Goal: Information Seeking & Learning: Find specific fact

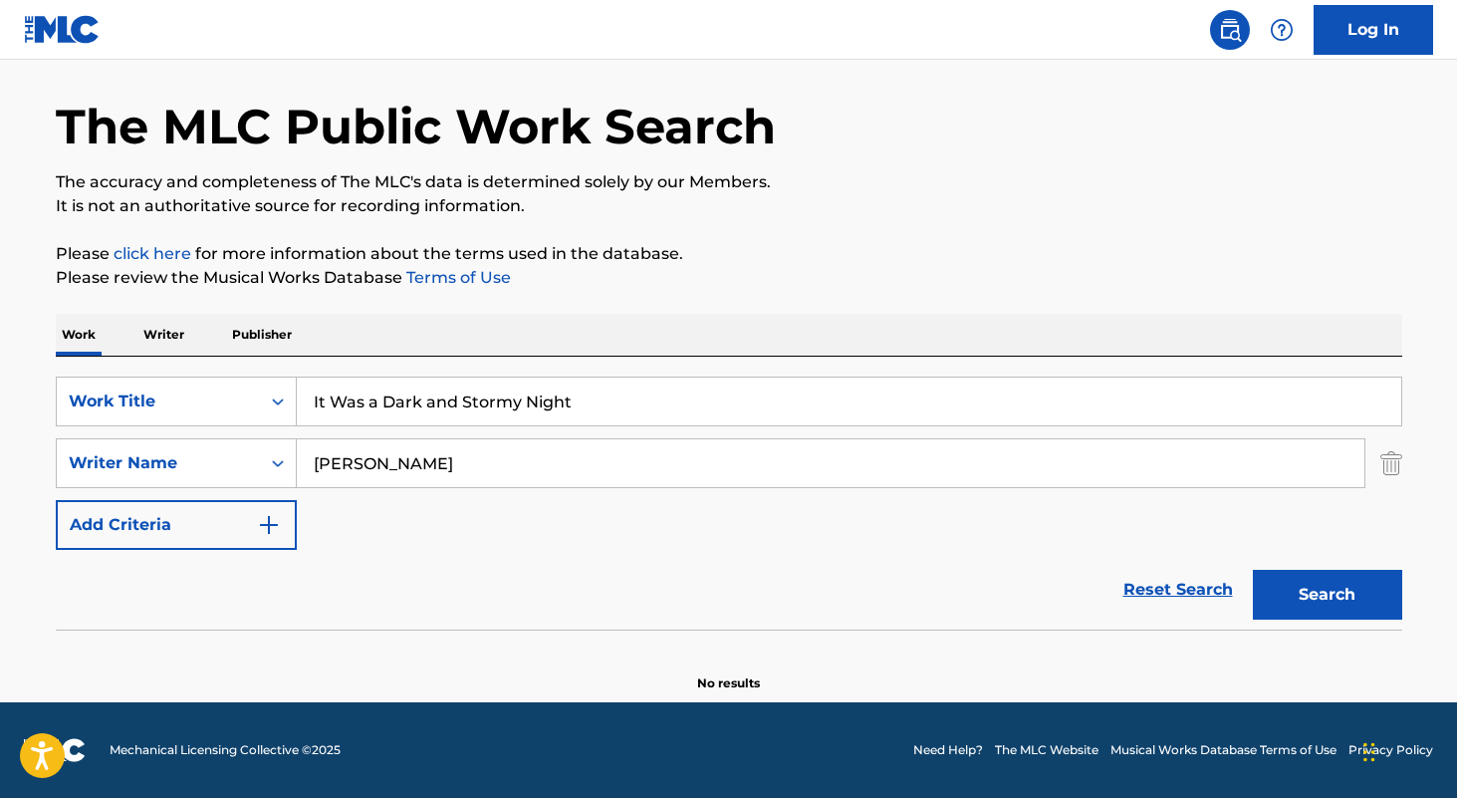
type input "It Was a Dark and Stormy Night"
click at [643, 256] on p "Please click here for more information about the terms used in the database." at bounding box center [729, 254] width 1347 height 24
click at [536, 450] on input "[PERSON_NAME]" at bounding box center [831, 463] width 1068 height 48
click at [1253, 570] on button "Search" at bounding box center [1327, 595] width 149 height 50
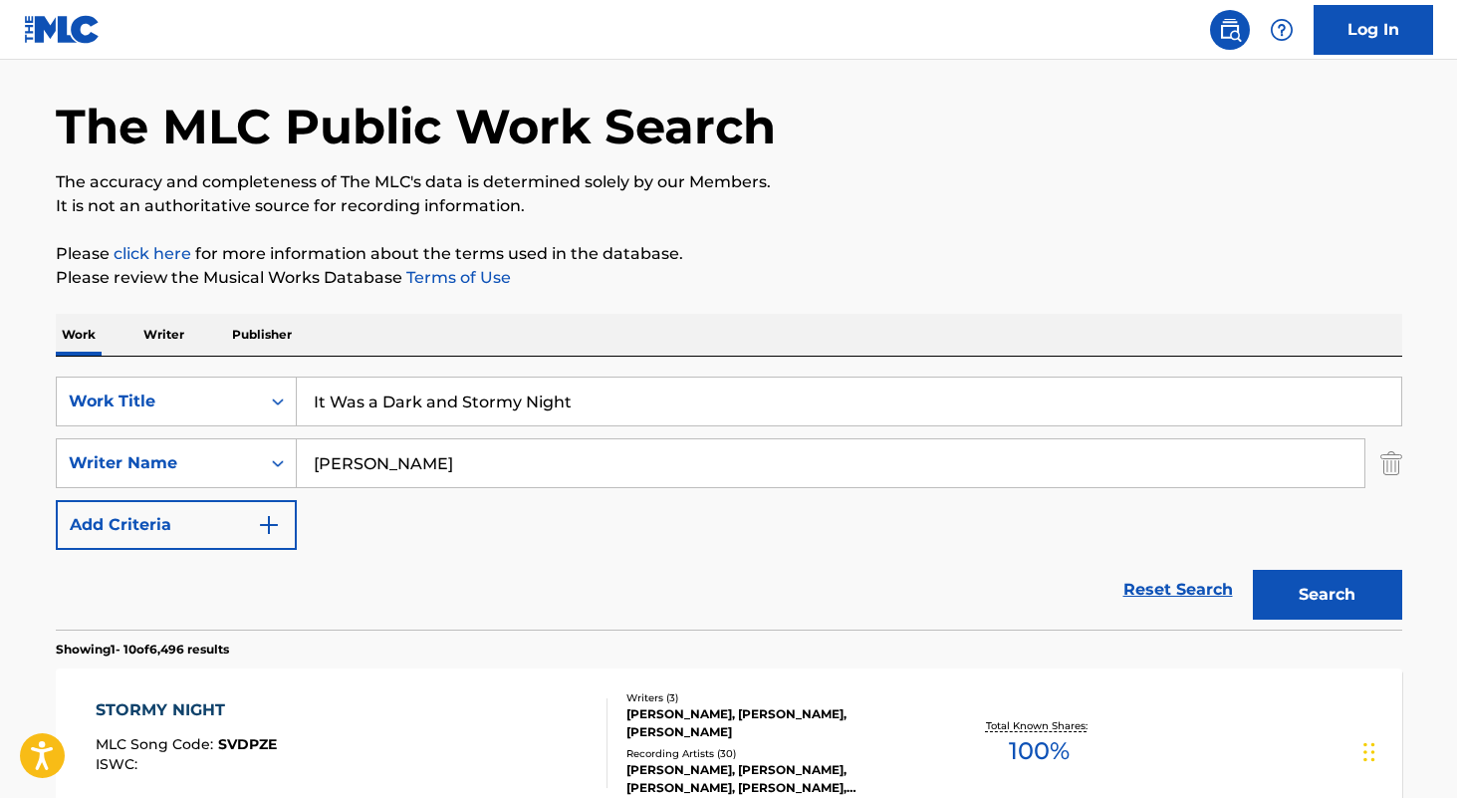
click at [1253, 570] on button "Search" at bounding box center [1327, 595] width 149 height 50
type input "[PERSON_NAME]"
click at [1253, 570] on button "Search" at bounding box center [1327, 595] width 149 height 50
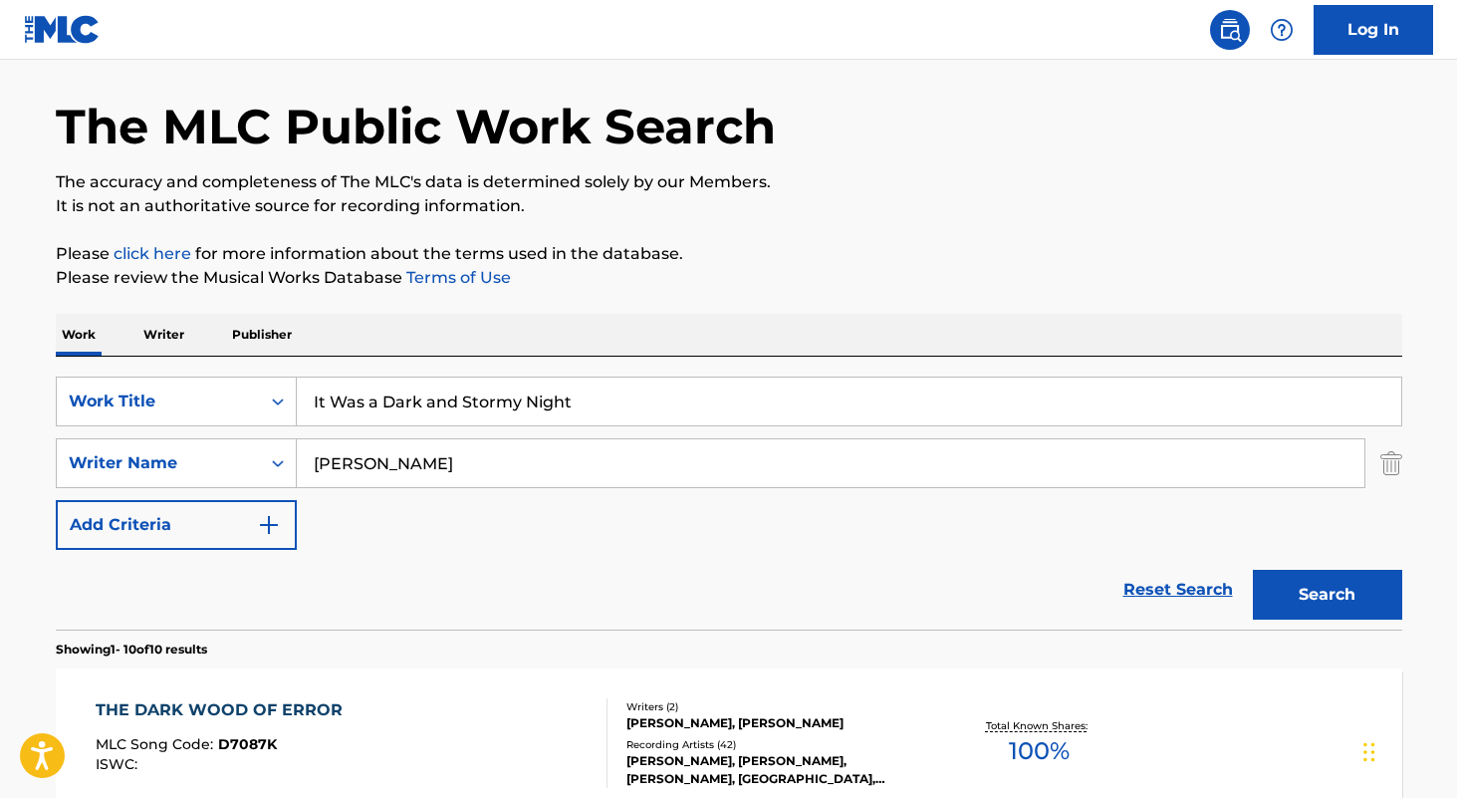
click at [626, 414] on input "It Was a Dark and Stormy Night" at bounding box center [849, 402] width 1105 height 48
type input "romance"
click at [621, 469] on input "[PERSON_NAME]" at bounding box center [831, 463] width 1068 height 48
type input "[PERSON_NAME]"
click at [1253, 570] on button "Search" at bounding box center [1327, 595] width 149 height 50
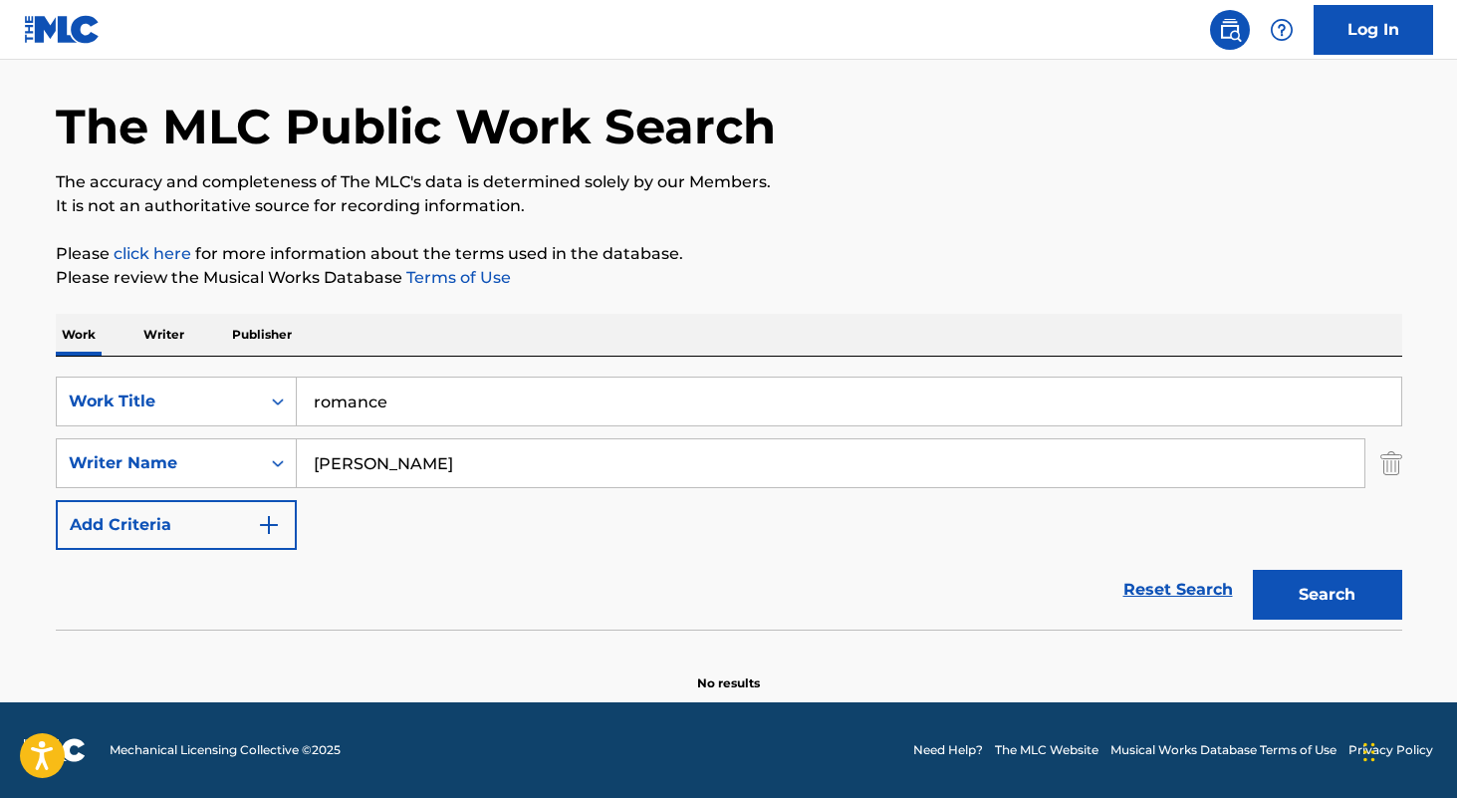
click at [525, 402] on input "romance" at bounding box center [849, 402] width 1105 height 48
paste input "Midnight Cowboy"
type input "Midnight Cowboy"
click at [512, 477] on input "casey sabol" at bounding box center [831, 463] width 1068 height 48
click at [1253, 570] on button "Search" at bounding box center [1327, 595] width 149 height 50
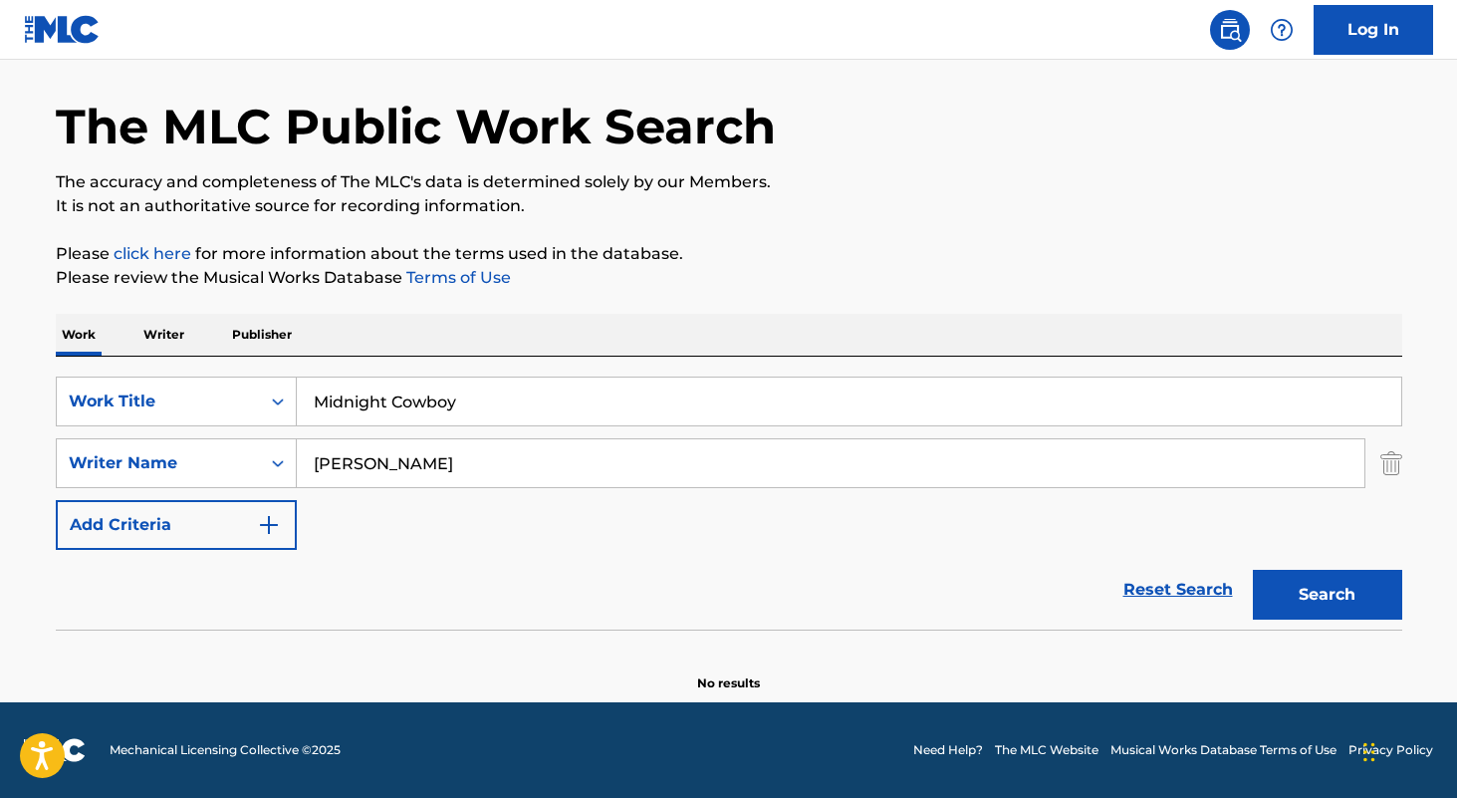
type input "william edwards"
click at [1253, 570] on button "Search" at bounding box center [1327, 595] width 149 height 50
click at [628, 403] on input "Midnight Cowboy" at bounding box center [849, 402] width 1105 height 48
paste input "If Looks Could Kill"
type input "If Looks Could Kill"
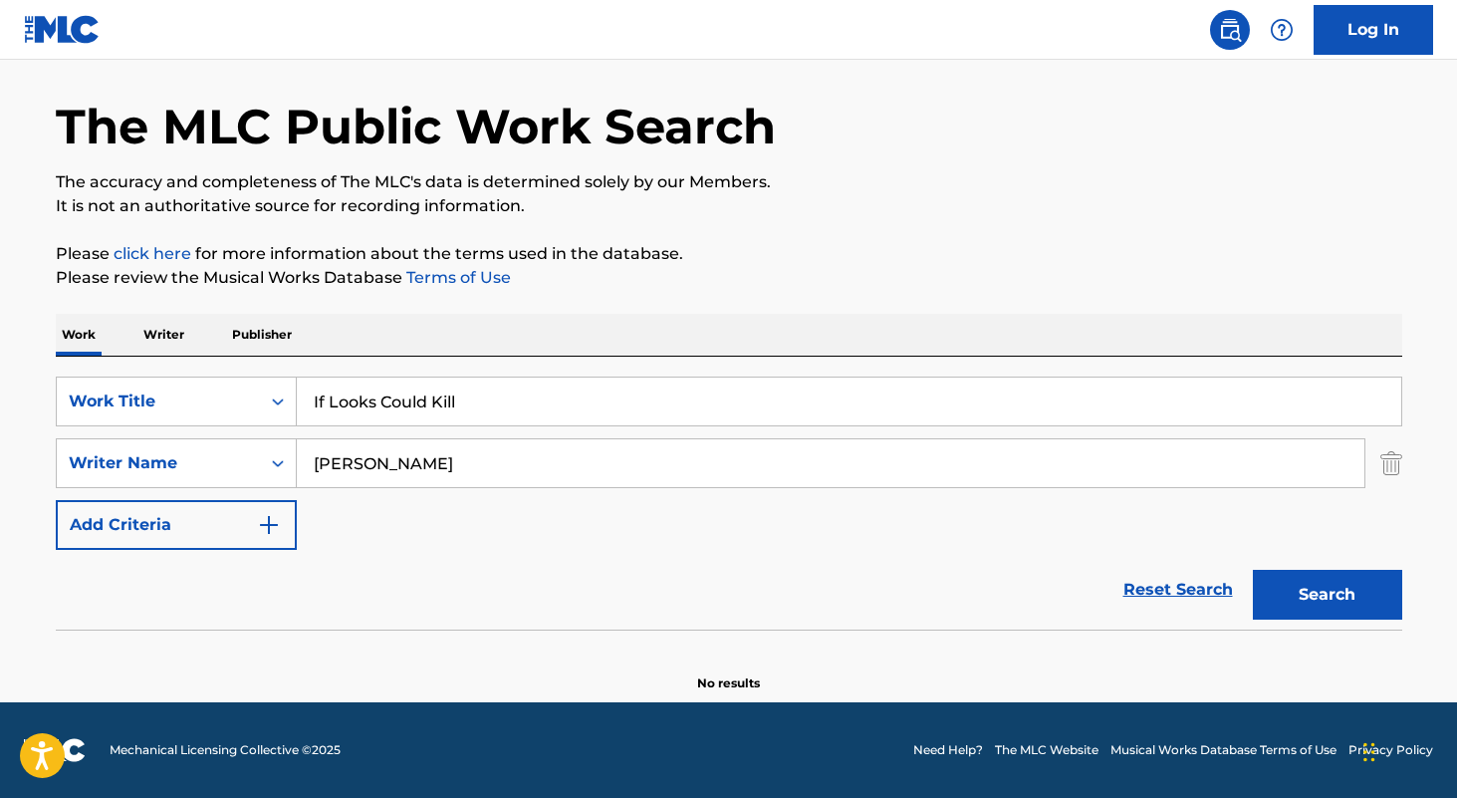
click at [631, 307] on div "The MLC Public Work Search The accuracy and completeness of The MLC's data is d…" at bounding box center [729, 367] width 1395 height 649
click at [532, 465] on input "william edwards" at bounding box center [831, 463] width 1068 height 48
type input "ross"
click at [1253, 570] on button "Search" at bounding box center [1327, 595] width 149 height 50
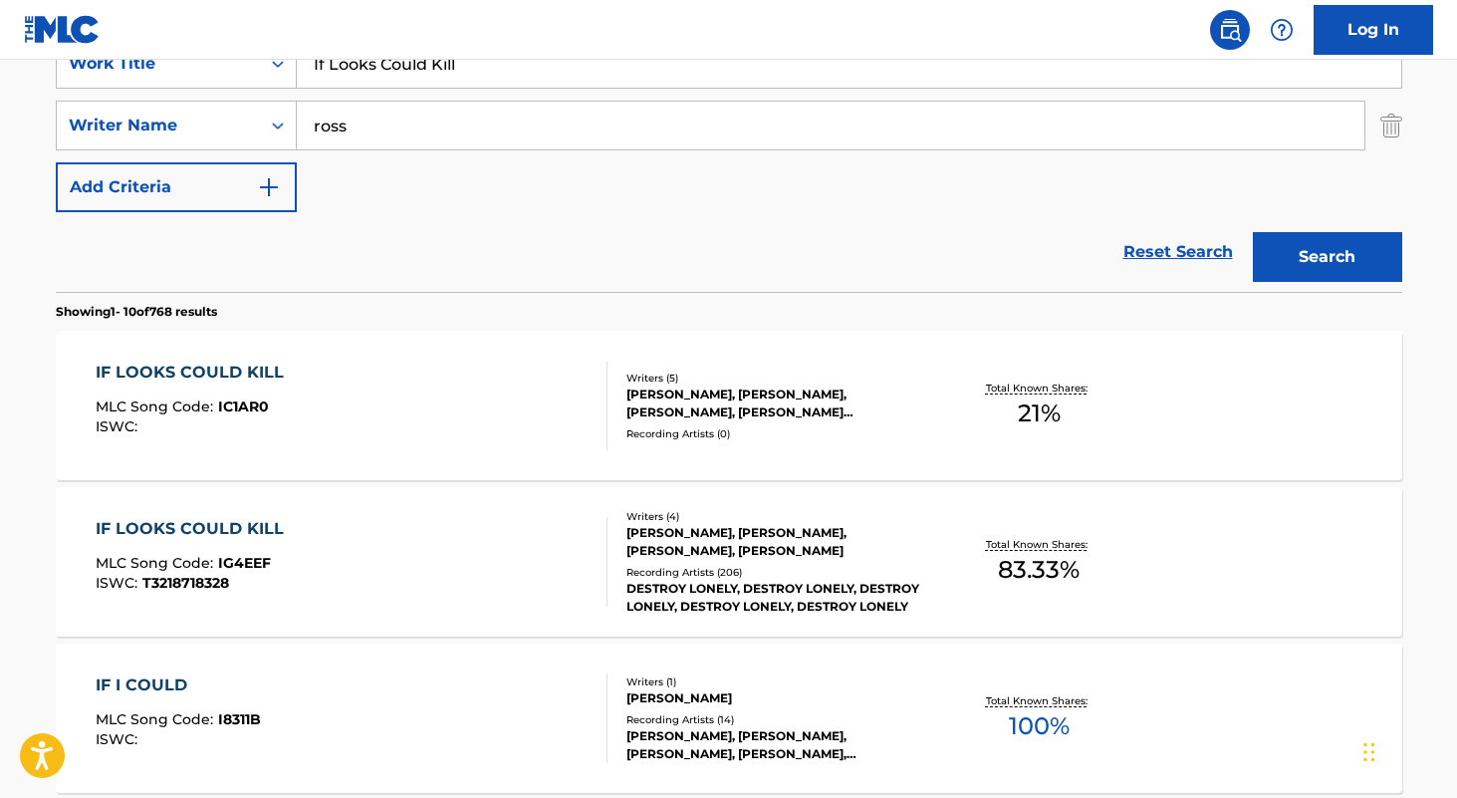
scroll to position [400, 0]
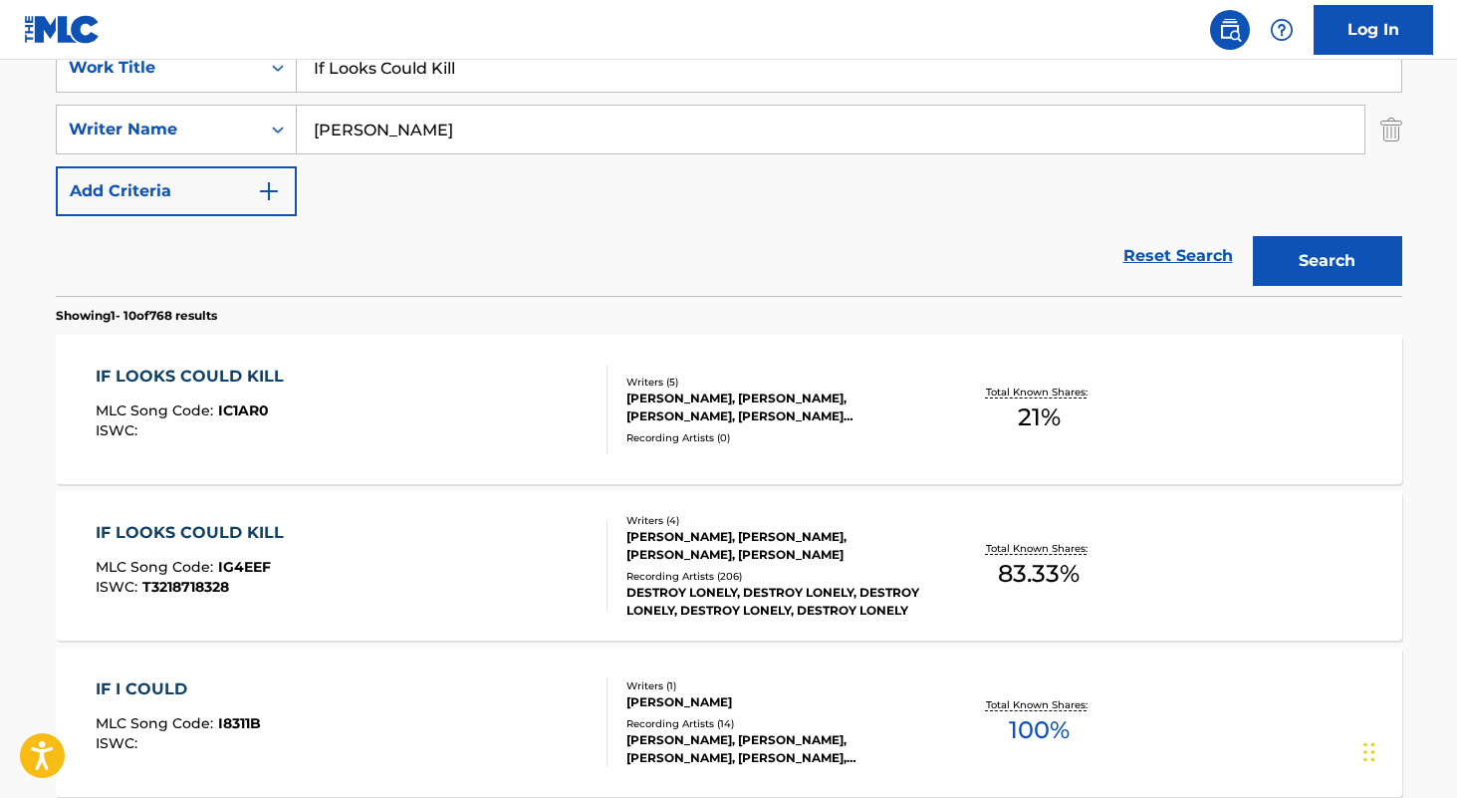
type input "luke eisner"
click at [1253, 236] on button "Search" at bounding box center [1327, 261] width 149 height 50
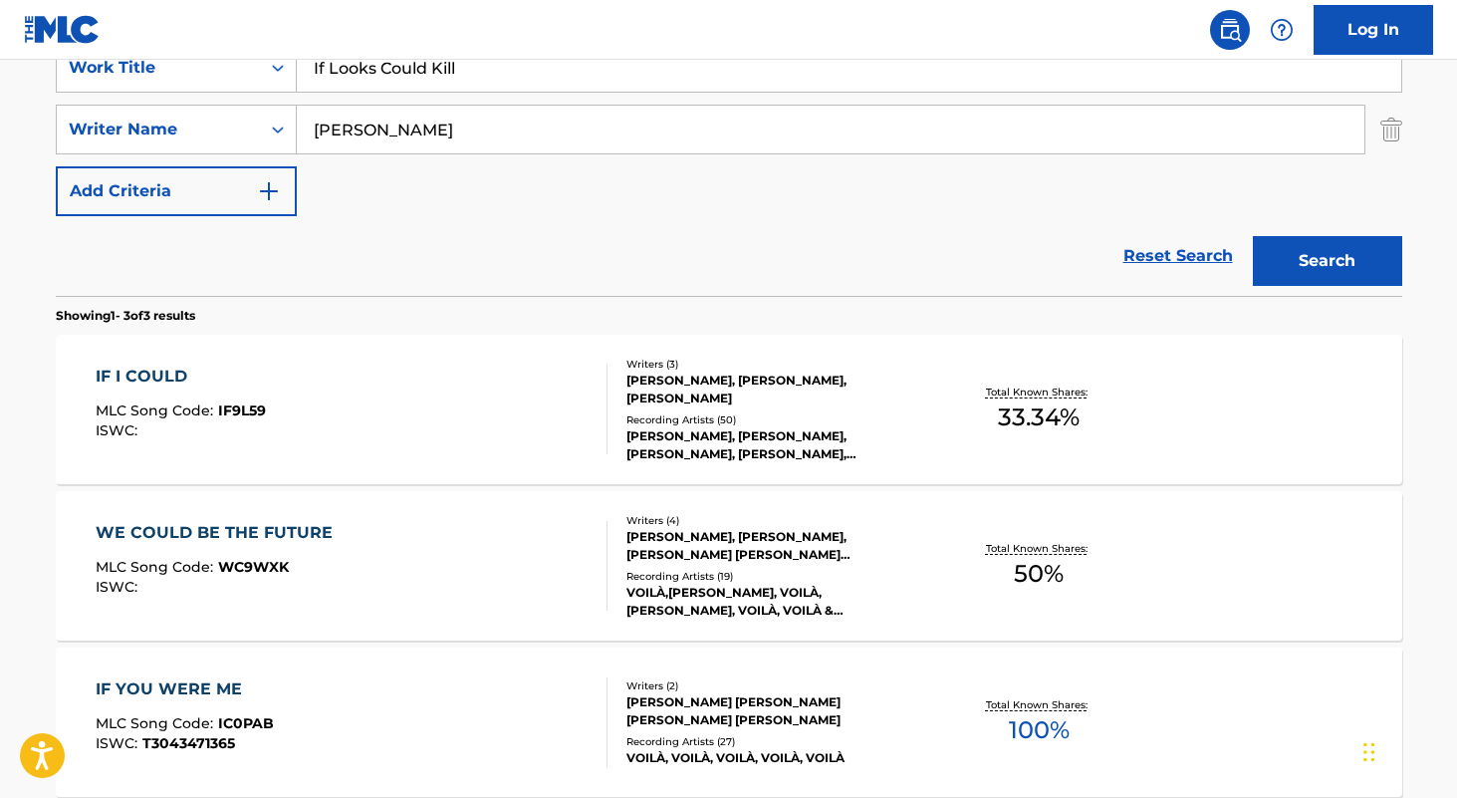
click at [599, 88] on input "If Looks Could Kill" at bounding box center [849, 68] width 1105 height 48
type input "start over"
click at [570, 148] on input "luke eisner" at bounding box center [831, 130] width 1068 height 48
type input "yameogo"
click at [1253, 236] on button "Search" at bounding box center [1327, 261] width 149 height 50
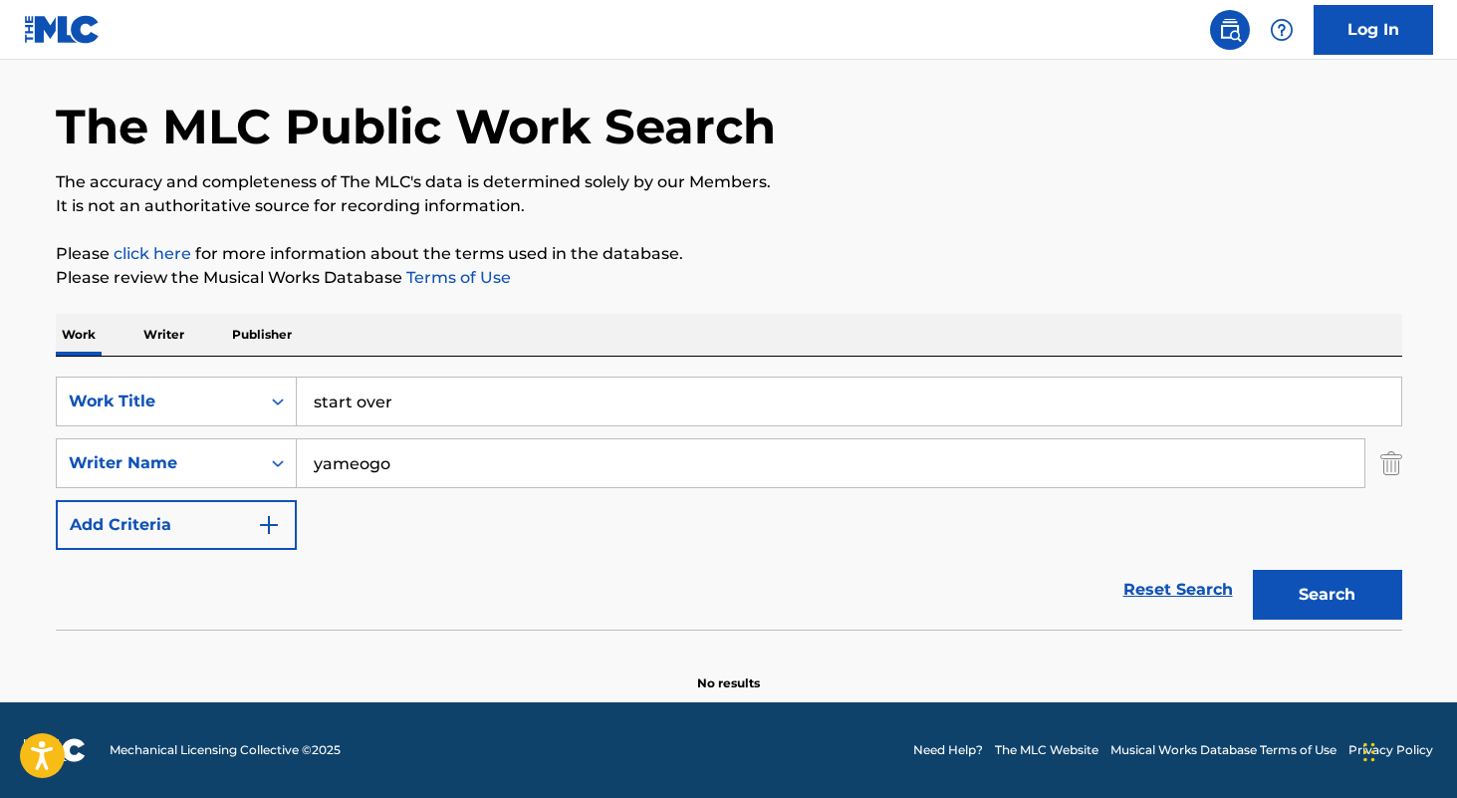
scroll to position [67, 0]
type input "claudia isawanki"
click at [1253, 570] on button "Search" at bounding box center [1327, 595] width 149 height 50
click at [557, 402] on input "start over" at bounding box center [849, 402] width 1105 height 48
type input "beach sex"
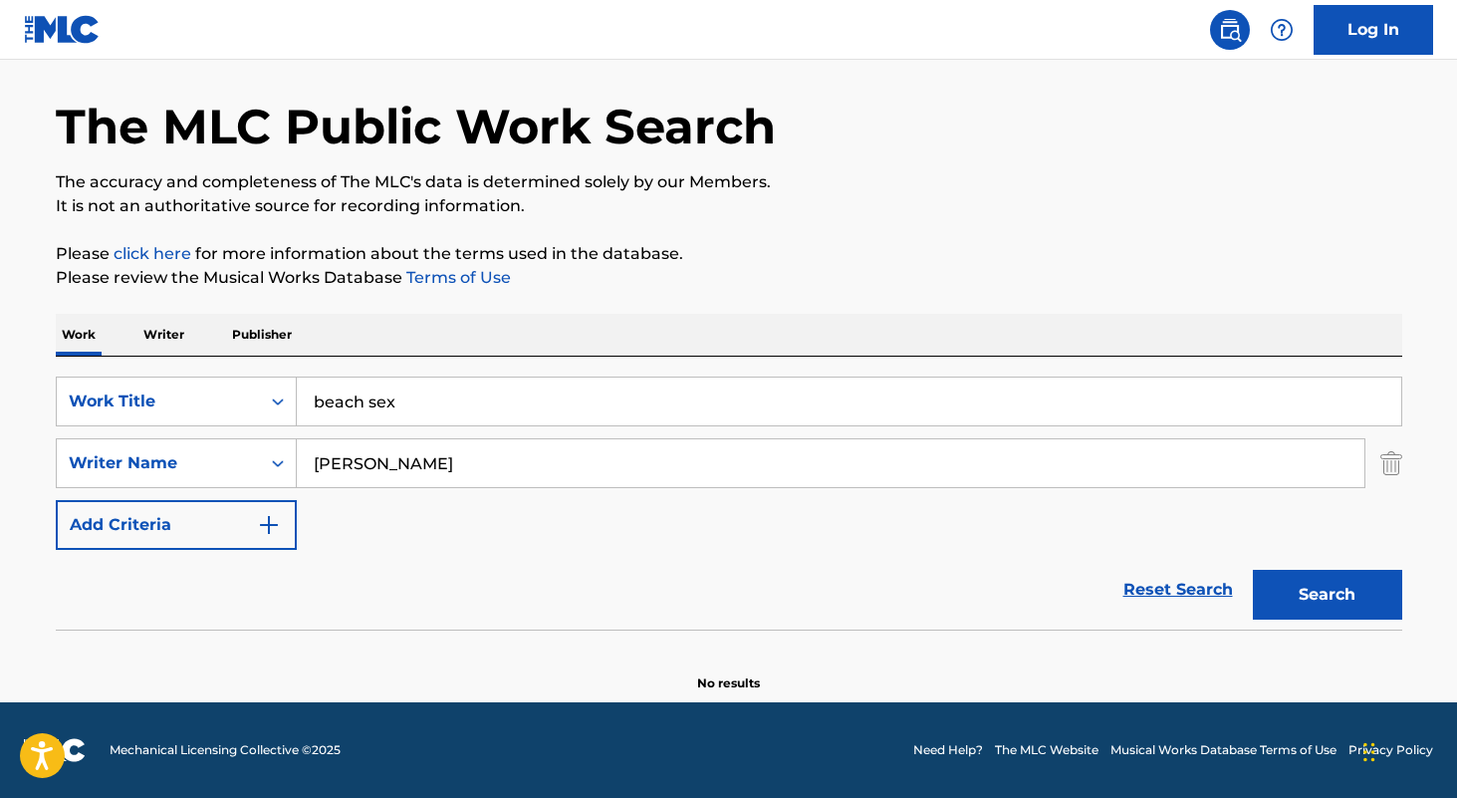
click at [598, 462] on input "claudia isawanki" at bounding box center [831, 463] width 1068 height 48
type input "sebastian ruiz"
click at [1253, 570] on button "Search" at bounding box center [1327, 595] width 149 height 50
click at [532, 424] on input "beach sex" at bounding box center [849, 402] width 1105 height 48
type input "suffer"
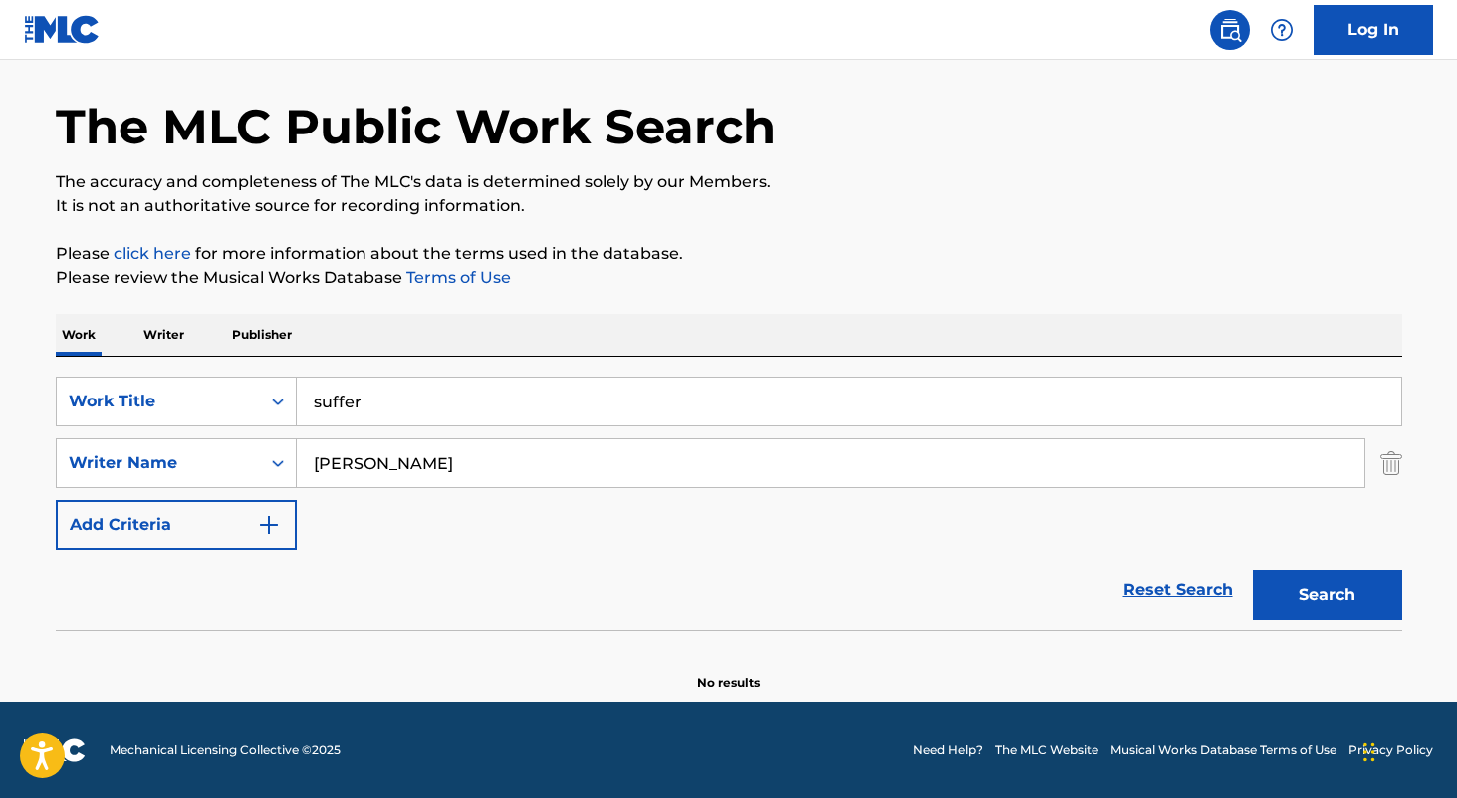
click at [519, 493] on div "SearchWithCriteria3a898b56-f248-49a3-91bc-25e0aa60a10d Work Title suffer Search…" at bounding box center [729, 463] width 1347 height 173
click at [524, 474] on input "sebastian ruiz" at bounding box center [831, 463] width 1068 height 48
type input "aidan ellaz"
click at [1253, 570] on button "Search" at bounding box center [1327, 595] width 149 height 50
click at [548, 395] on input "suffer" at bounding box center [849, 402] width 1105 height 48
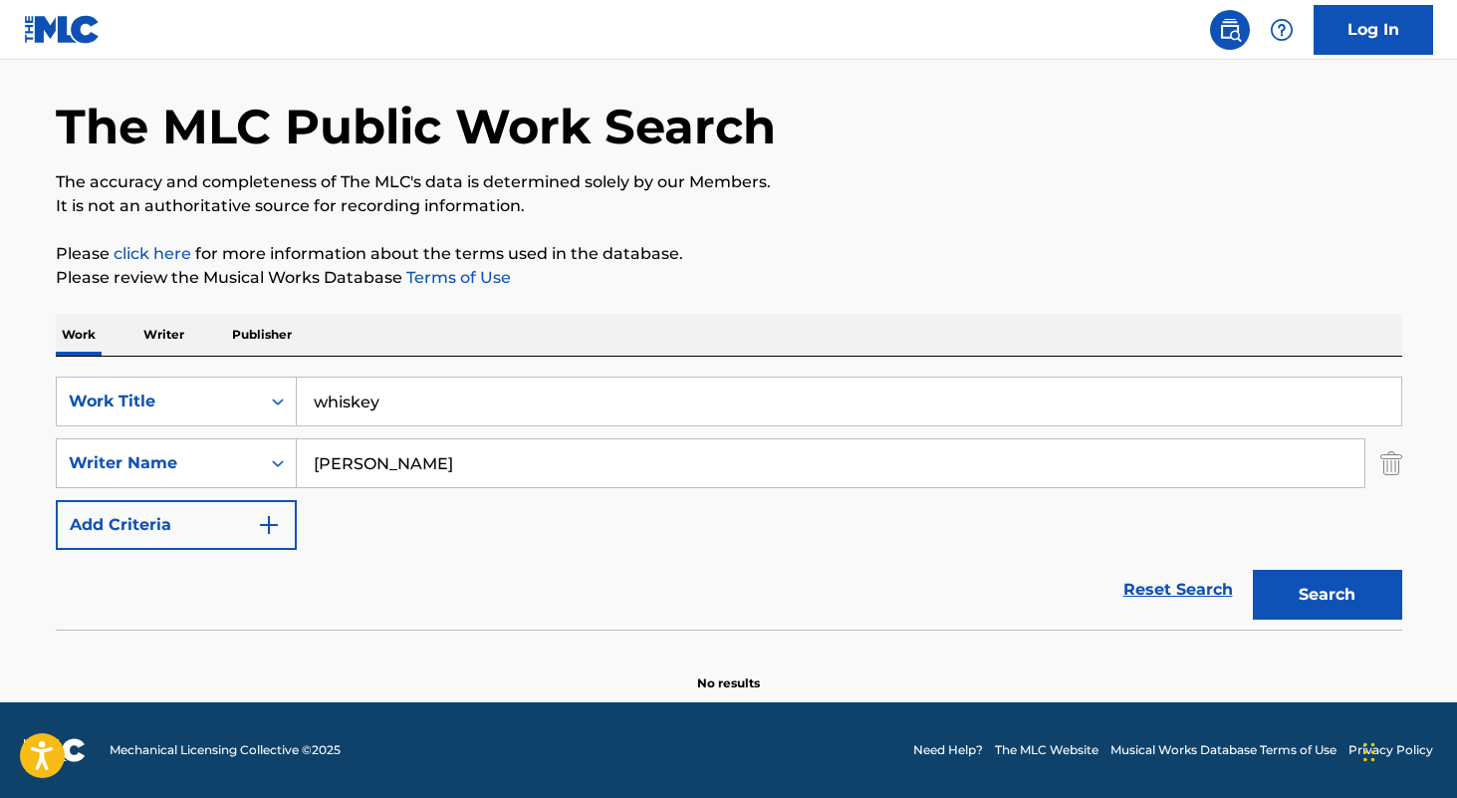
type input "whiskey"
click at [542, 457] on input "aidan ellaz" at bounding box center [831, 463] width 1068 height 48
click at [1253, 570] on button "Search" at bounding box center [1327, 595] width 149 height 50
type input "jenkins"
click at [1253, 570] on button "Search" at bounding box center [1327, 595] width 149 height 50
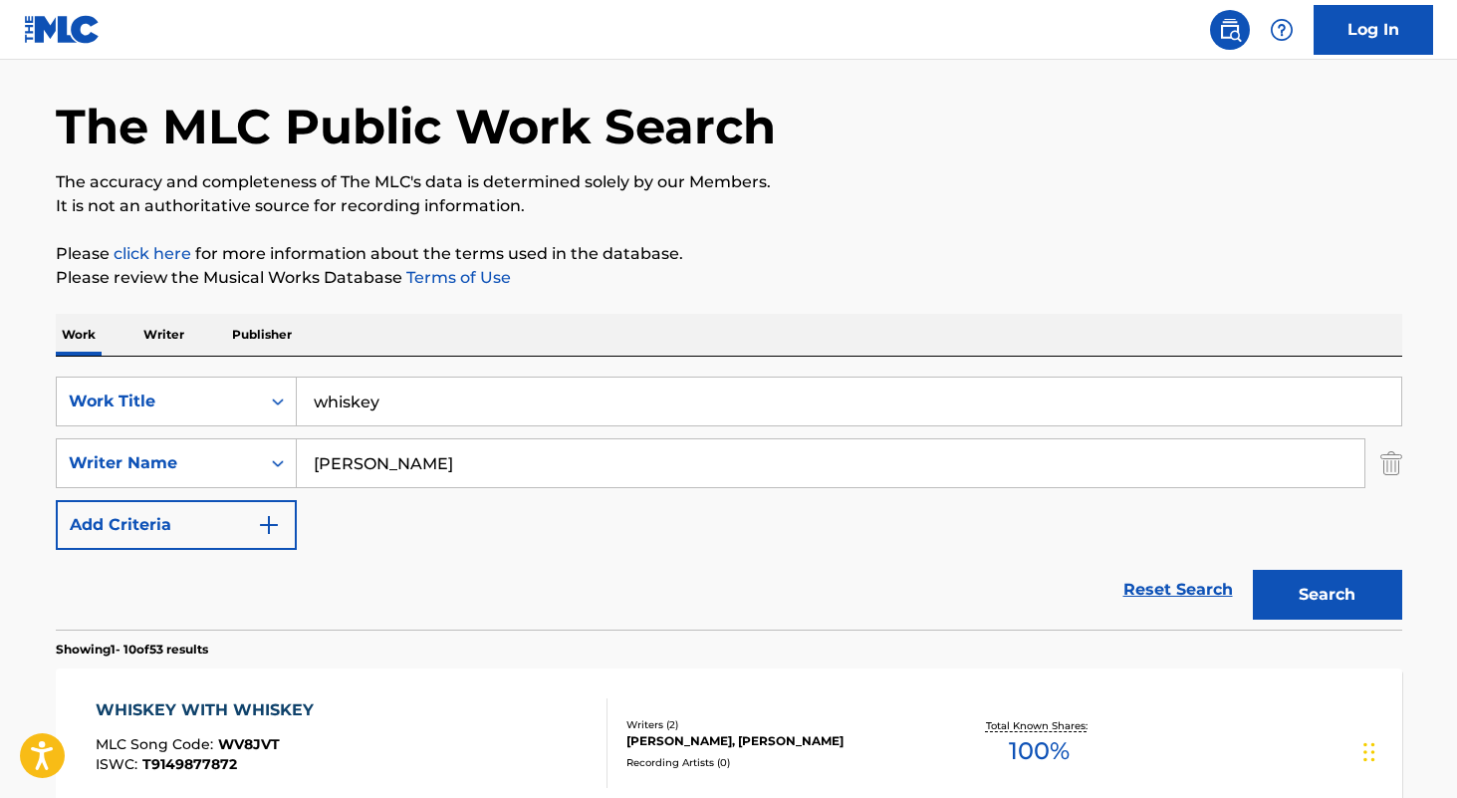
click at [455, 417] on input "whiskey" at bounding box center [849, 402] width 1105 height 48
type input "whiskey bound"
click at [1253, 570] on button "Search" at bounding box center [1327, 595] width 149 height 50
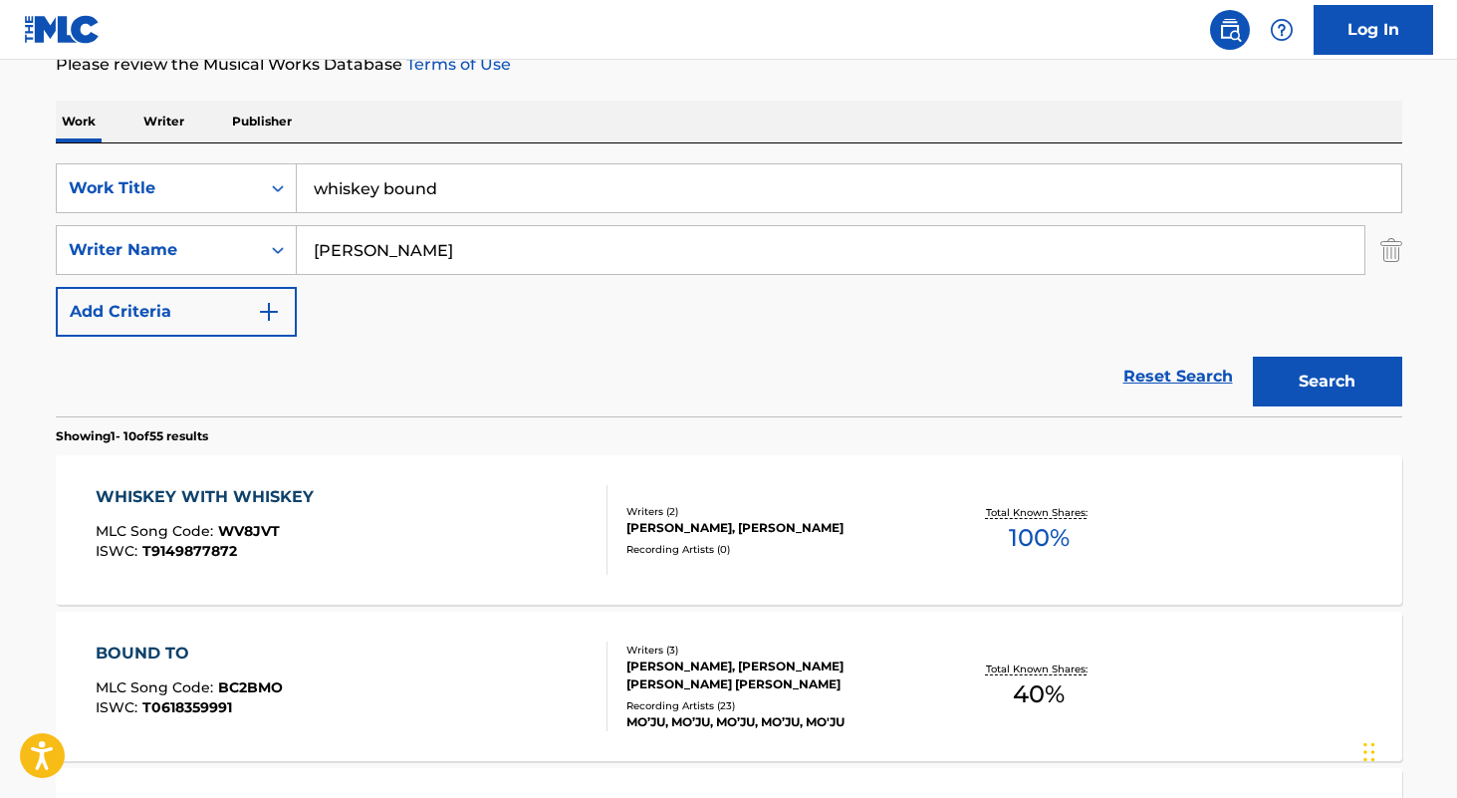
scroll to position [54, 0]
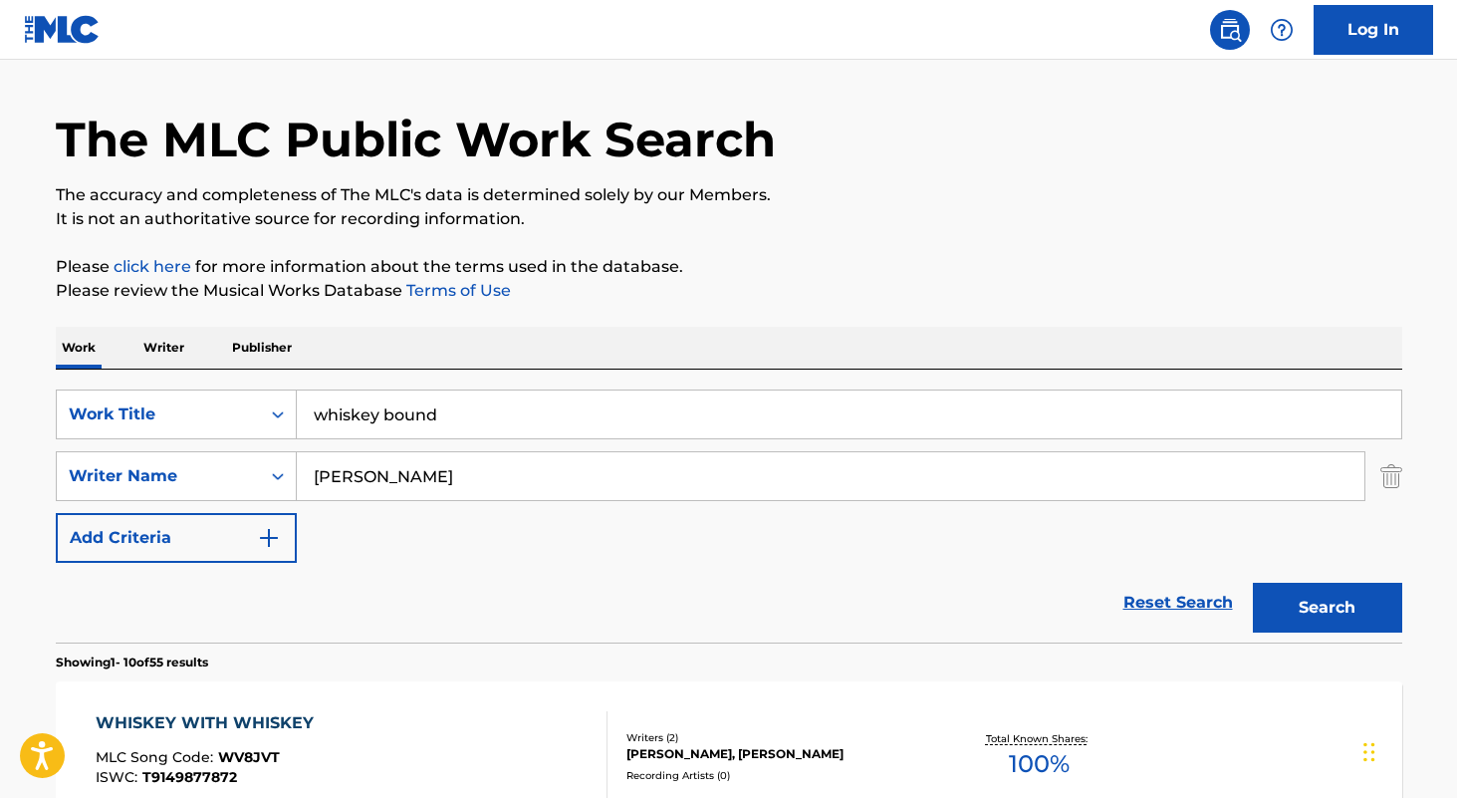
click at [501, 423] on input "whiskey bound" at bounding box center [849, 414] width 1105 height 48
type input "mas alla"
click at [498, 487] on input "jenkins" at bounding box center [831, 476] width 1068 height 48
type input "santander"
click at [1253, 583] on button "Search" at bounding box center [1327, 608] width 149 height 50
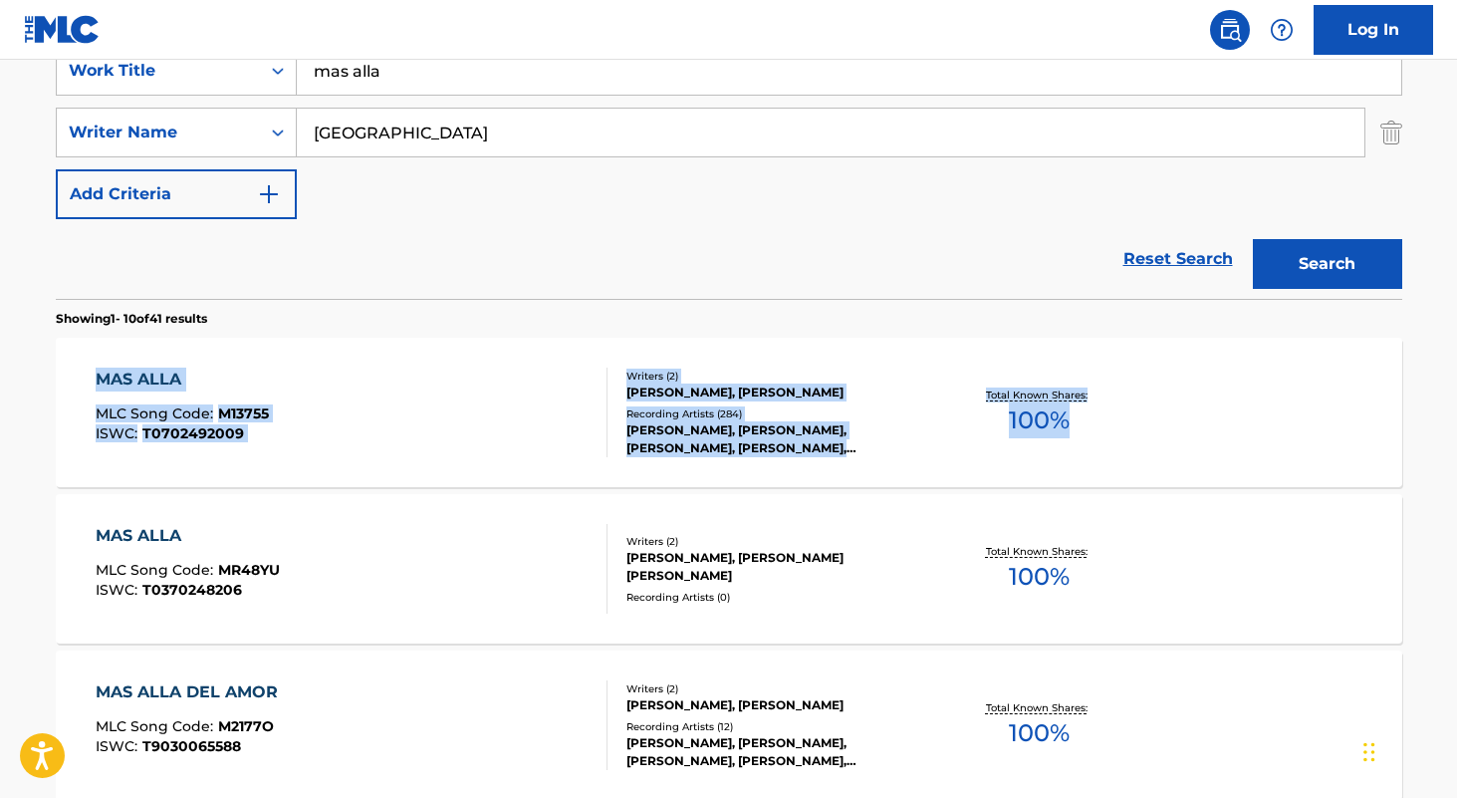
scroll to position [406, 0]
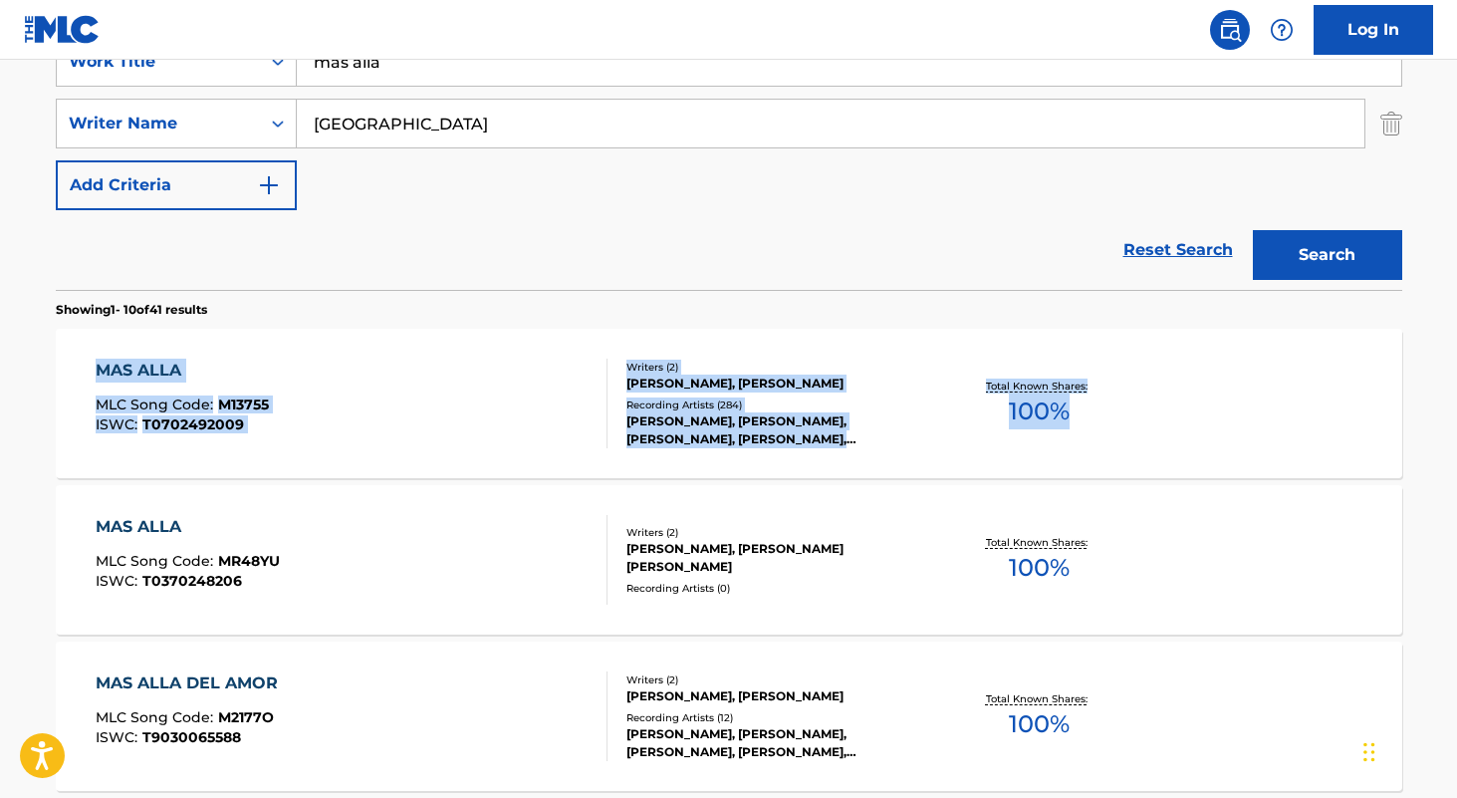
click at [545, 86] on div "mas alla" at bounding box center [850, 62] width 1106 height 50
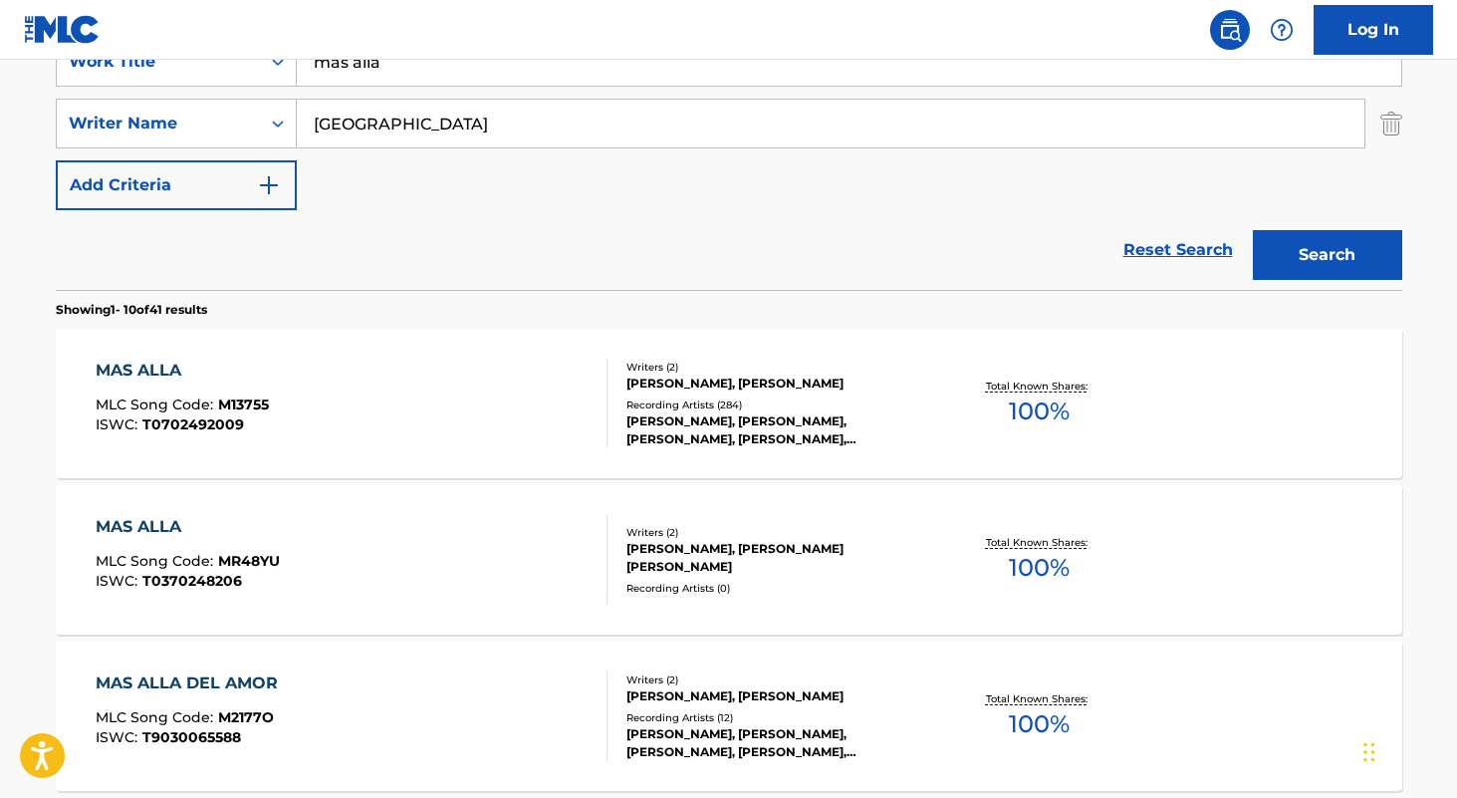
click at [545, 74] on input "mas alla" at bounding box center [849, 62] width 1105 height 48
type input "a mi no"
click at [541, 146] on input "santander" at bounding box center [831, 124] width 1068 height 48
type input "mejia"
click at [1253, 230] on button "Search" at bounding box center [1327, 255] width 149 height 50
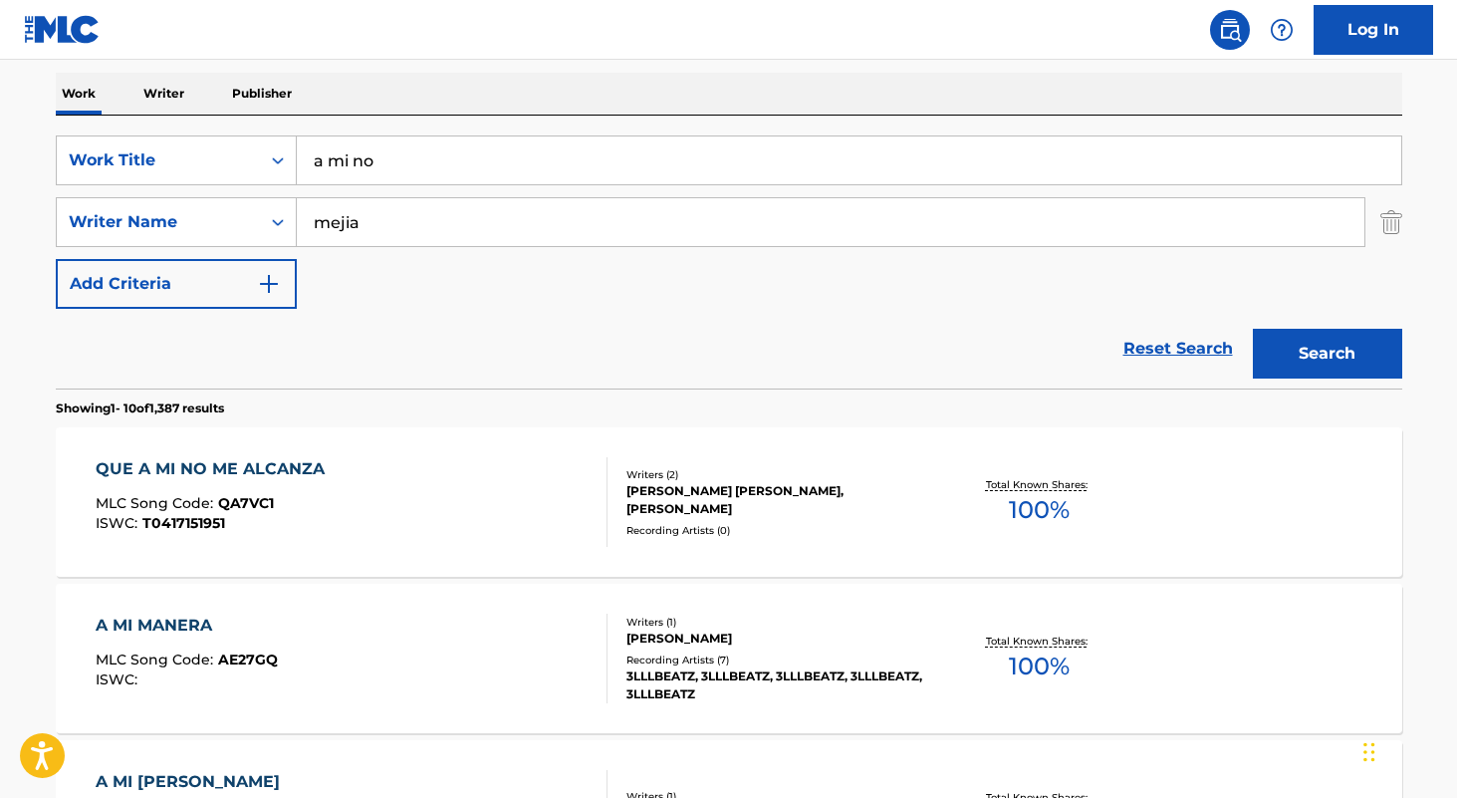
scroll to position [293, 0]
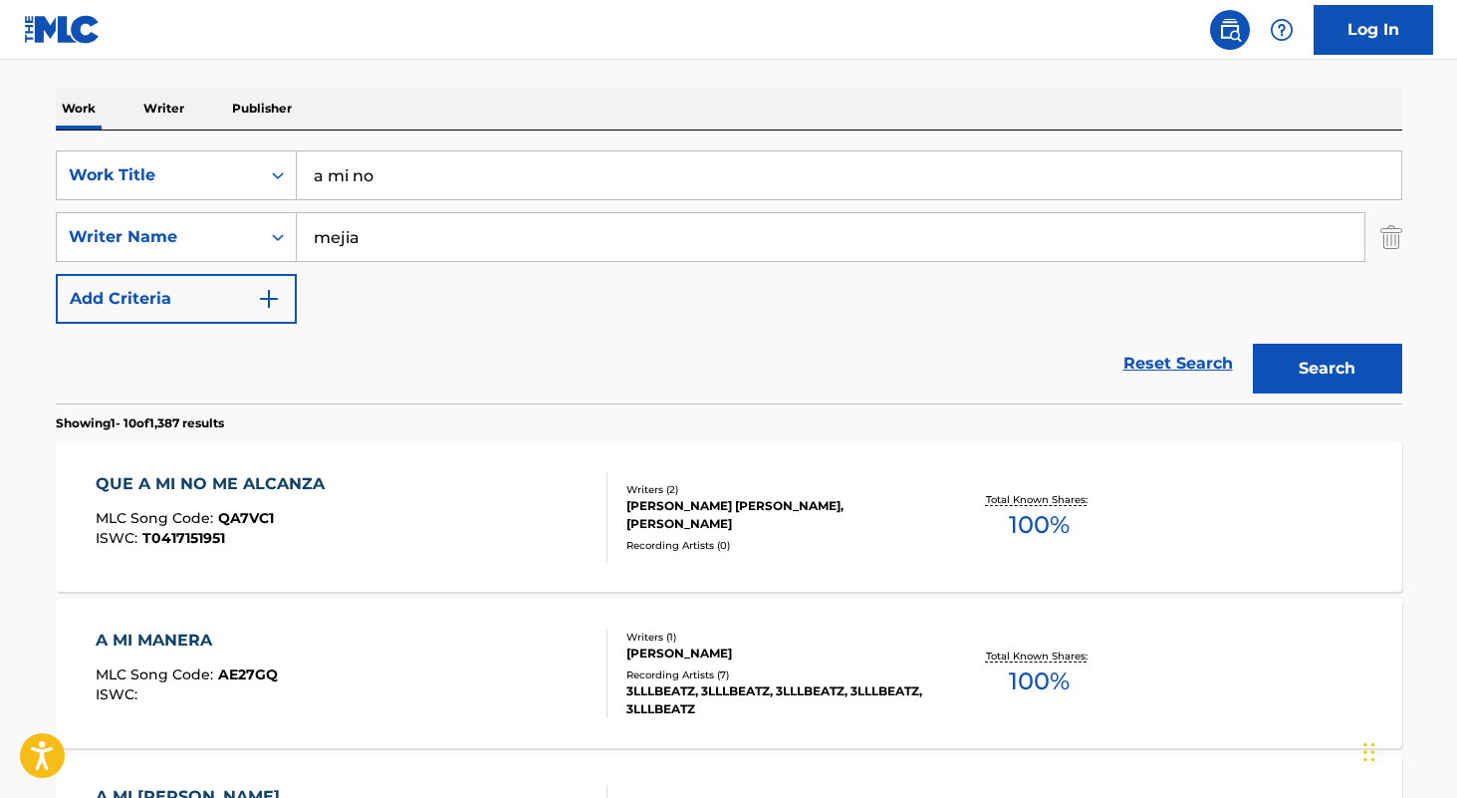
click at [568, 182] on input "a mi no" at bounding box center [849, 175] width 1105 height 48
paste input "Hoist the Colours"
type input "Hoist the Colours"
click at [521, 230] on input "mejia" at bounding box center [831, 237] width 1068 height 48
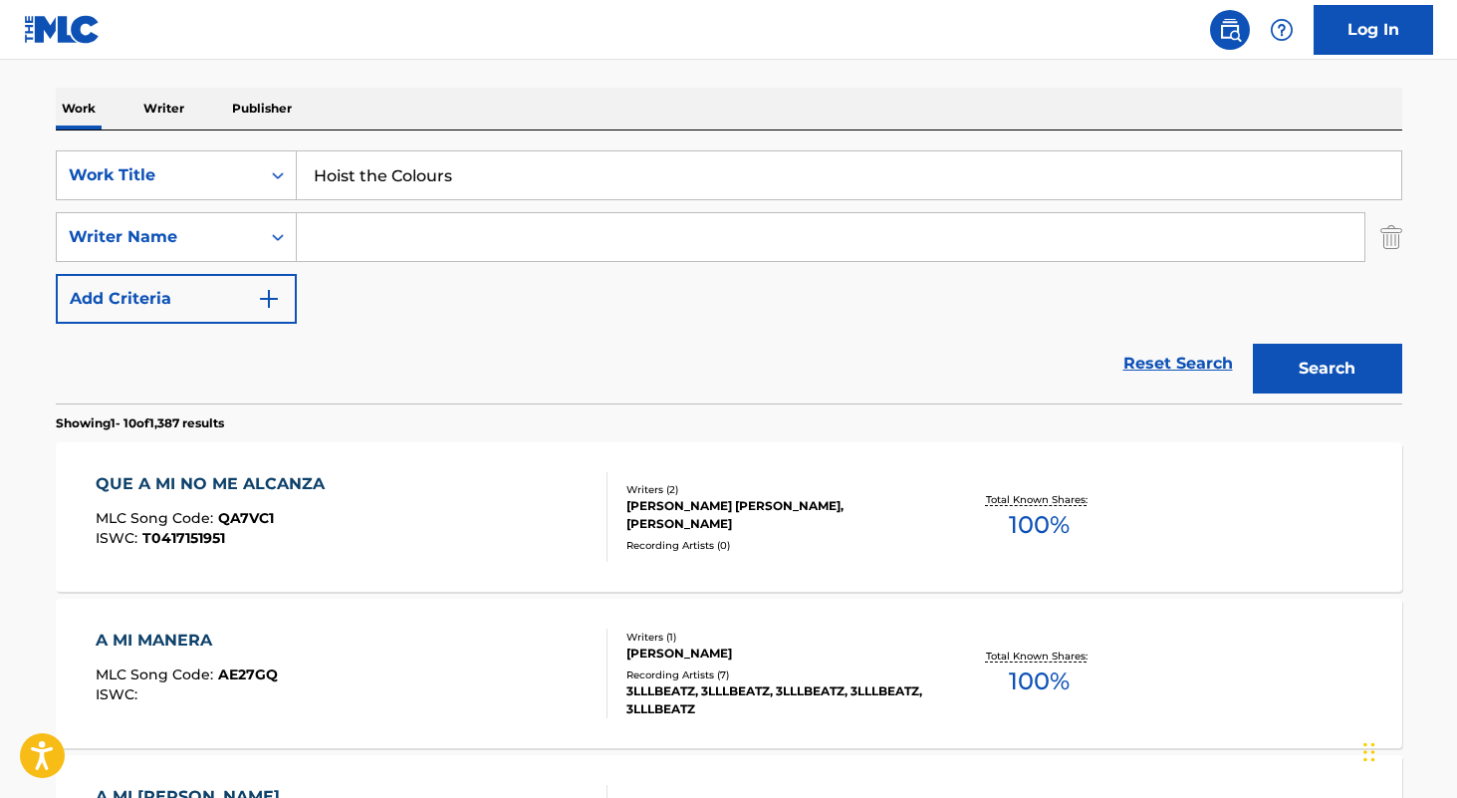
click at [1253, 344] on button "Search" at bounding box center [1327, 369] width 149 height 50
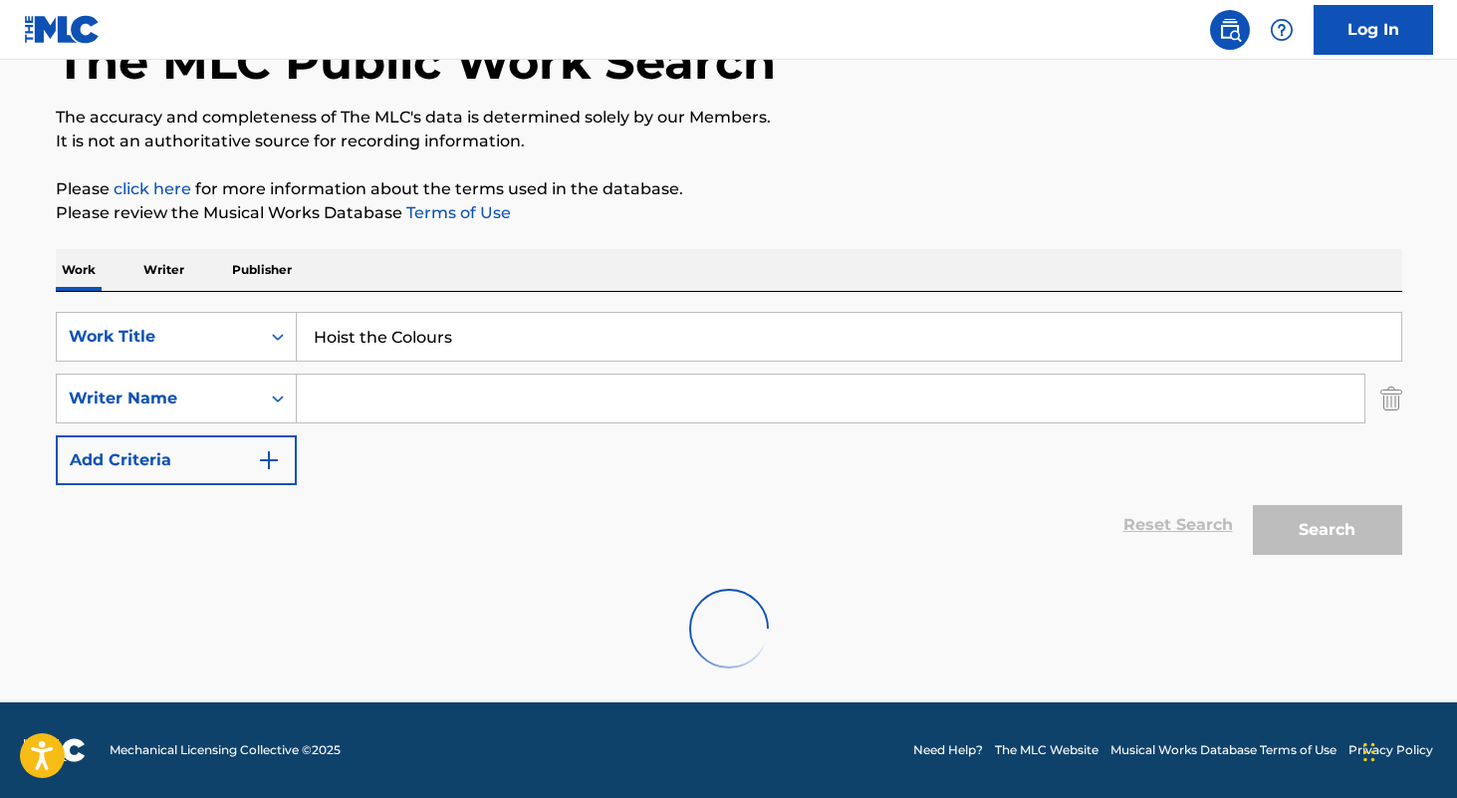
scroll to position [131, 0]
type input "hans zimmer"
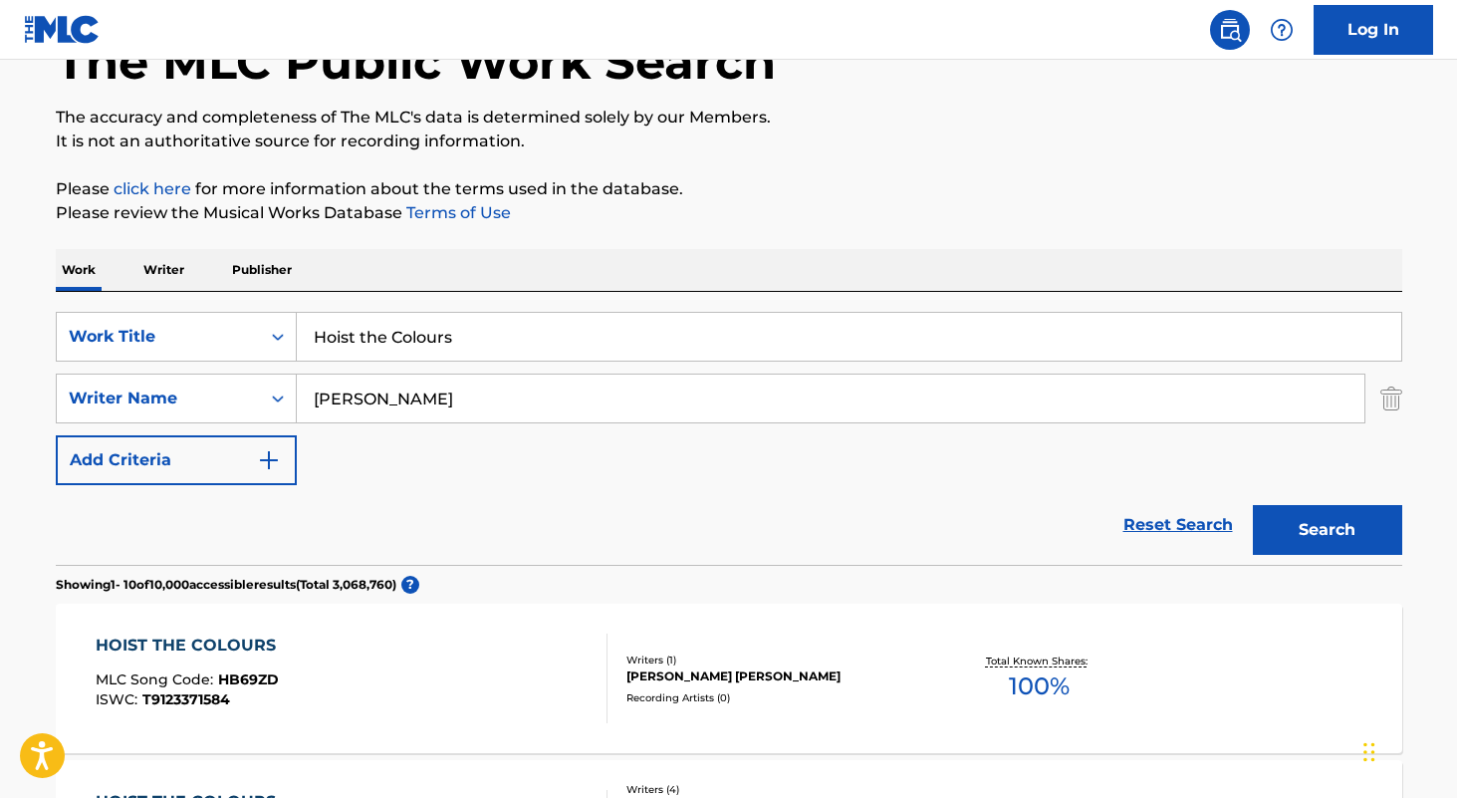
scroll to position [293, 0]
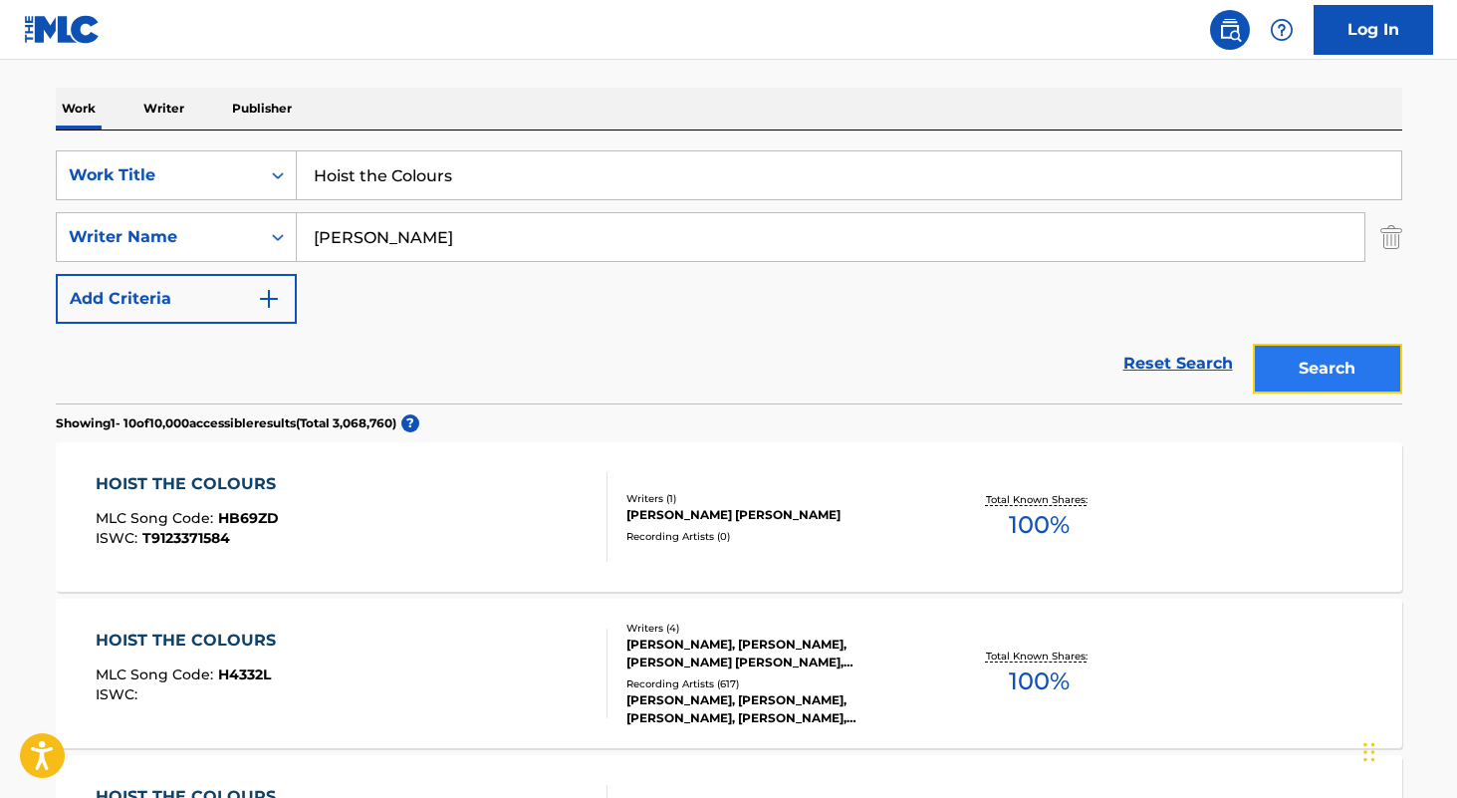
click at [1363, 381] on button "Search" at bounding box center [1327, 369] width 149 height 50
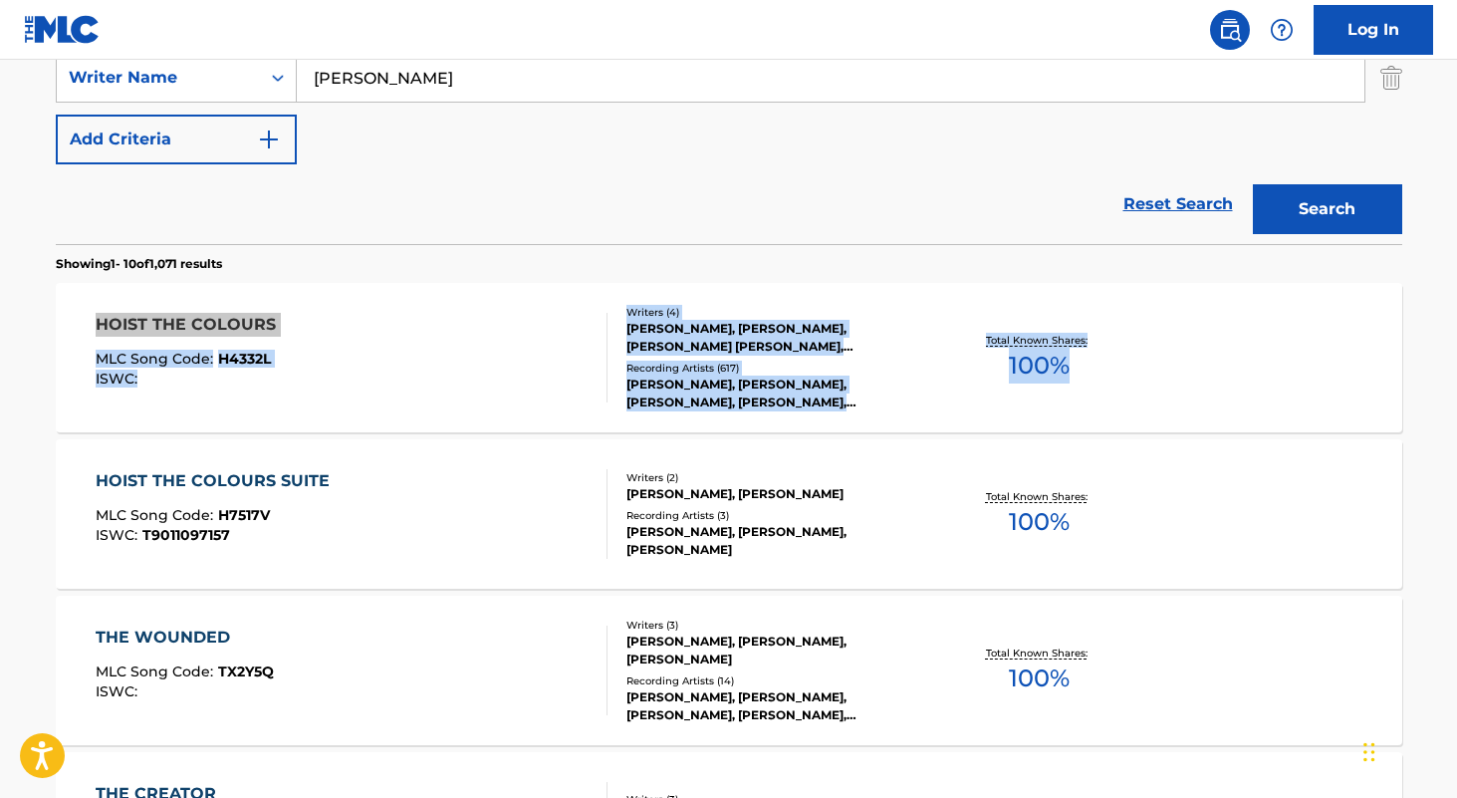
scroll to position [0, 0]
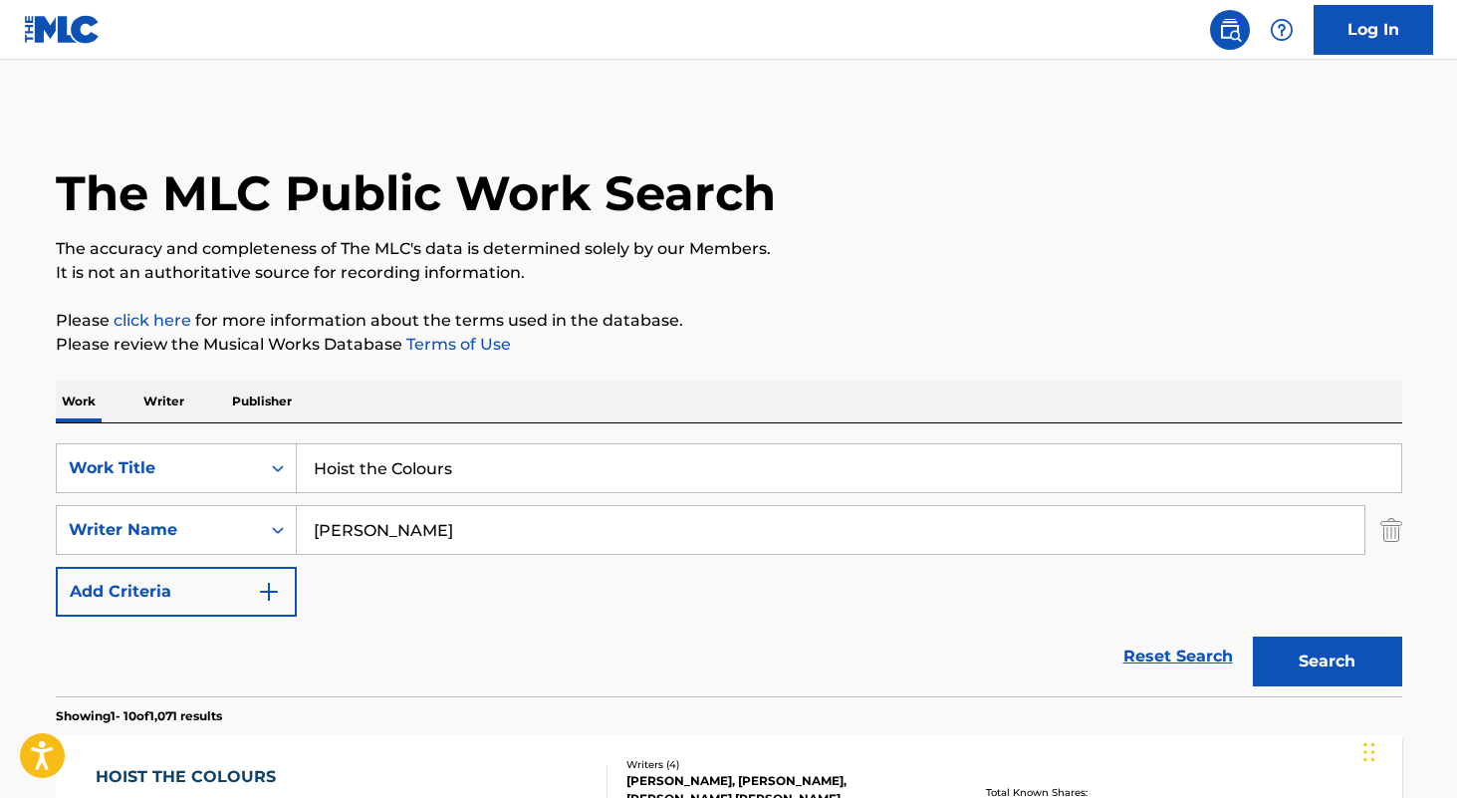
click at [530, 462] on input "Hoist the Colours" at bounding box center [849, 468] width 1105 height 48
paste input "It Belongs To Me"
type input "It Belongs To Me"
click at [599, 337] on p "Please review the Musical Works Database Terms of Use" at bounding box center [729, 345] width 1347 height 24
click at [527, 540] on input "hans zimmer" at bounding box center [831, 530] width 1068 height 48
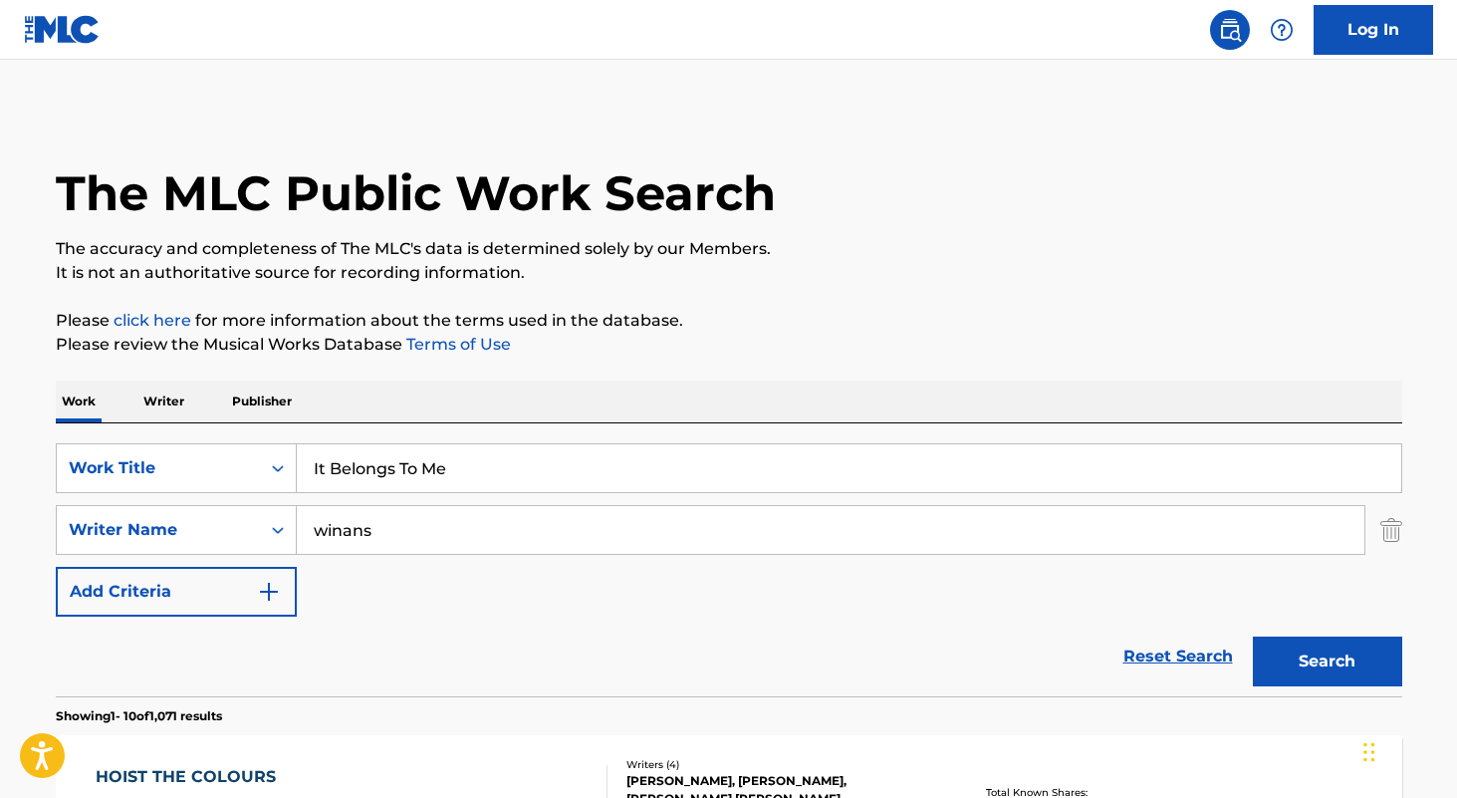
type input "winans"
click at [1253, 637] on button "Search" at bounding box center [1327, 662] width 149 height 50
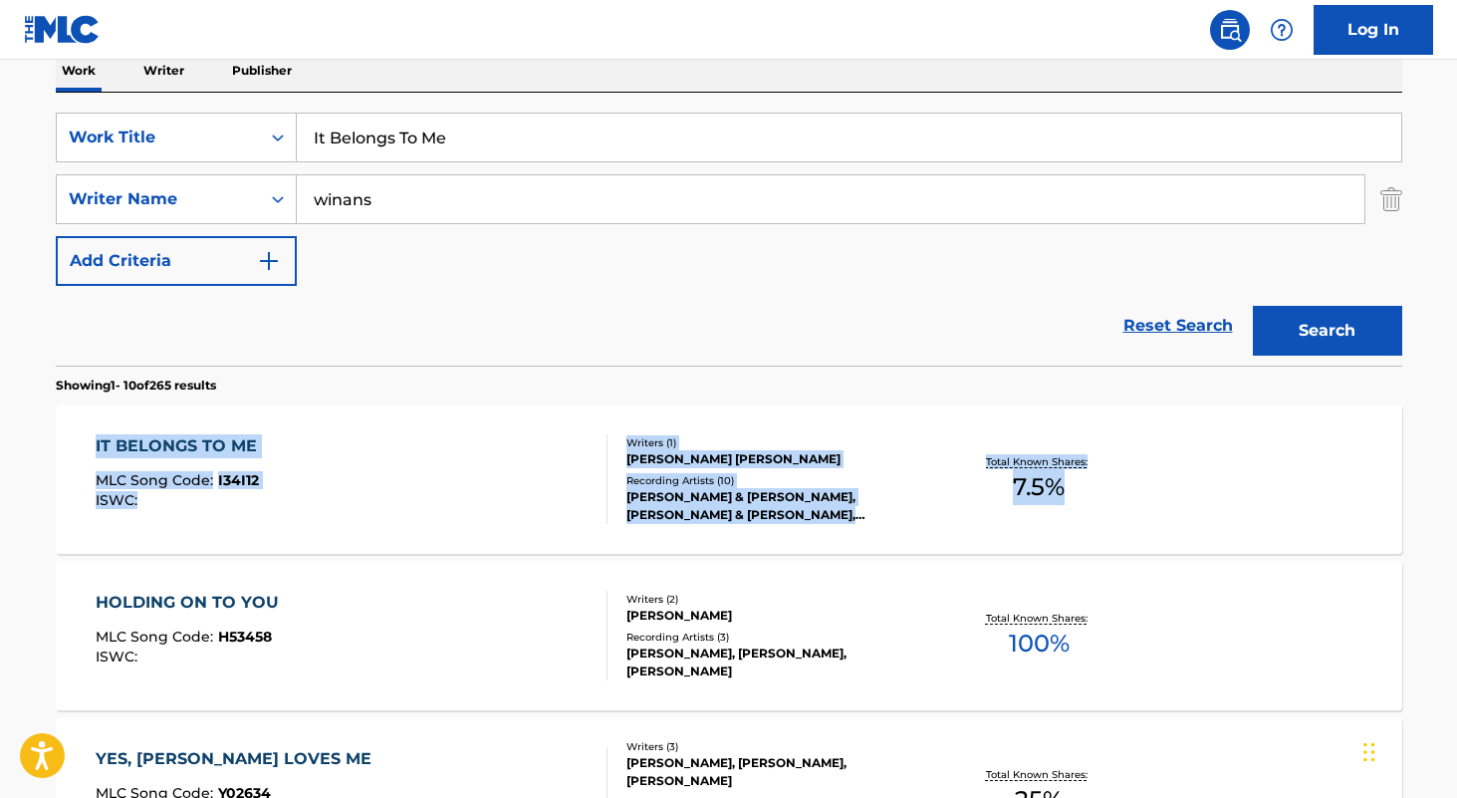
scroll to position [269, 0]
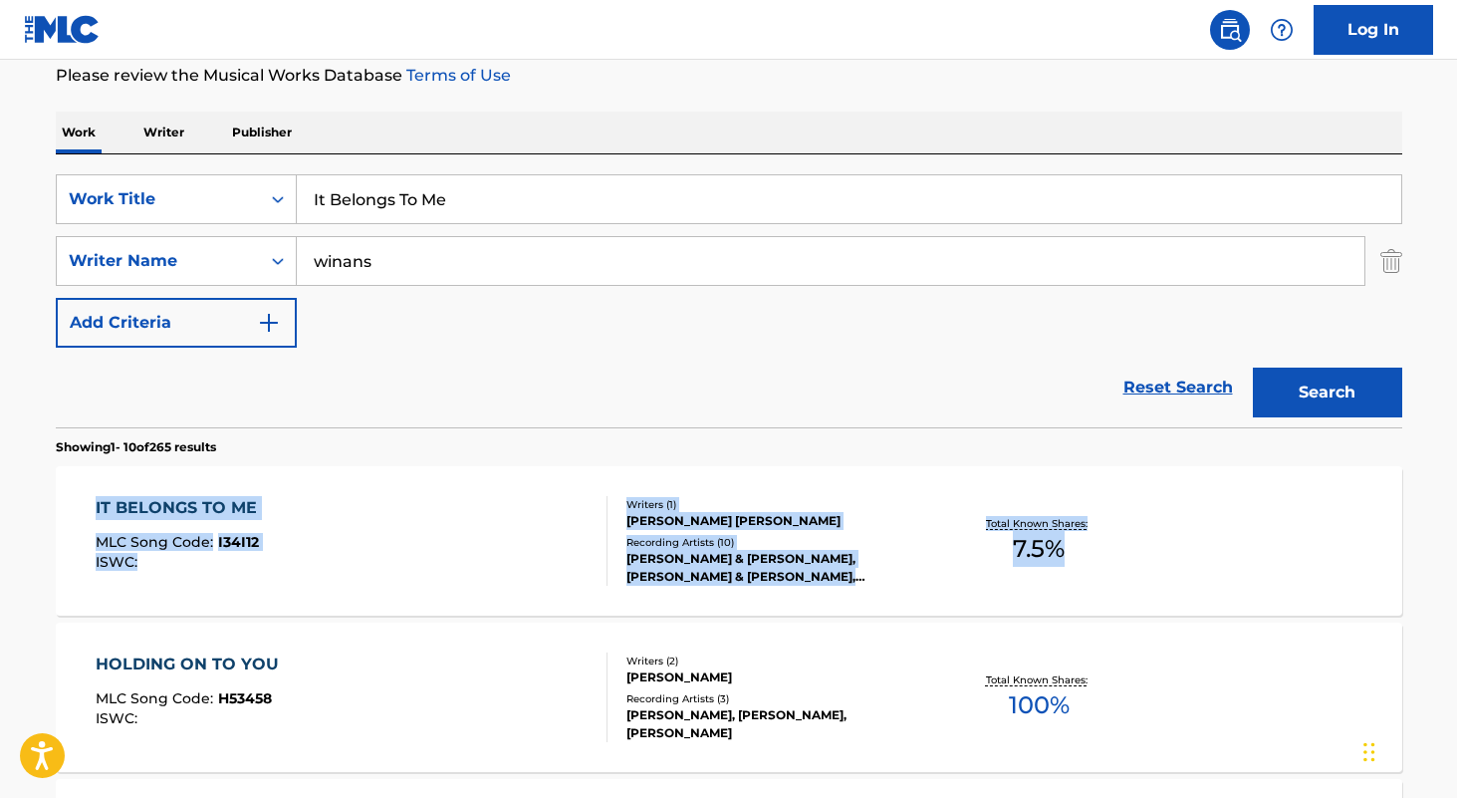
click at [508, 208] on input "It Belongs To Me" at bounding box center [849, 199] width 1105 height 48
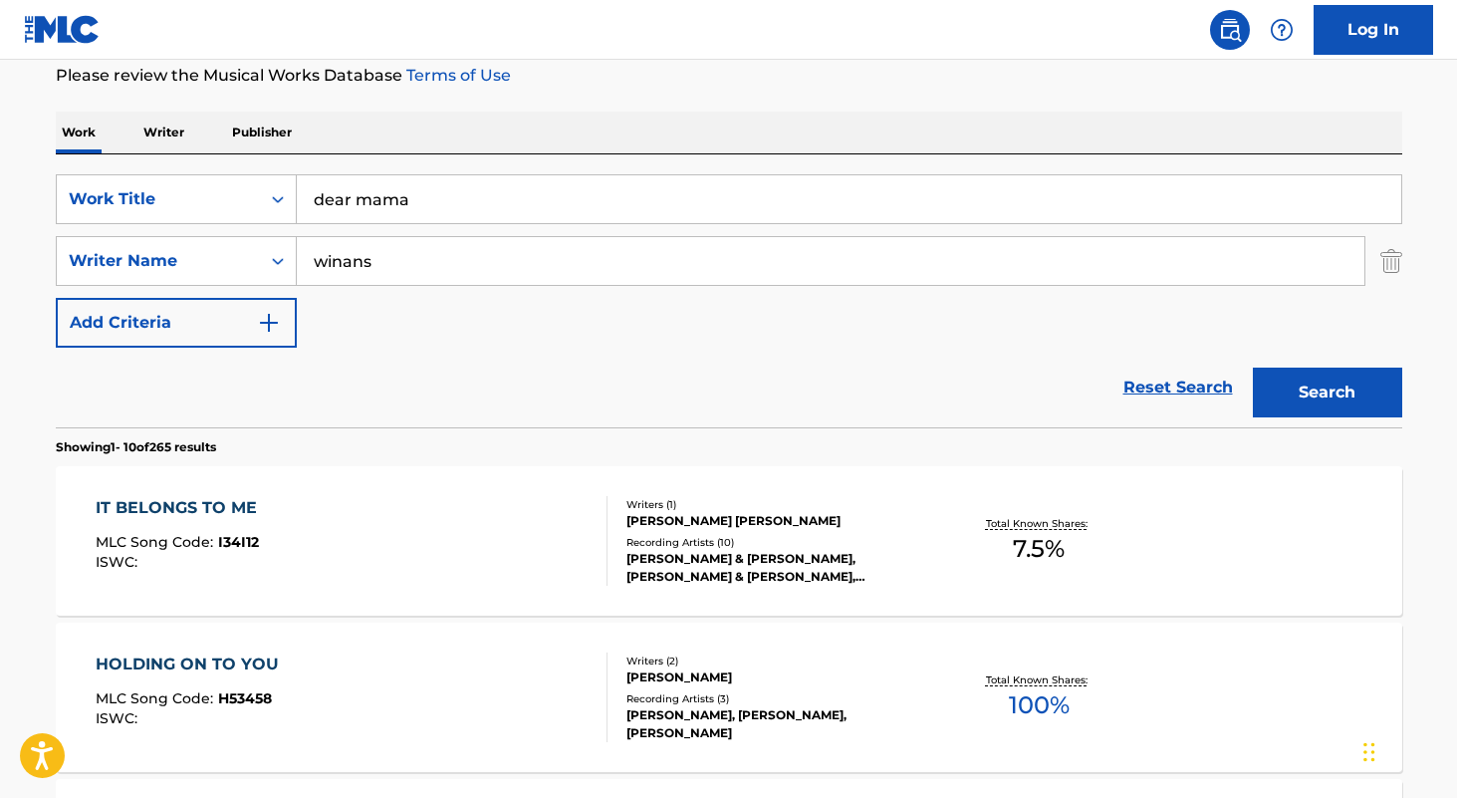
type input "dear mama"
click at [505, 261] on input "winans" at bounding box center [831, 261] width 1068 height 48
type input "hasty"
click at [1253, 368] on button "Search" at bounding box center [1327, 393] width 149 height 50
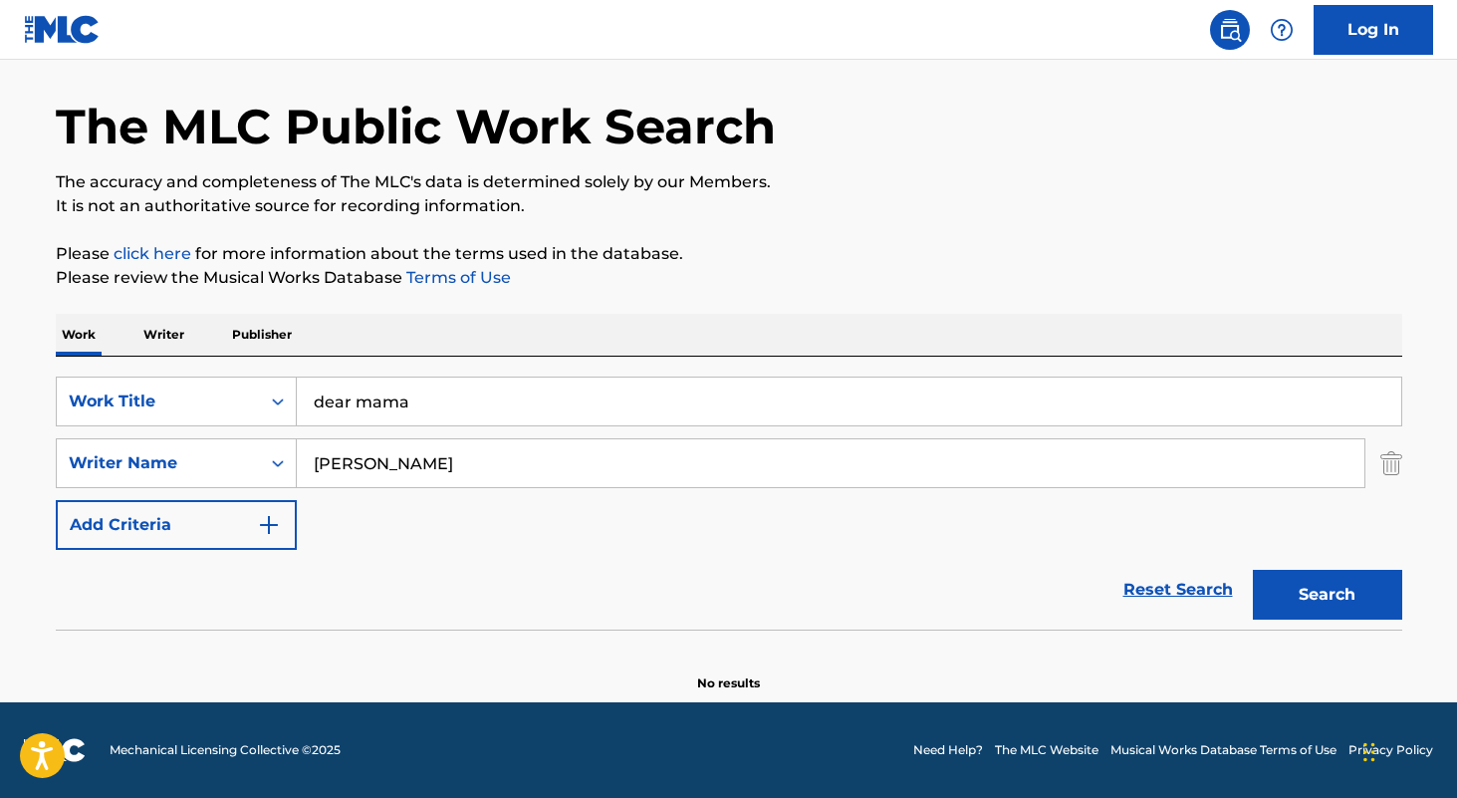
scroll to position [67, 0]
click at [587, 398] on input "dear mama" at bounding box center [849, 402] width 1105 height 48
paste input "mama"
type input "mama"
click at [510, 462] on input "hasty" at bounding box center [831, 463] width 1068 height 48
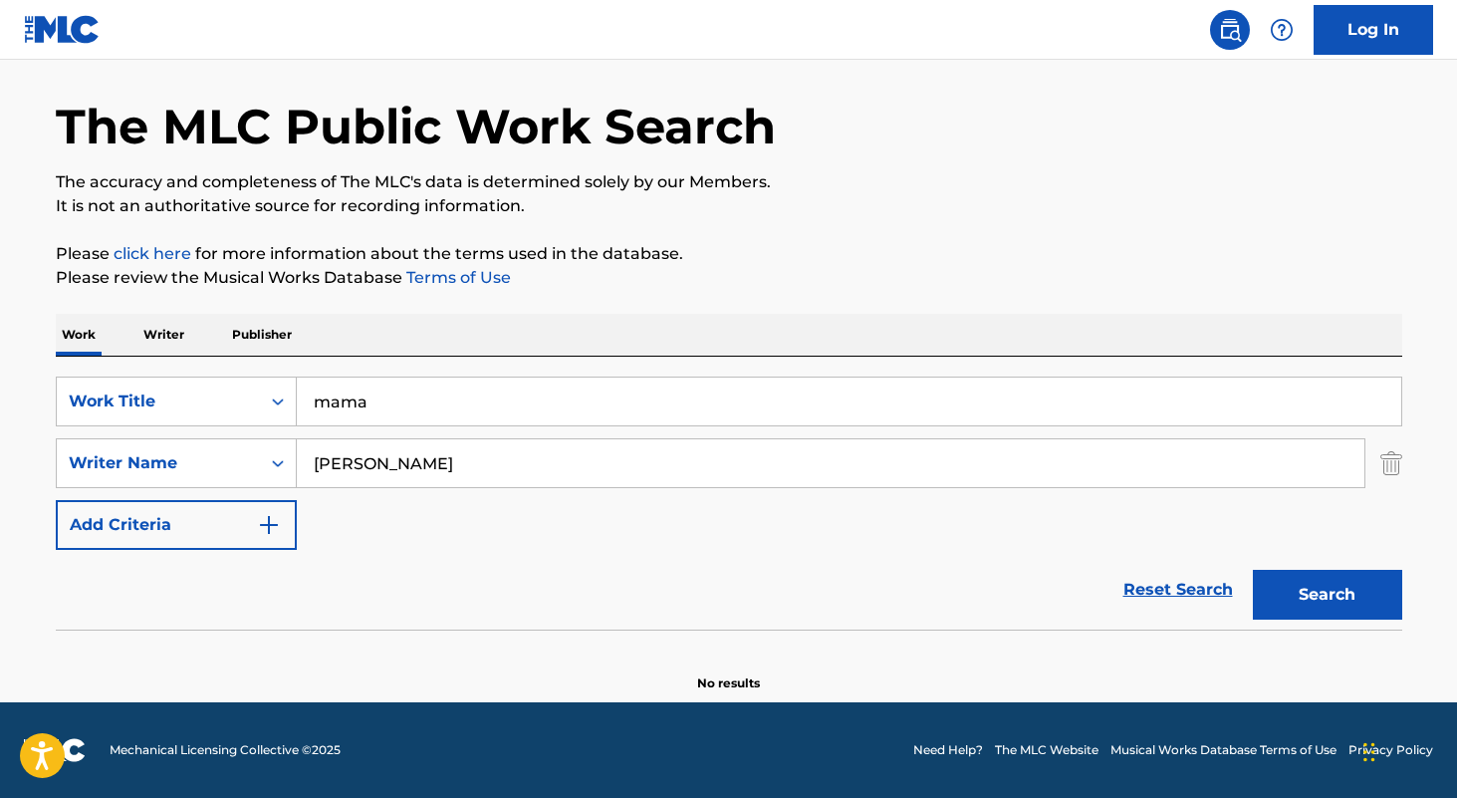
click at [1253, 570] on button "Search" at bounding box center [1327, 595] width 149 height 50
type input "edward cooper"
click at [1253, 570] on button "Search" at bounding box center [1327, 595] width 149 height 50
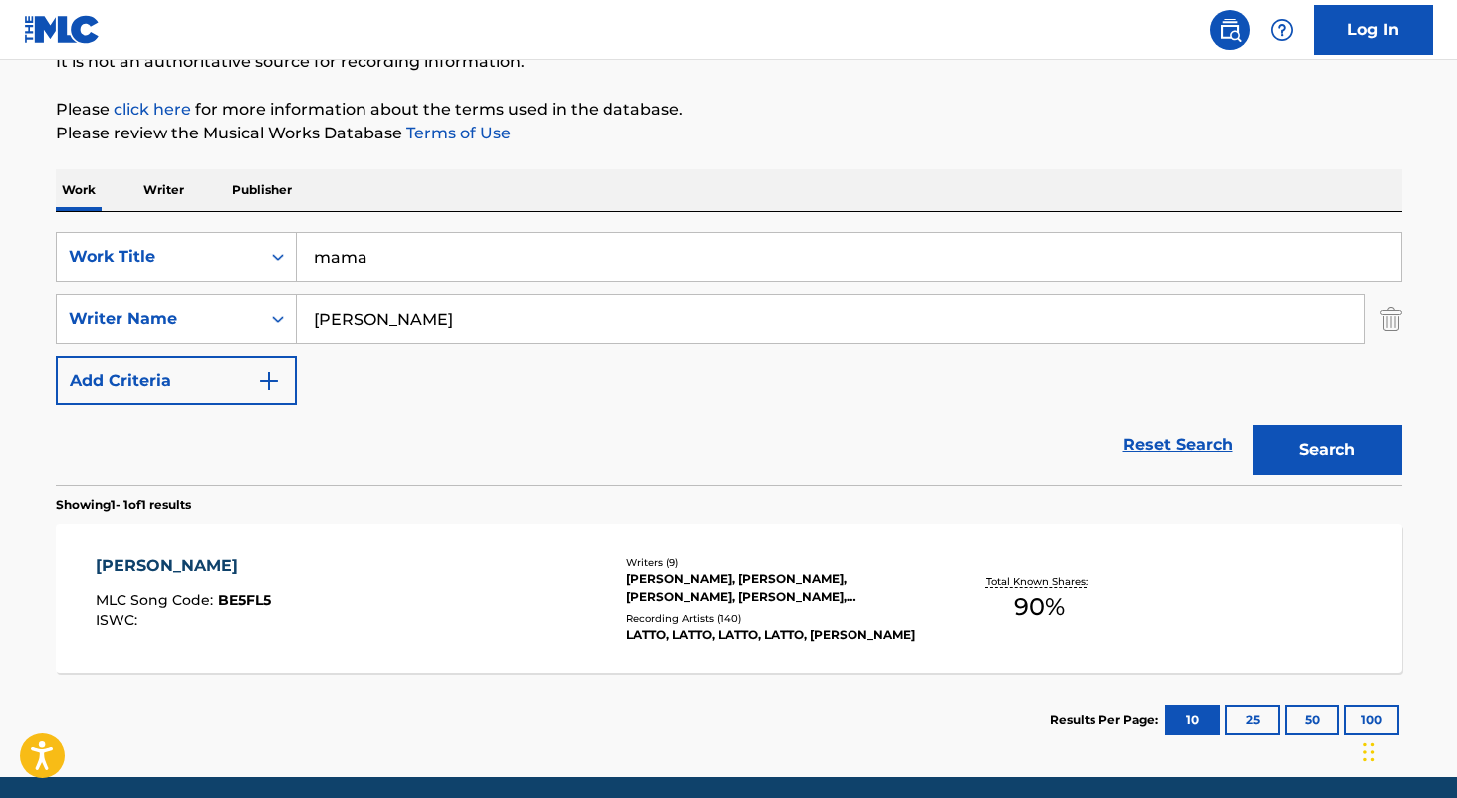
scroll to position [286, 0]
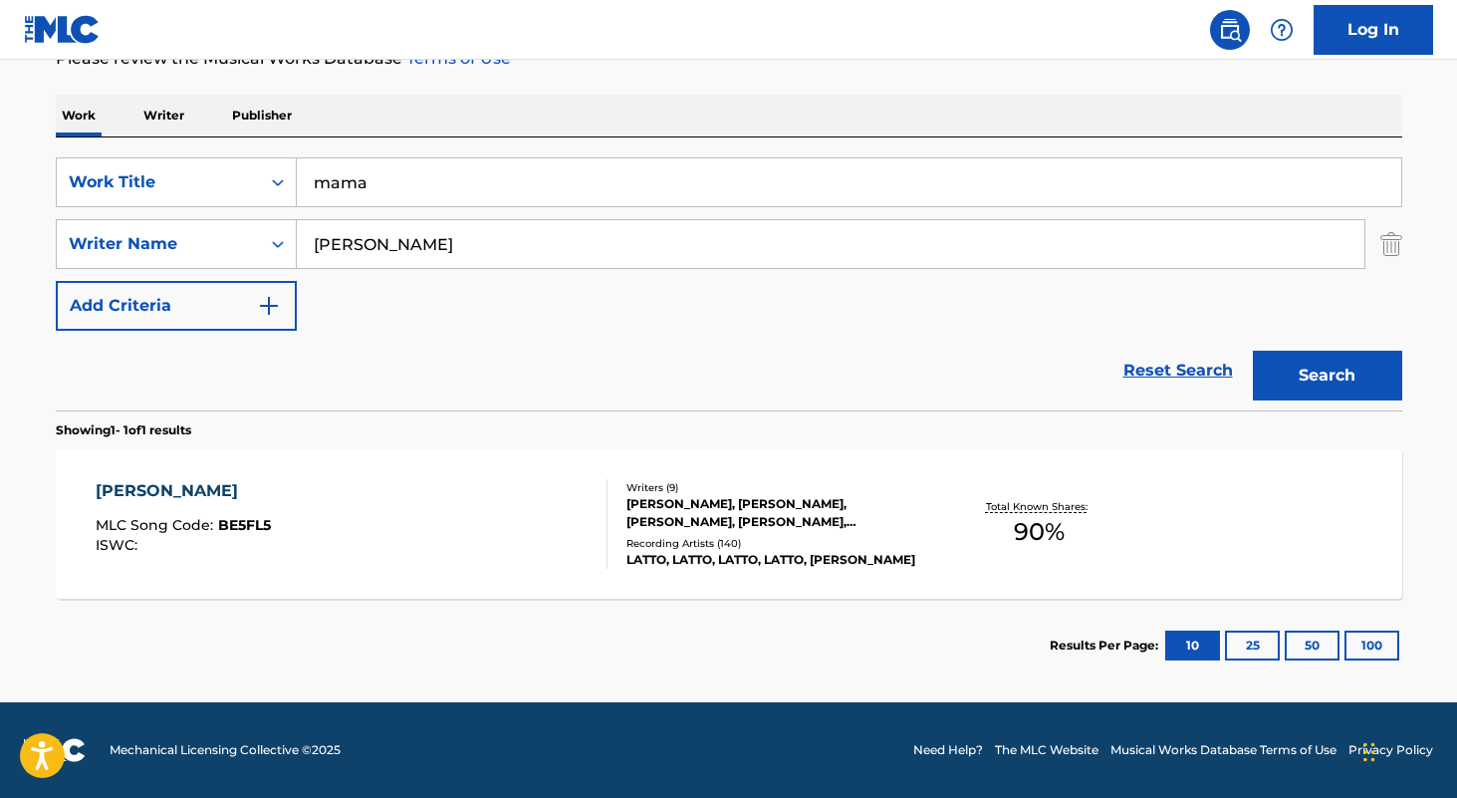
click at [531, 175] on input "mama" at bounding box center [849, 182] width 1105 height 48
type input "dreams"
click at [651, 98] on div "Work Writer Publisher" at bounding box center [729, 116] width 1347 height 42
click at [537, 244] on input "edward cooper" at bounding box center [831, 244] width 1068 height 48
type input "kenneth caillat"
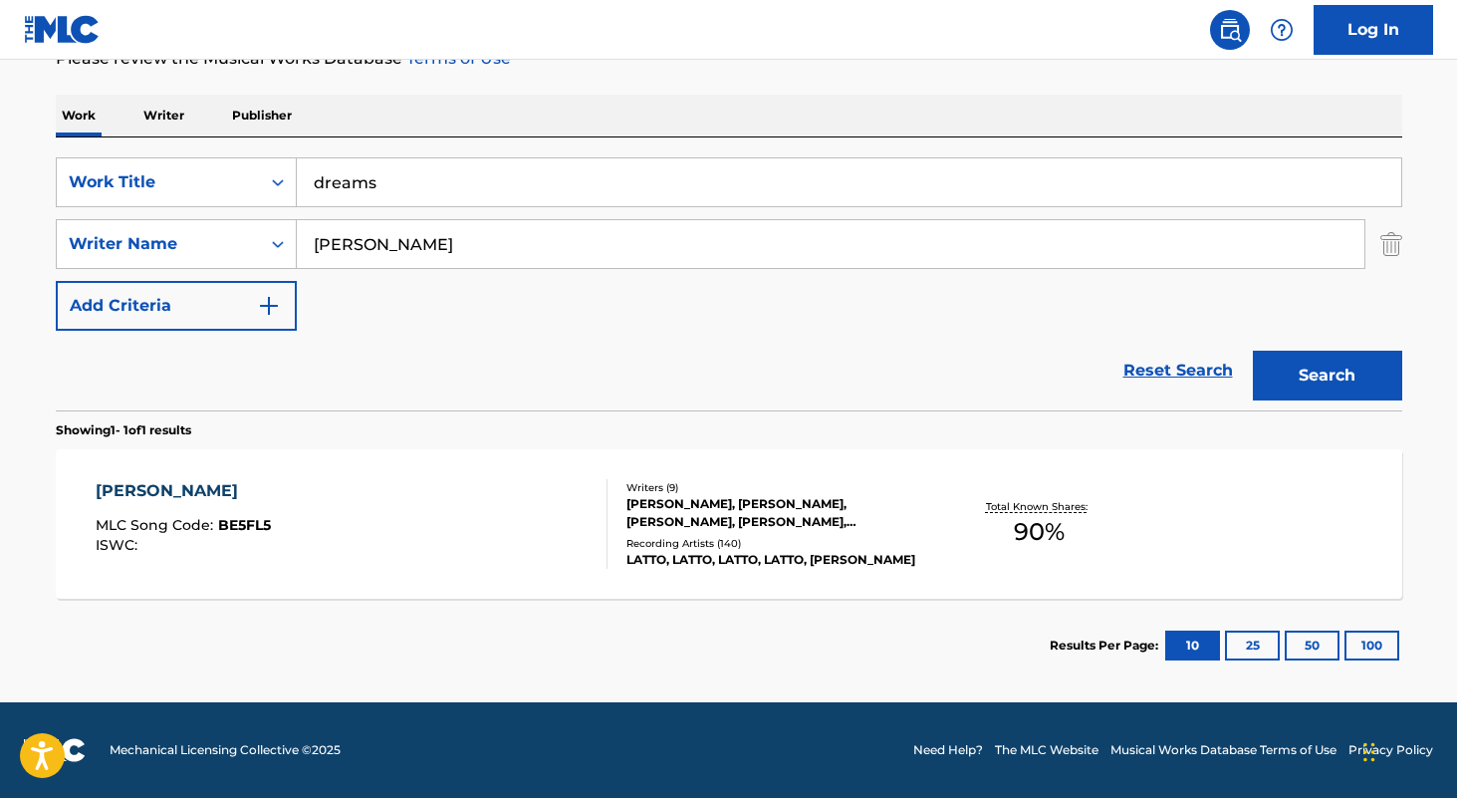
click at [1253, 351] on button "Search" at bounding box center [1327, 376] width 149 height 50
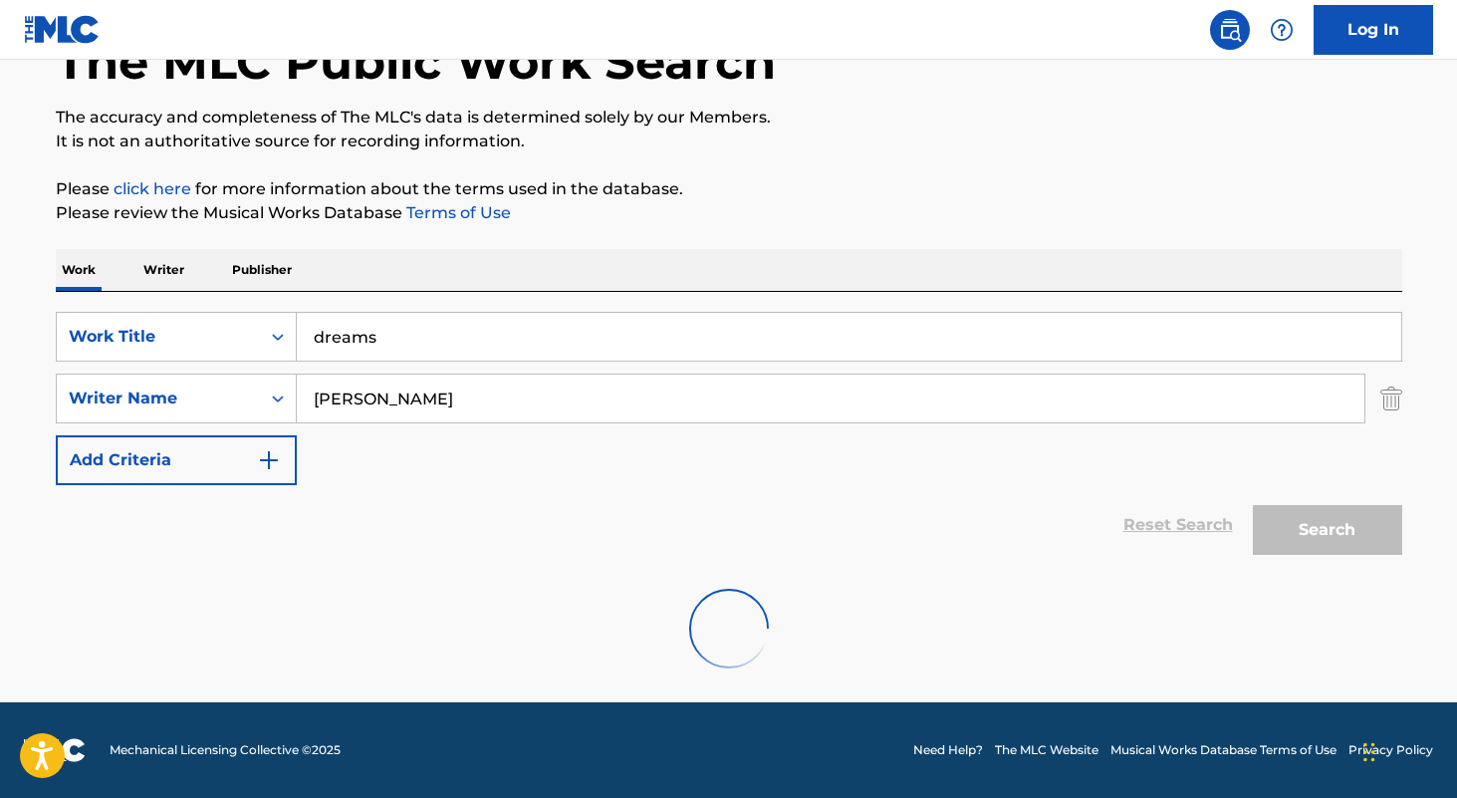
scroll to position [67, 0]
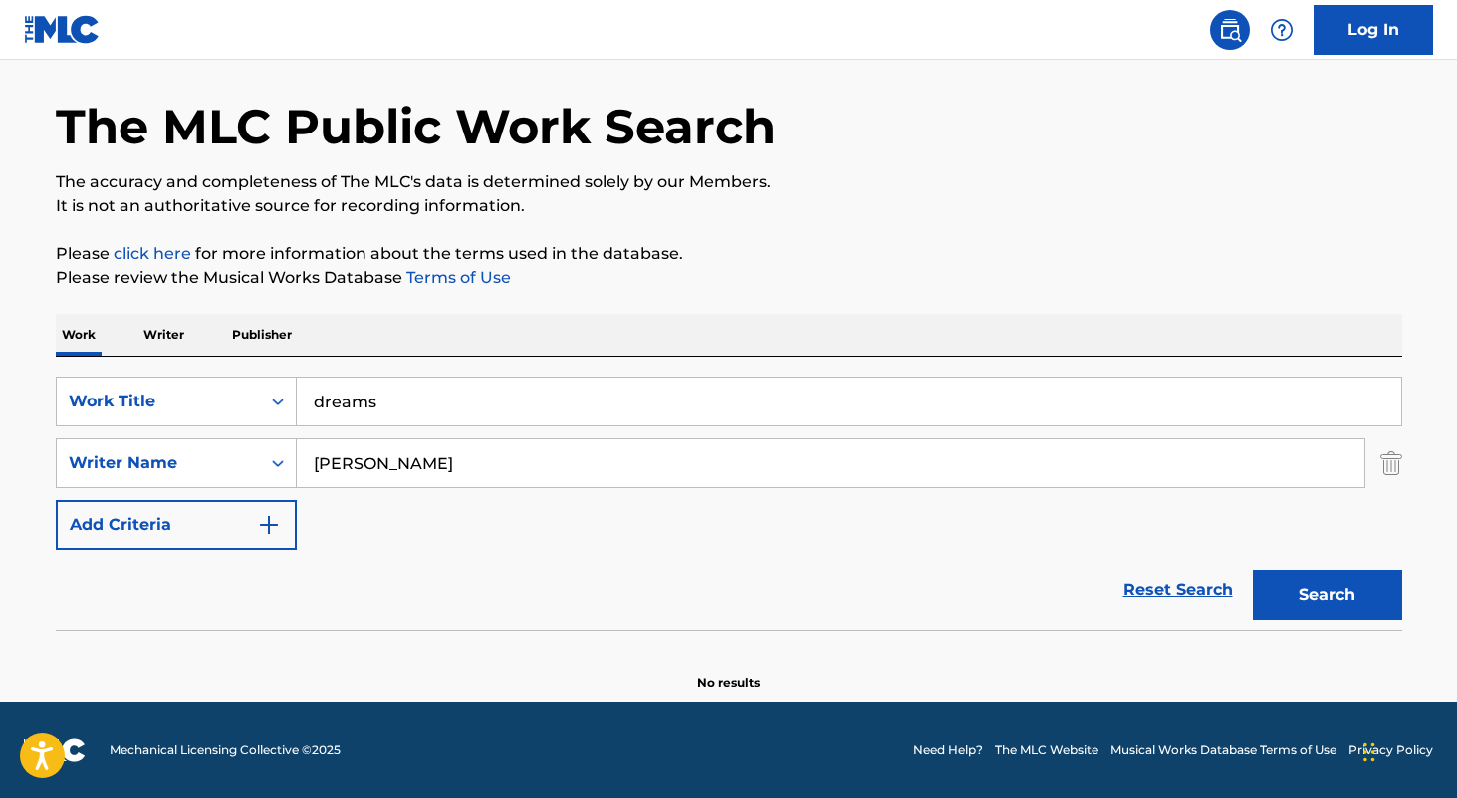
type input "stephanie nicks"
click at [1253, 570] on button "Search" at bounding box center [1327, 595] width 149 height 50
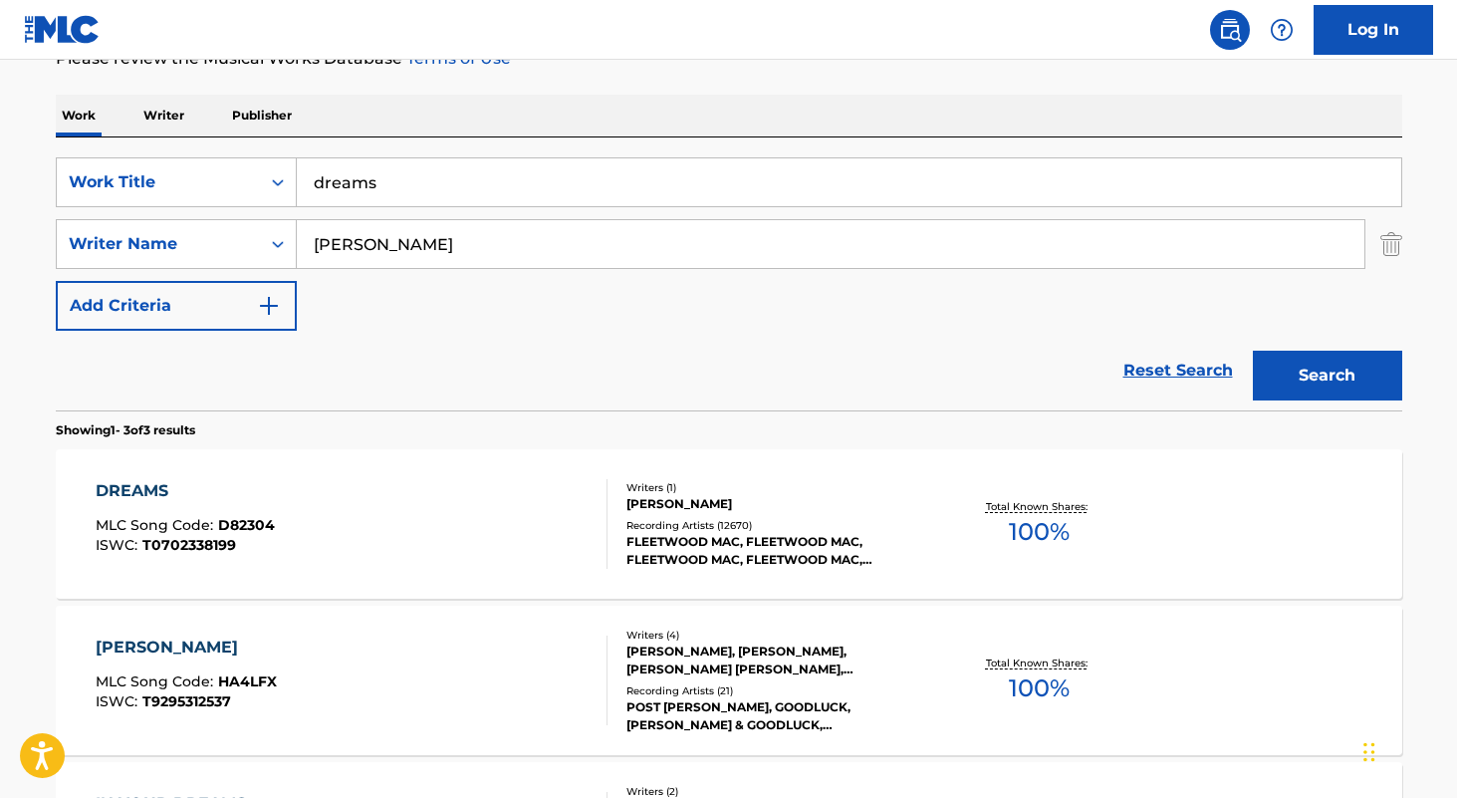
scroll to position [412, 0]
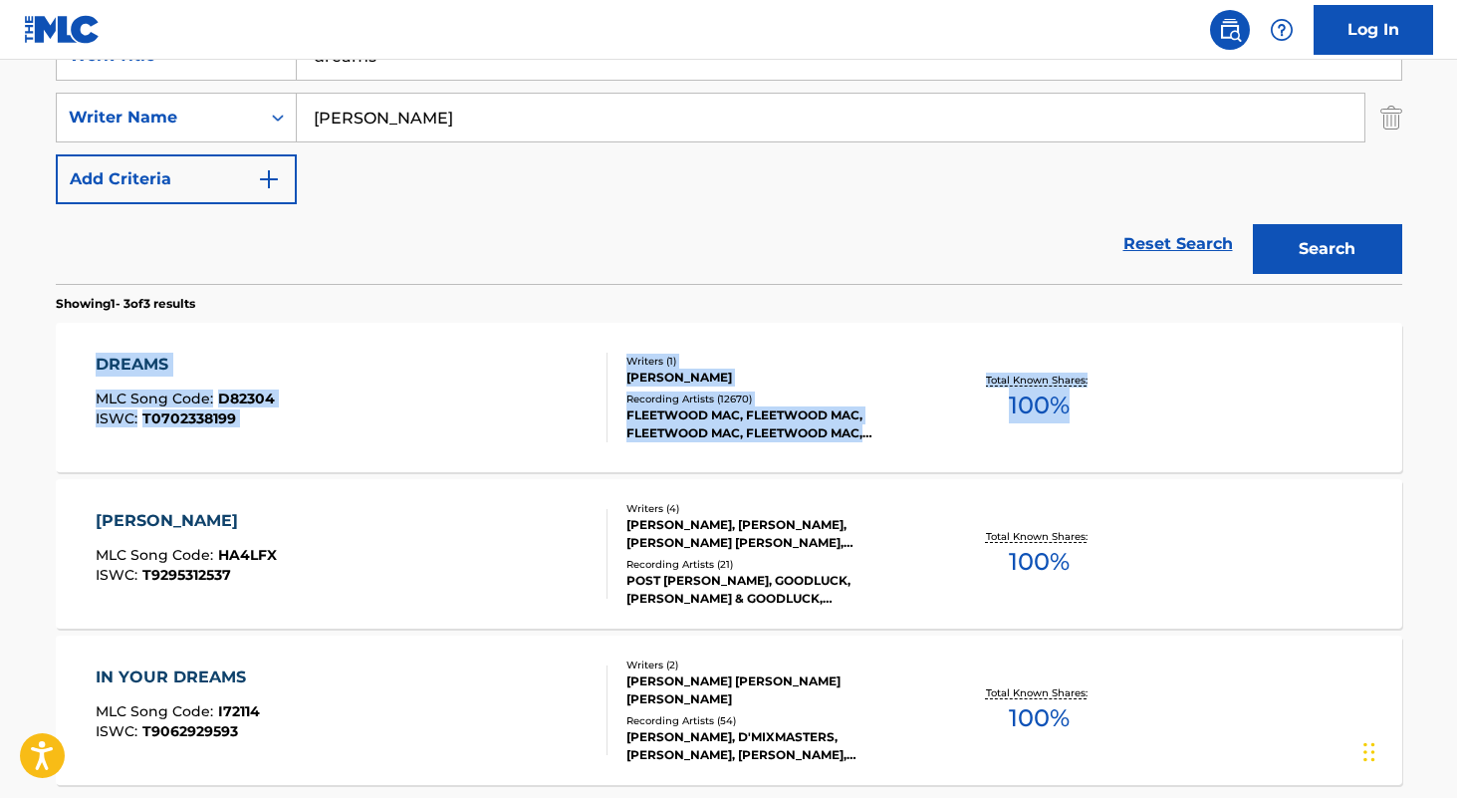
click at [566, 71] on input "dreams" at bounding box center [849, 56] width 1105 height 48
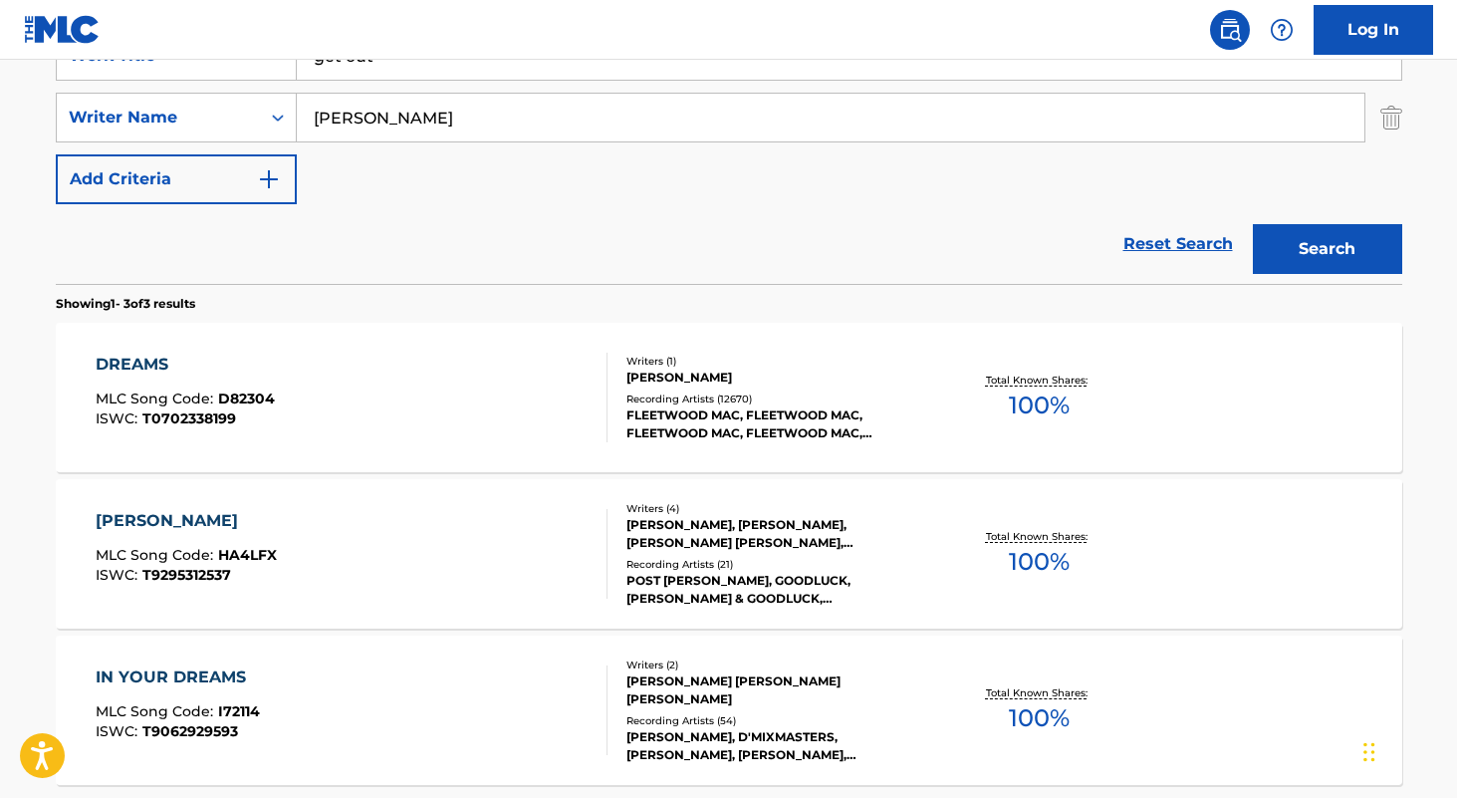
type input "get out"
click at [546, 116] on input "stephanie nicks" at bounding box center [831, 118] width 1068 height 48
type input "a"
type input "kumar"
click at [1253, 224] on button "Search" at bounding box center [1327, 249] width 149 height 50
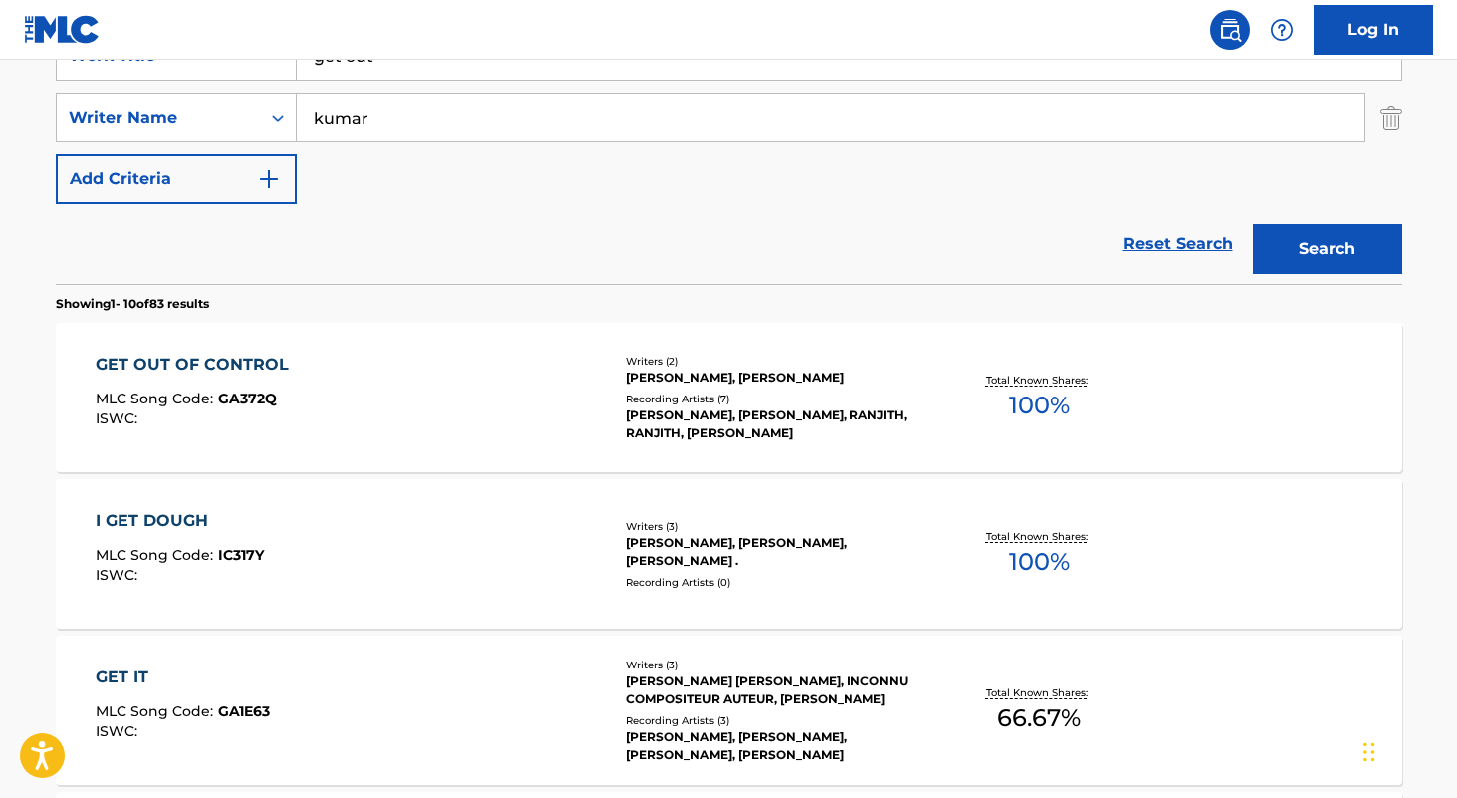
click at [555, 83] on div "SearchWithCriteria3a898b56-f248-49a3-91bc-25e0aa60a10d Work Title get out Searc…" at bounding box center [729, 117] width 1347 height 173
click at [551, 71] on input "get out" at bounding box center [849, 56] width 1105 height 48
paste input "RDV"
type input "RDV"
click at [510, 113] on input "kumar" at bounding box center [831, 118] width 1068 height 48
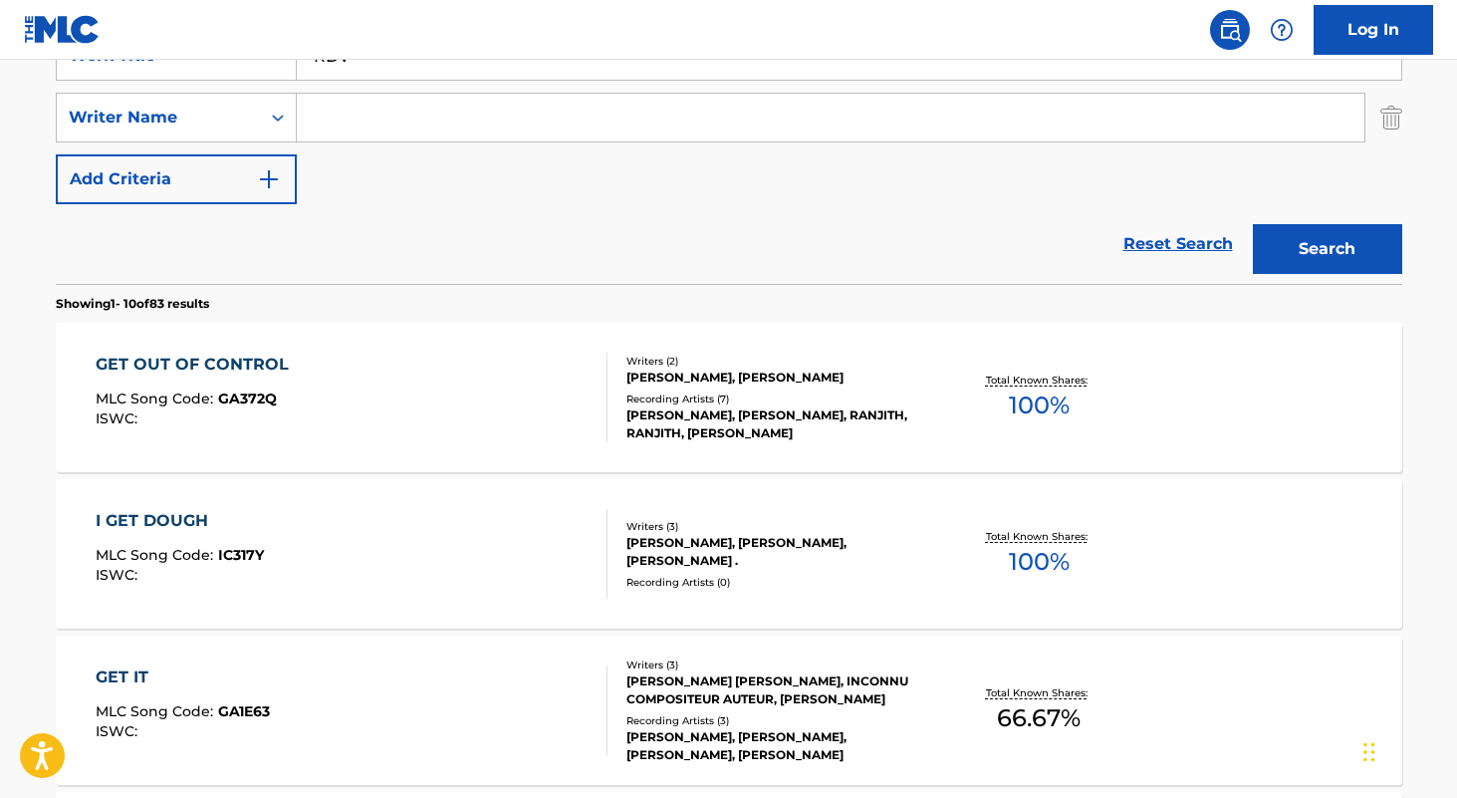
click at [1253, 224] on button "Search" at bounding box center [1327, 249] width 149 height 50
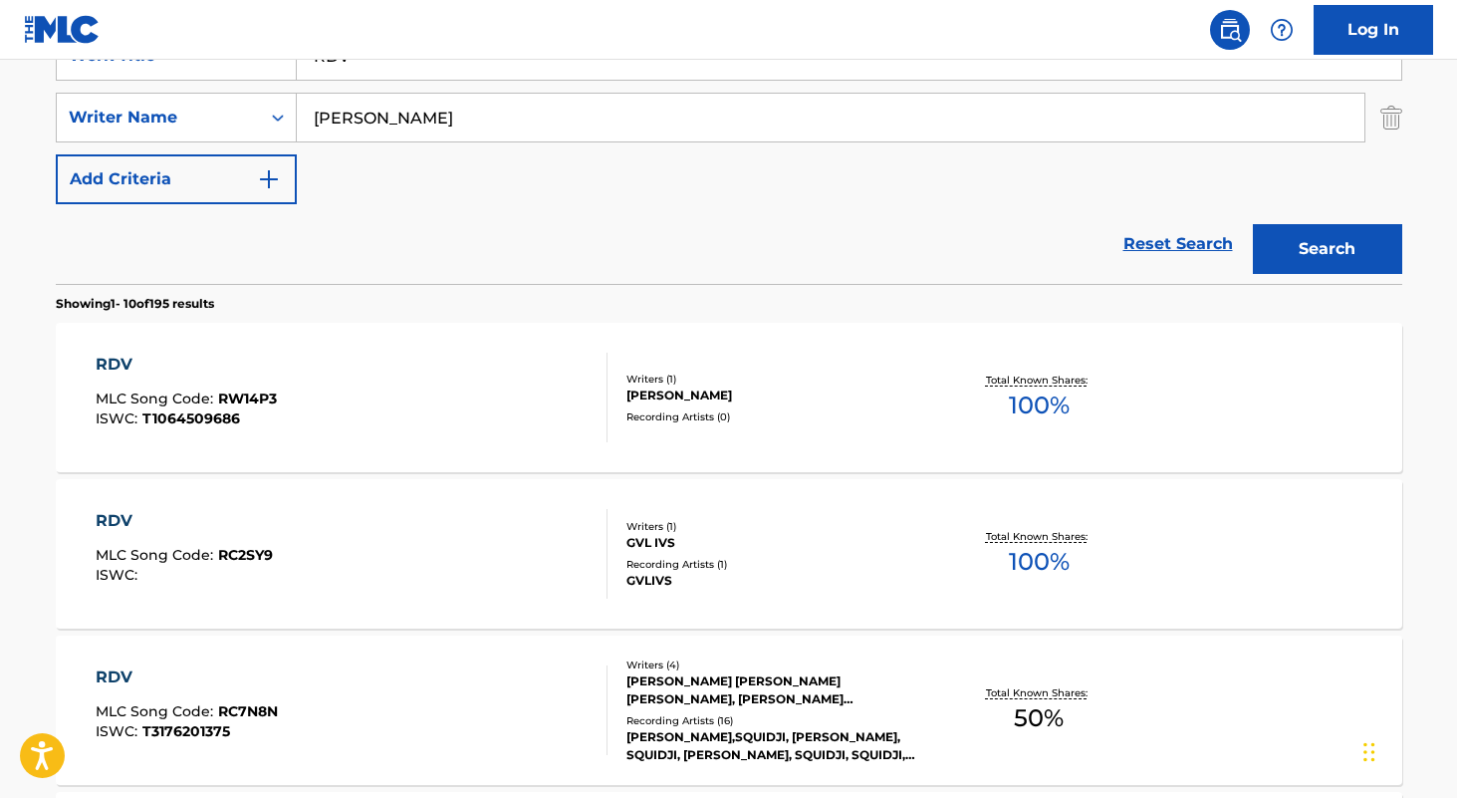
type input "edward"
click at [1253, 224] on button "Search" at bounding box center [1327, 249] width 149 height 50
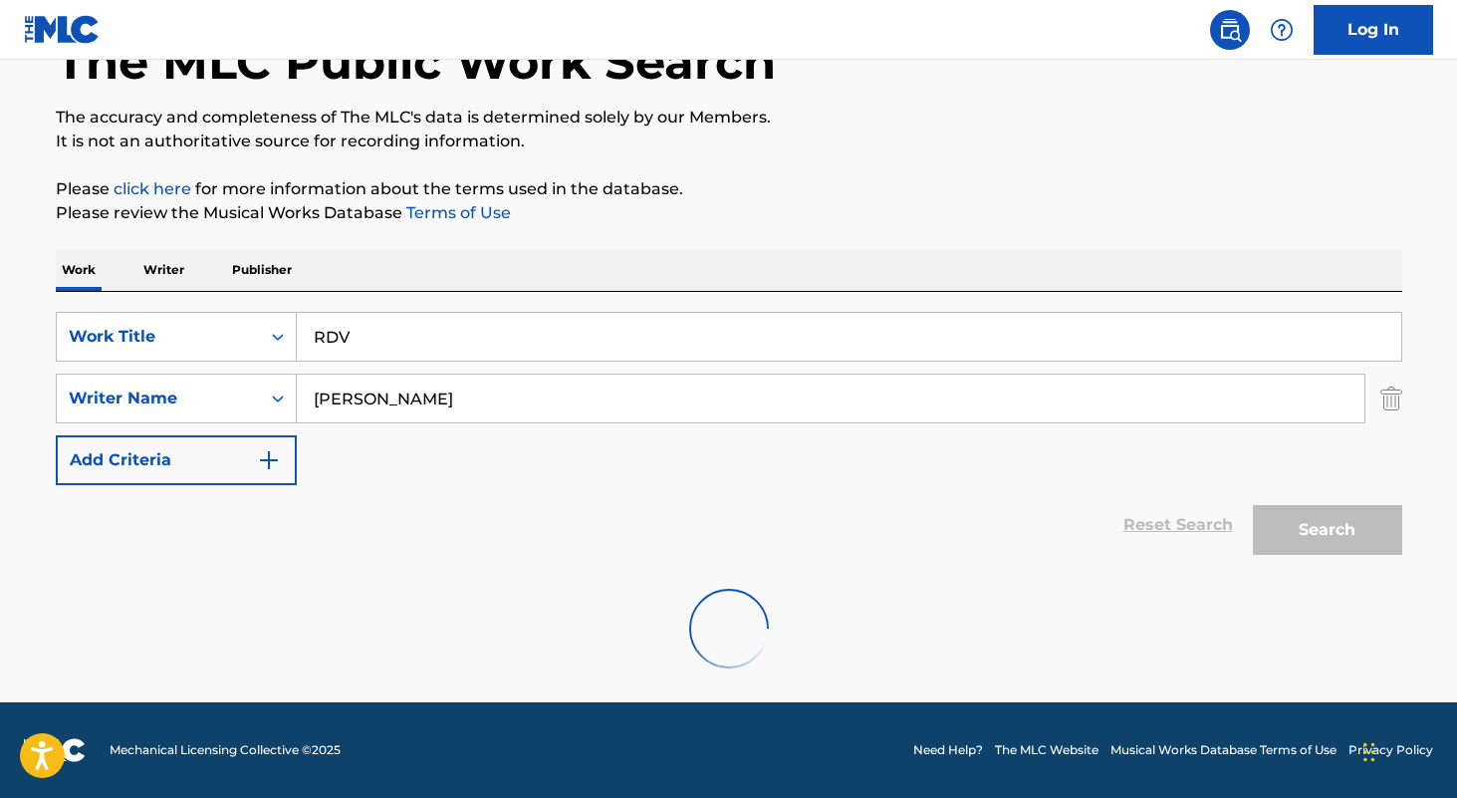
scroll to position [67, 0]
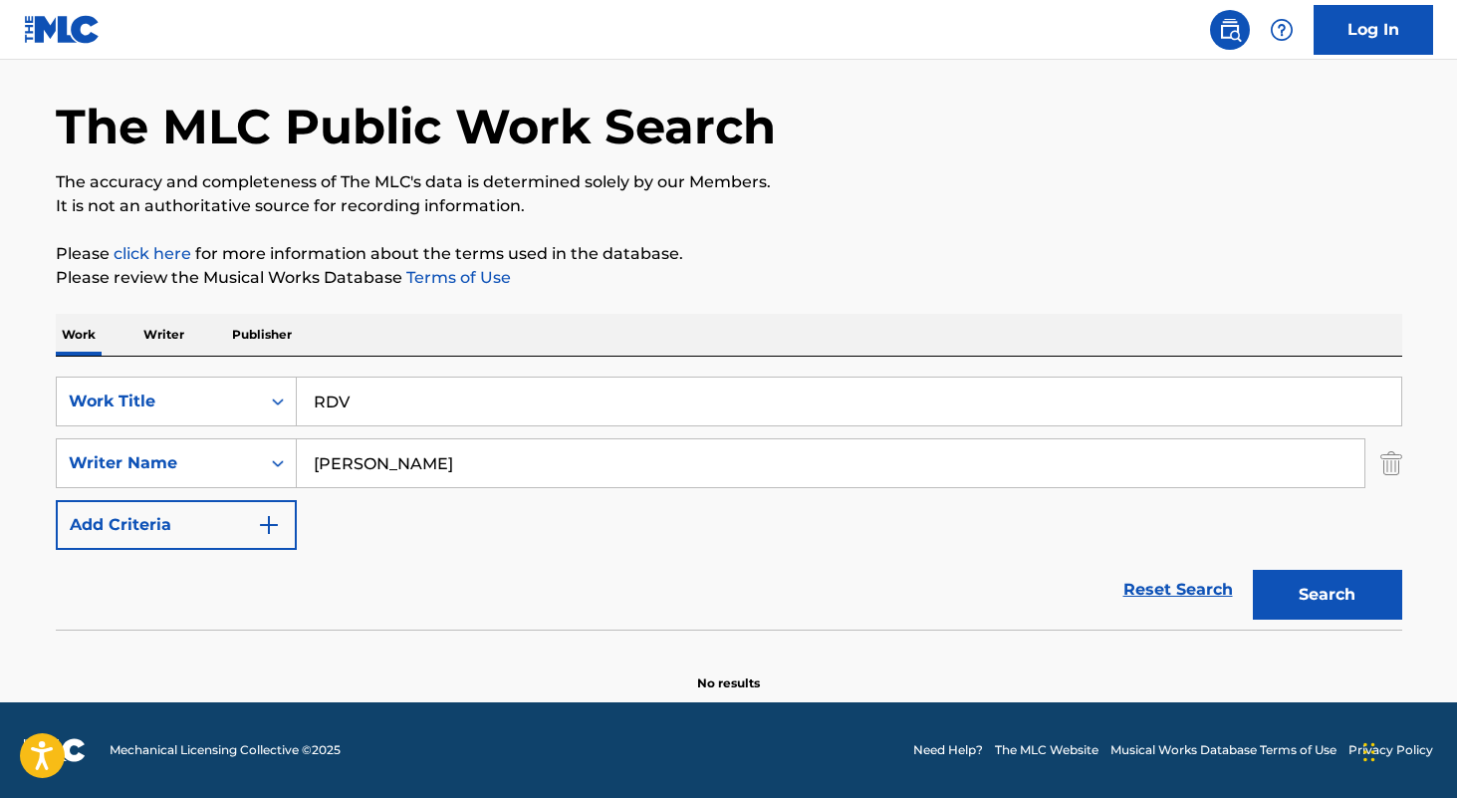
click at [546, 399] on input "RDV" at bounding box center [849, 402] width 1105 height 48
type input "notions"
click at [529, 460] on input "edward" at bounding box center [831, 463] width 1068 height 48
type input "preston hall"
click at [1253, 570] on button "Search" at bounding box center [1327, 595] width 149 height 50
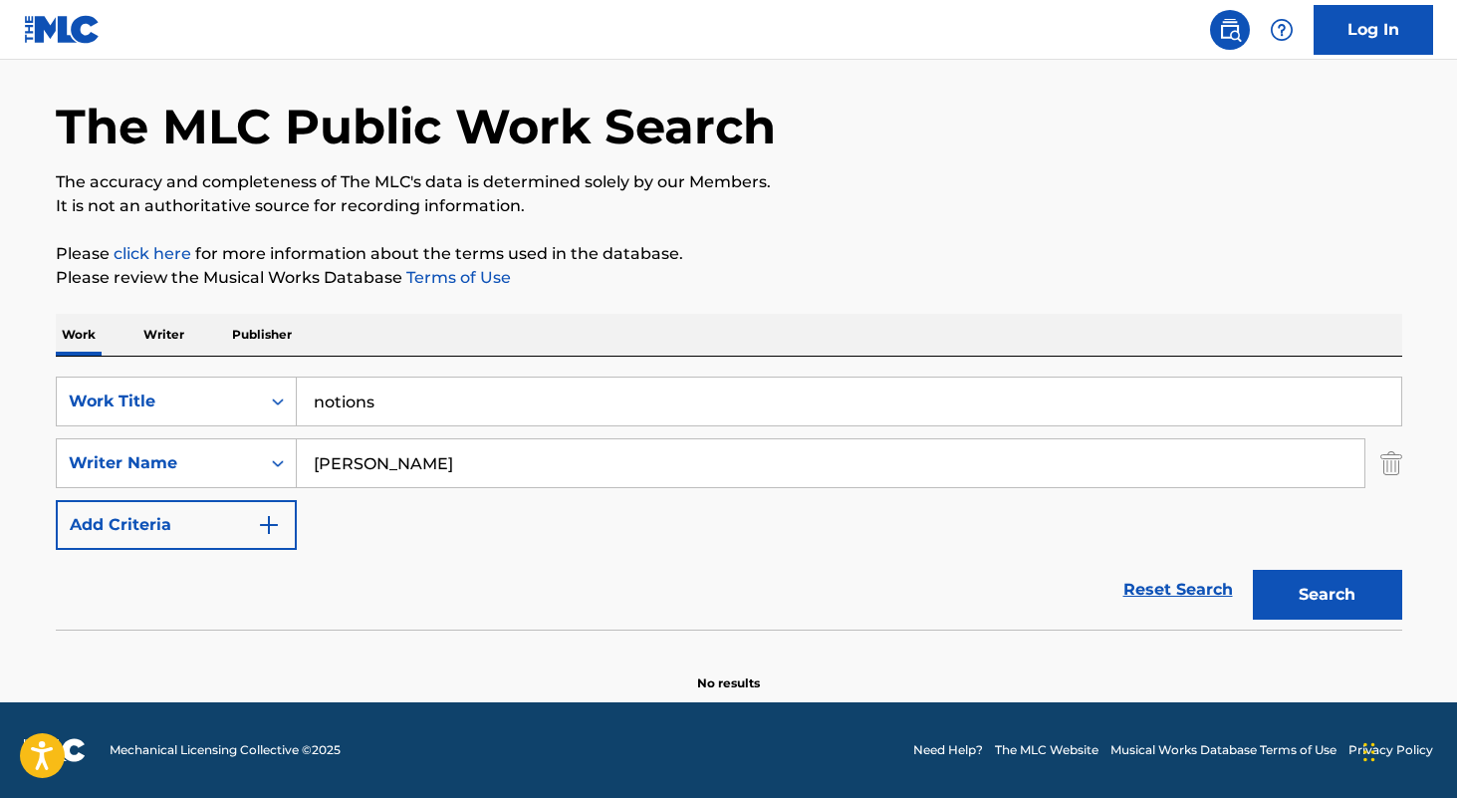
click at [501, 424] on input "notions" at bounding box center [849, 402] width 1105 height 48
type input "janet"
click at [486, 470] on input "preston hall" at bounding box center [831, 463] width 1068 height 48
type input "araya"
click at [1253, 570] on button "Search" at bounding box center [1327, 595] width 149 height 50
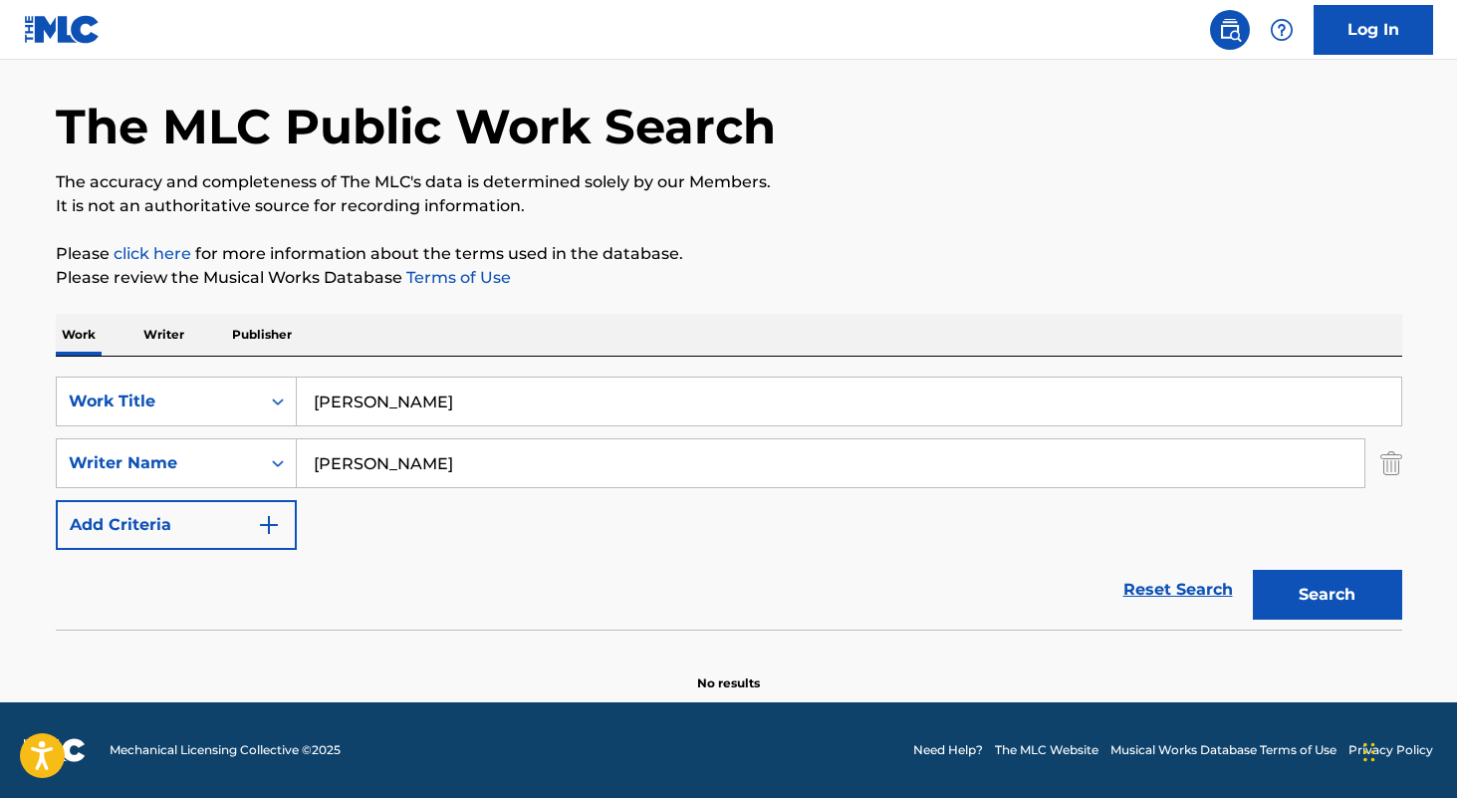
click at [435, 390] on input "janet" at bounding box center [849, 402] width 1105 height 48
type input "las nenas lindas"
click at [405, 474] on input "araya" at bounding box center [831, 463] width 1068 height 48
click at [1253, 570] on button "Search" at bounding box center [1327, 595] width 149 height 50
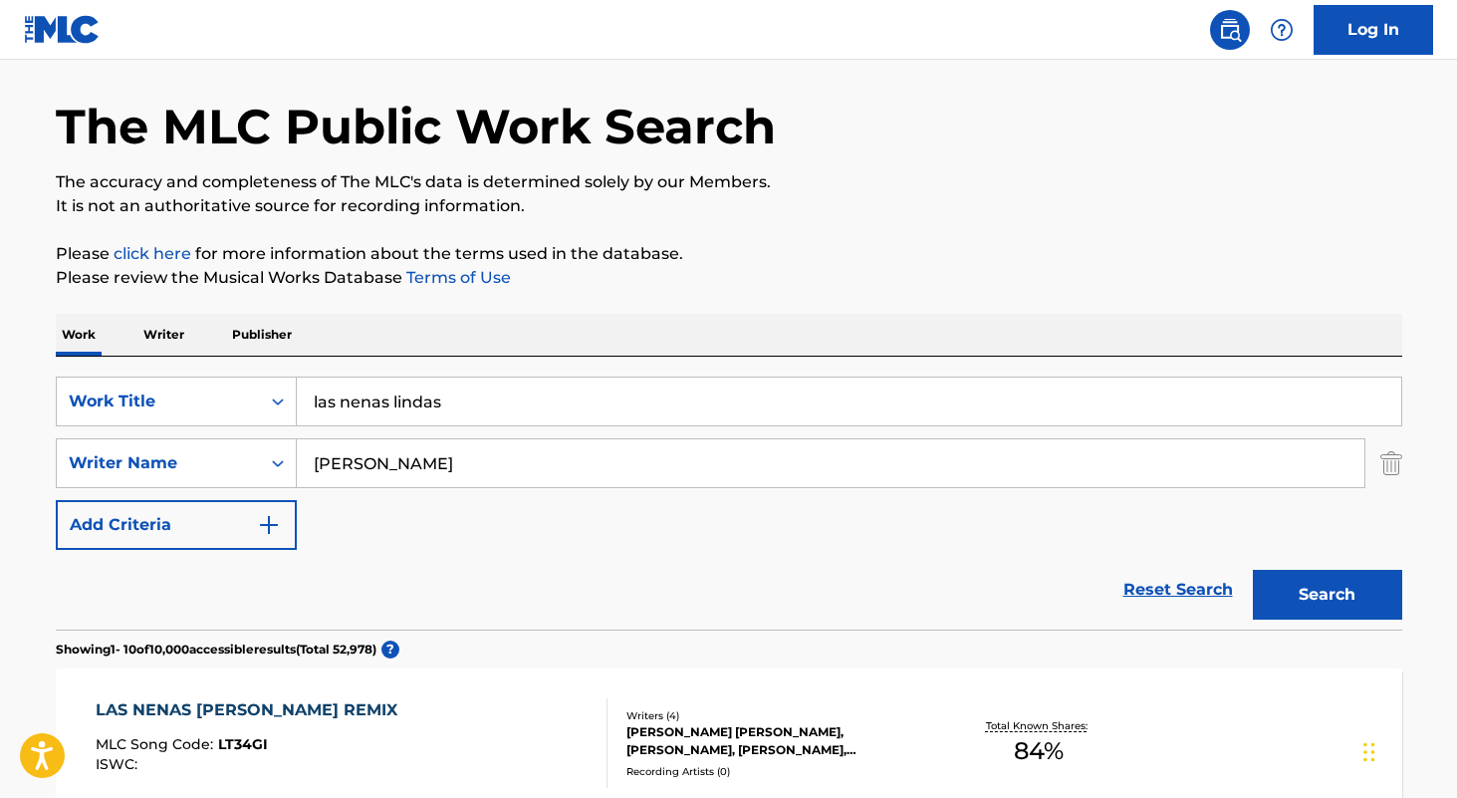
type input "joel munoz"
click at [1253, 570] on button "Search" at bounding box center [1327, 595] width 149 height 50
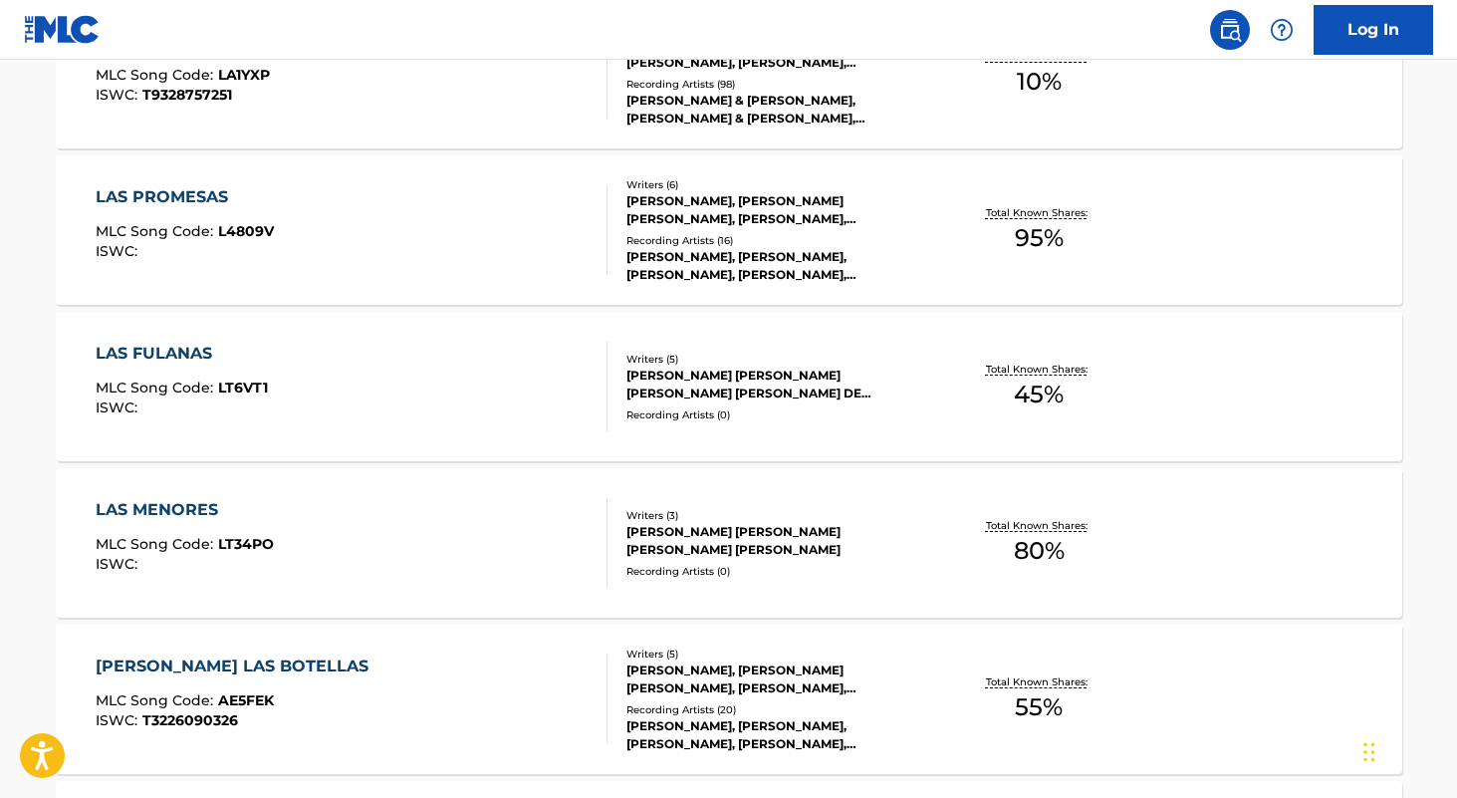
scroll to position [0, 0]
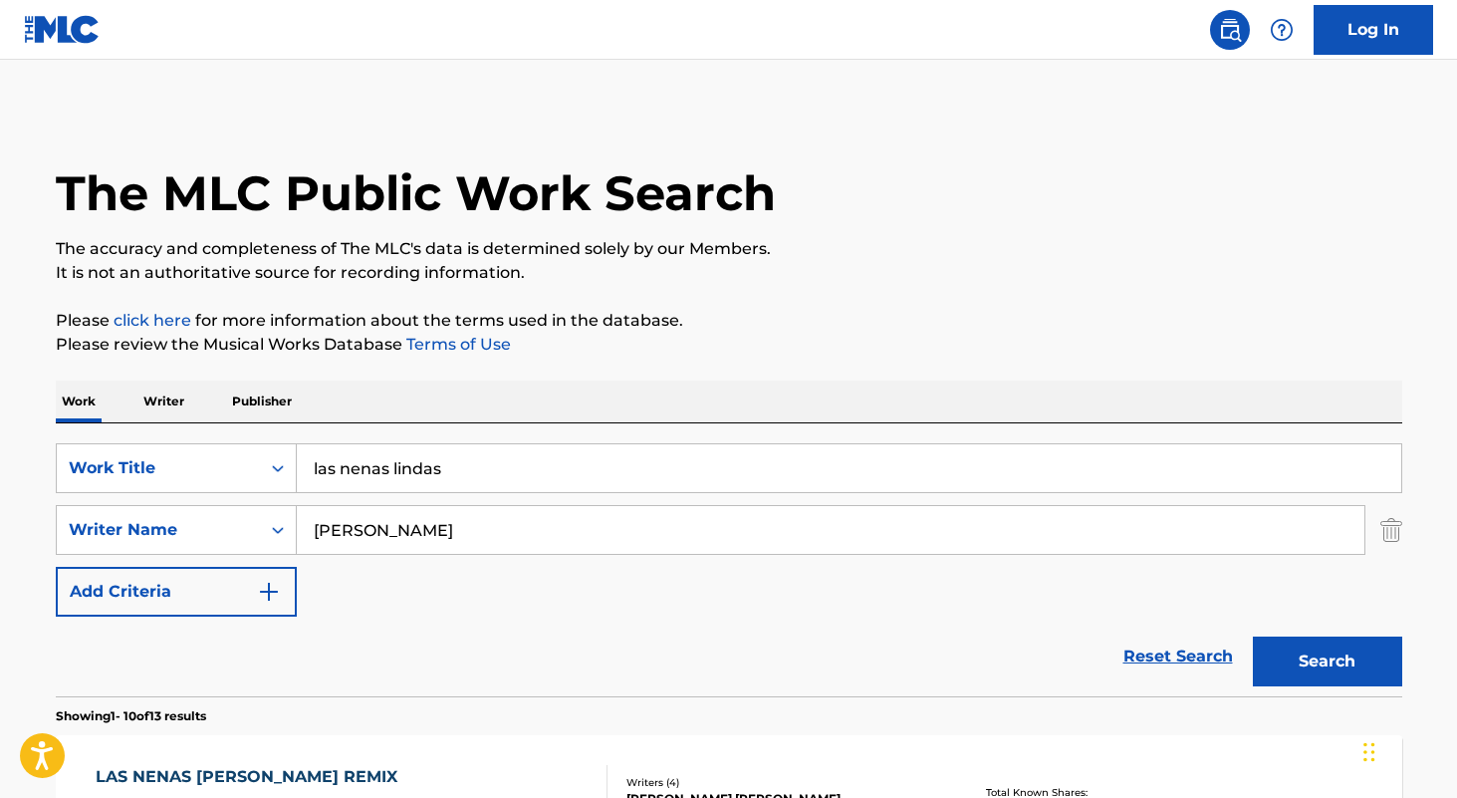
click at [610, 460] on input "las nenas lindas" at bounding box center [849, 468] width 1105 height 48
type input "nervous"
click at [611, 531] on input "joel munoz" at bounding box center [831, 530] width 1068 height 48
type input "jeremy marmor"
click at [1253, 637] on button "Search" at bounding box center [1327, 662] width 149 height 50
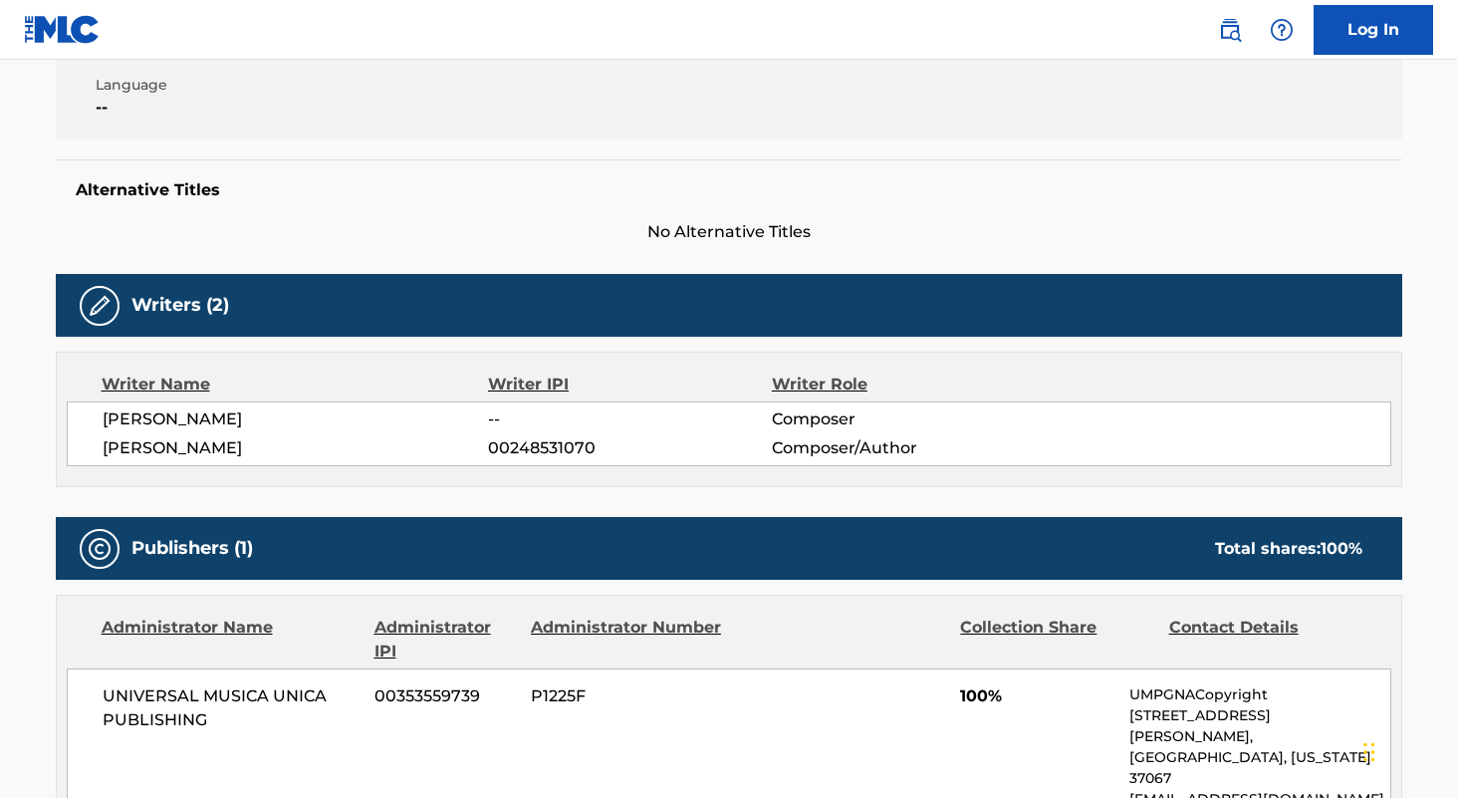
scroll to position [386, 0]
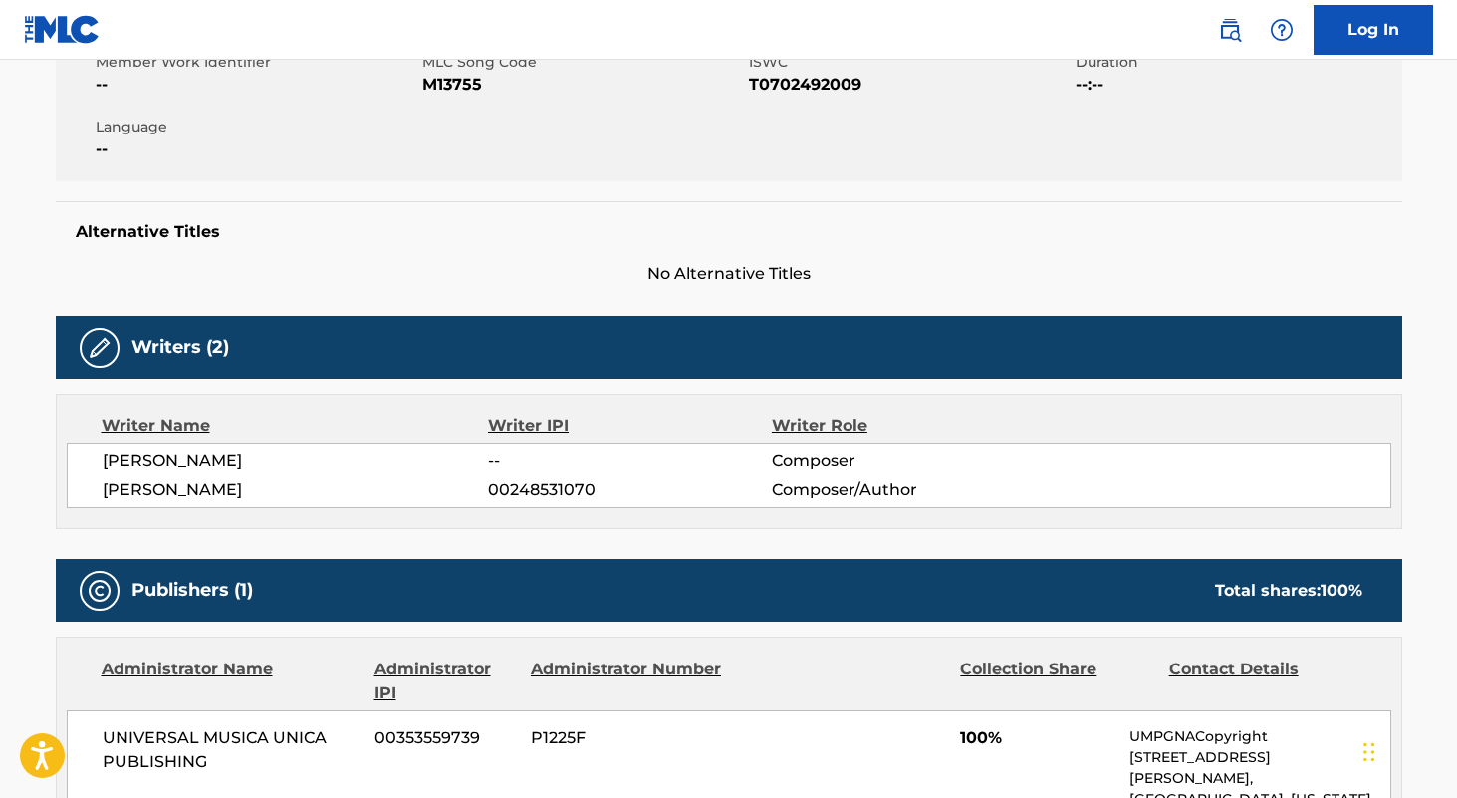
click at [812, 81] on span "T0702492009" at bounding box center [910, 85] width 322 height 24
copy span "T0702492009"
click at [571, 488] on span "00248531070" at bounding box center [629, 490] width 283 height 24
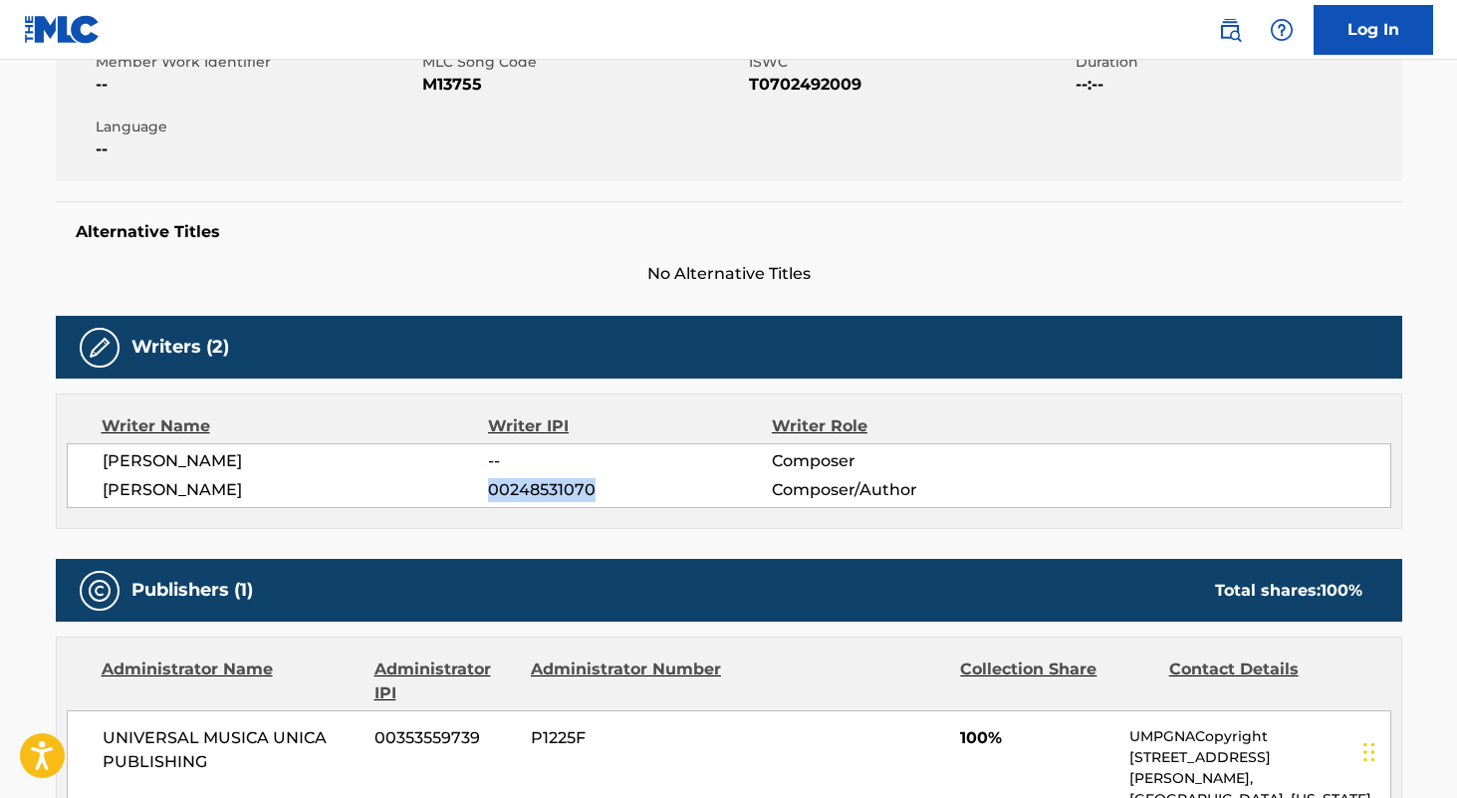
copy span "00248531070"
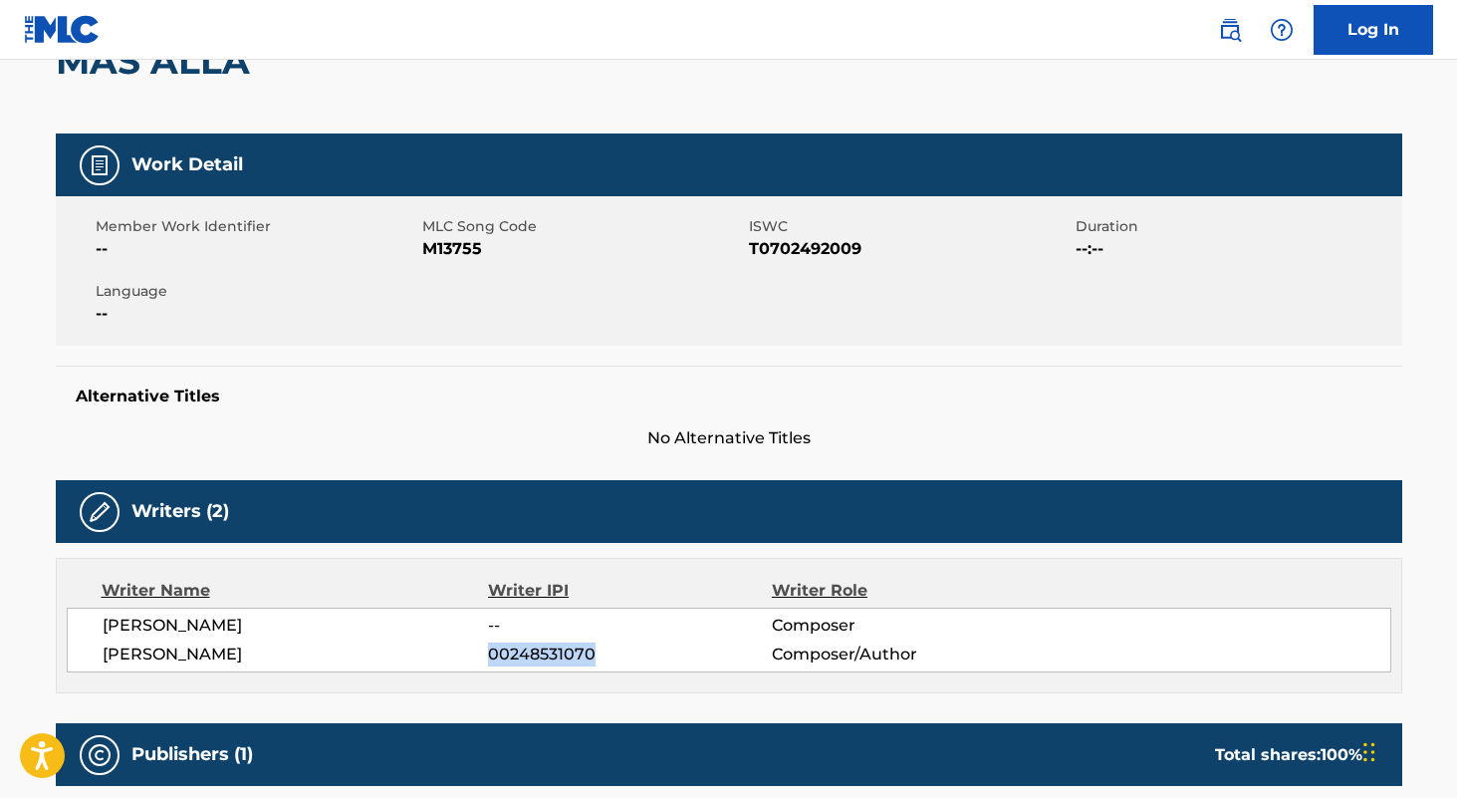
scroll to position [0, 0]
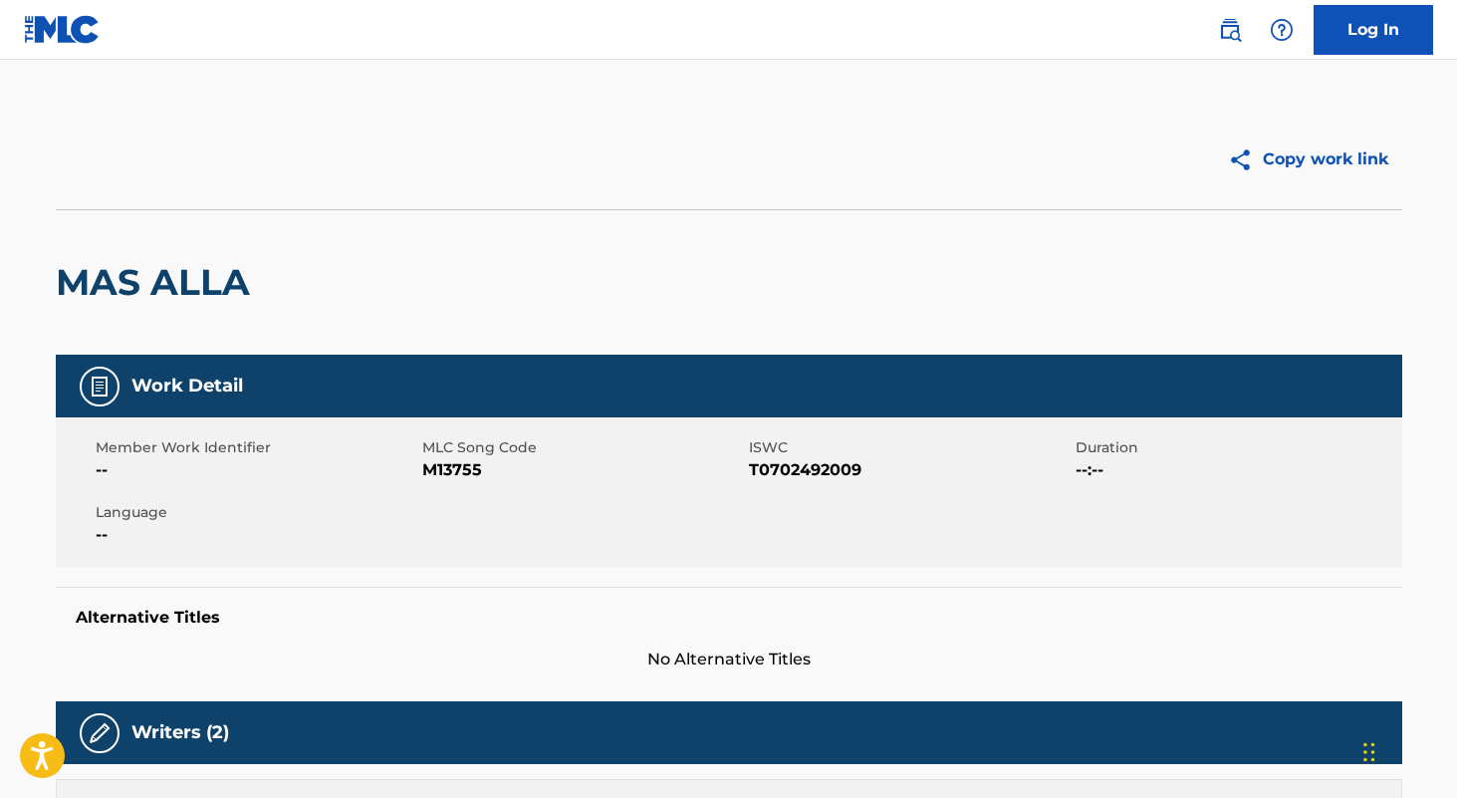
click at [456, 472] on span "M13755" at bounding box center [583, 470] width 322 height 24
copy span "M13755"
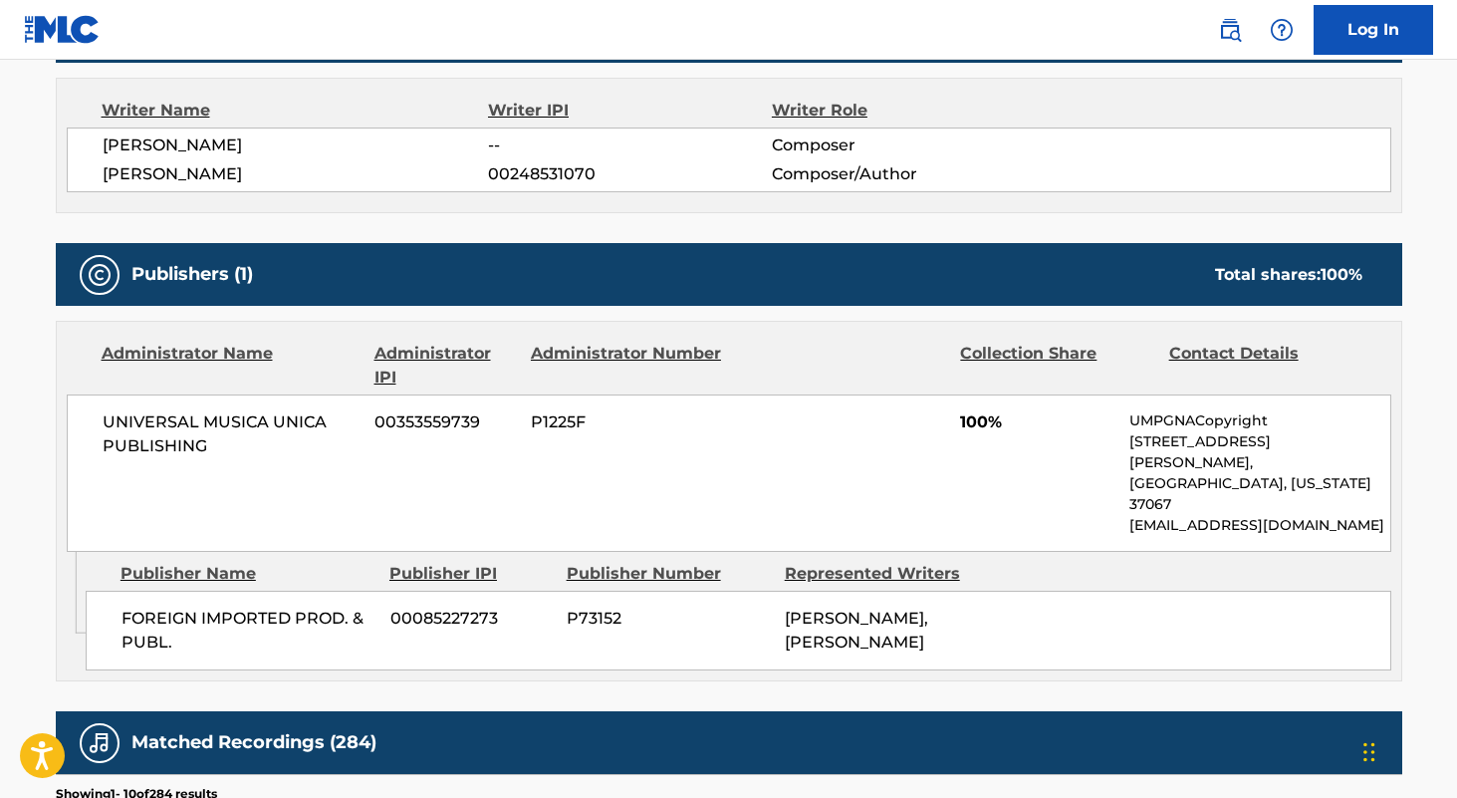
scroll to position [724, 0]
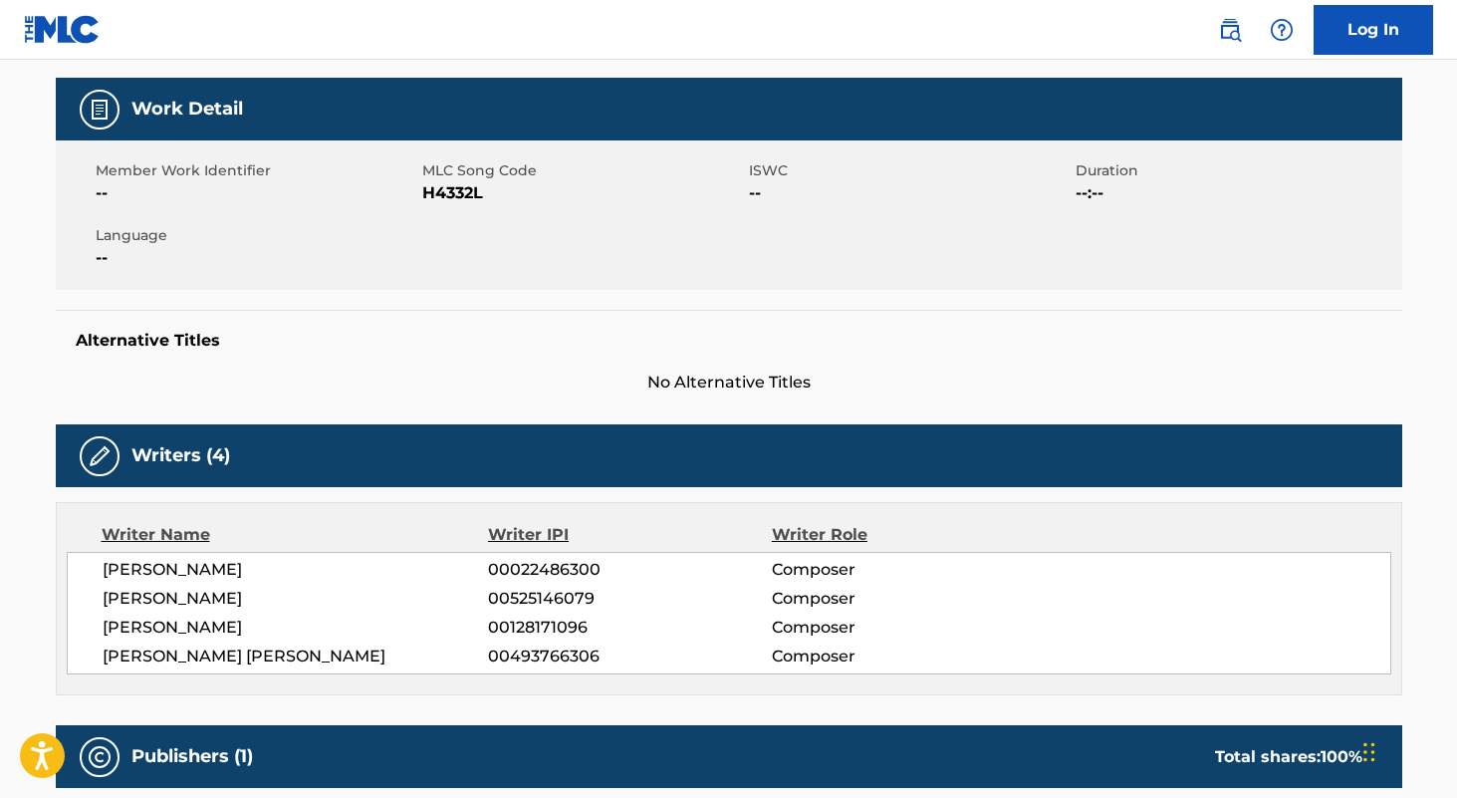
scroll to position [533, 0]
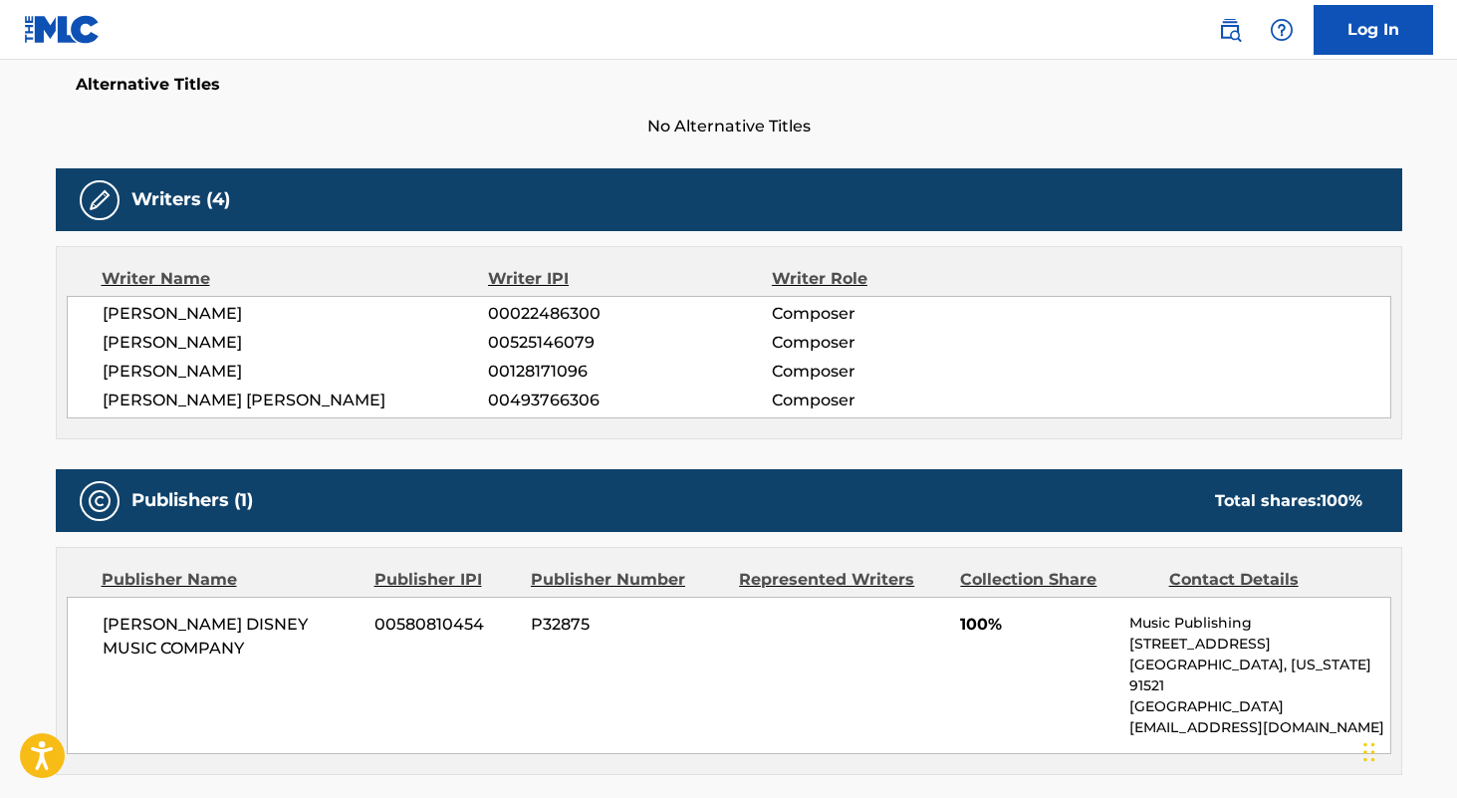
click at [535, 312] on span "00022486300" at bounding box center [629, 314] width 283 height 24
copy span "00022486300"
click at [558, 340] on span "00525146079" at bounding box center [629, 343] width 283 height 24
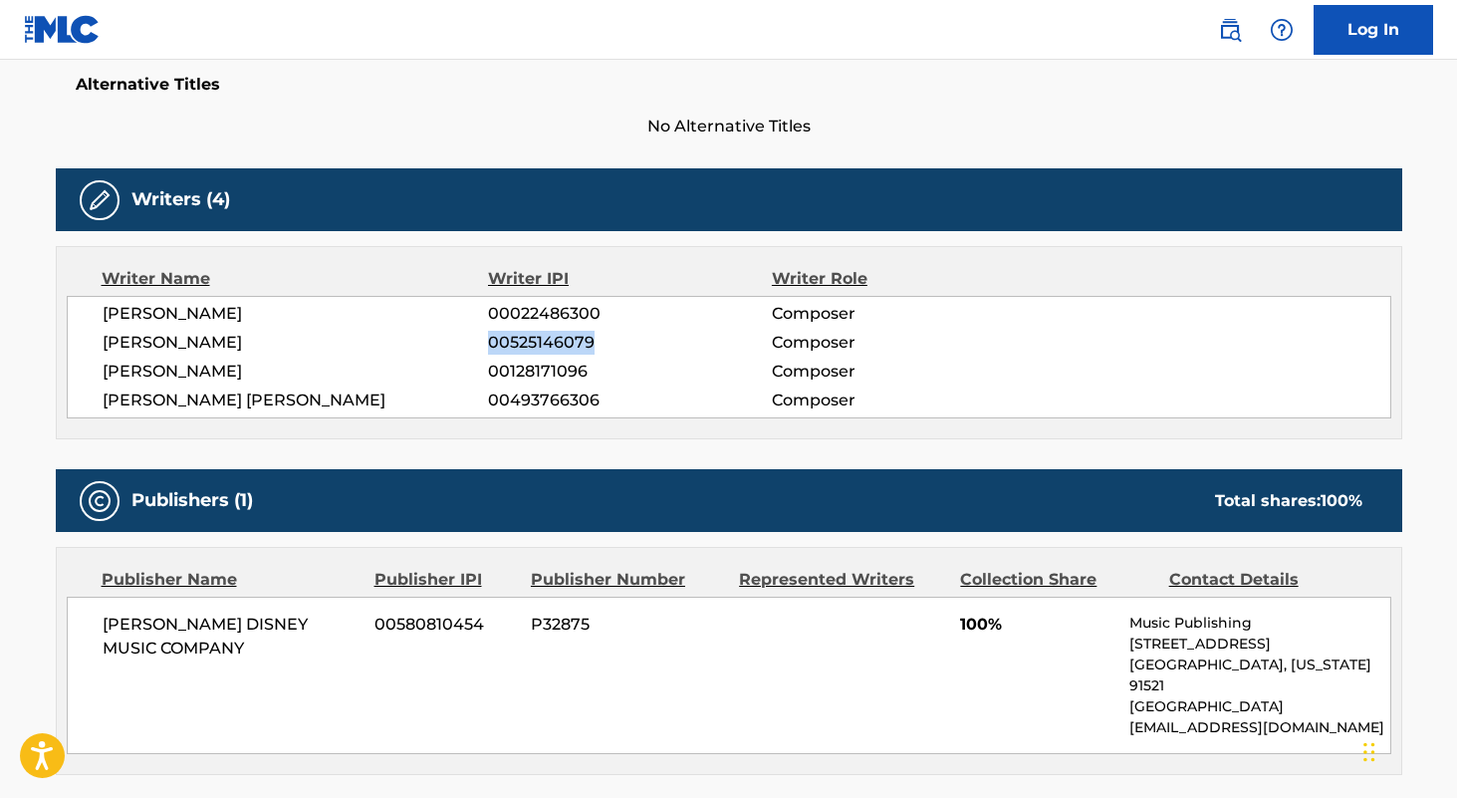
copy span "00525146079"
click at [558, 375] on span "00128171096" at bounding box center [629, 372] width 283 height 24
copy span "00128171096"
click at [562, 397] on span "00493766306" at bounding box center [629, 400] width 283 height 24
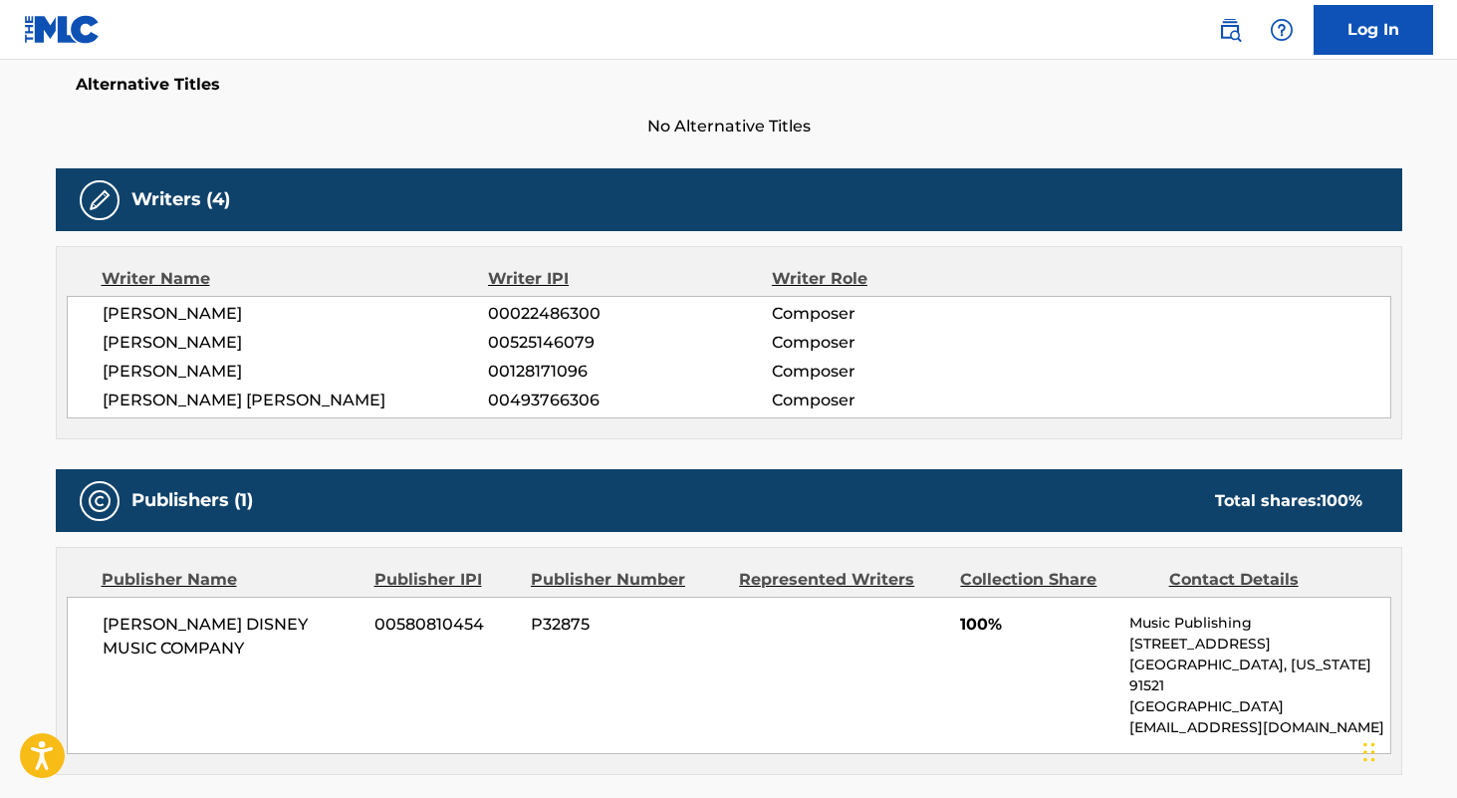
click at [562, 397] on span "00493766306" at bounding box center [629, 400] width 283 height 24
copy span "00493766306"
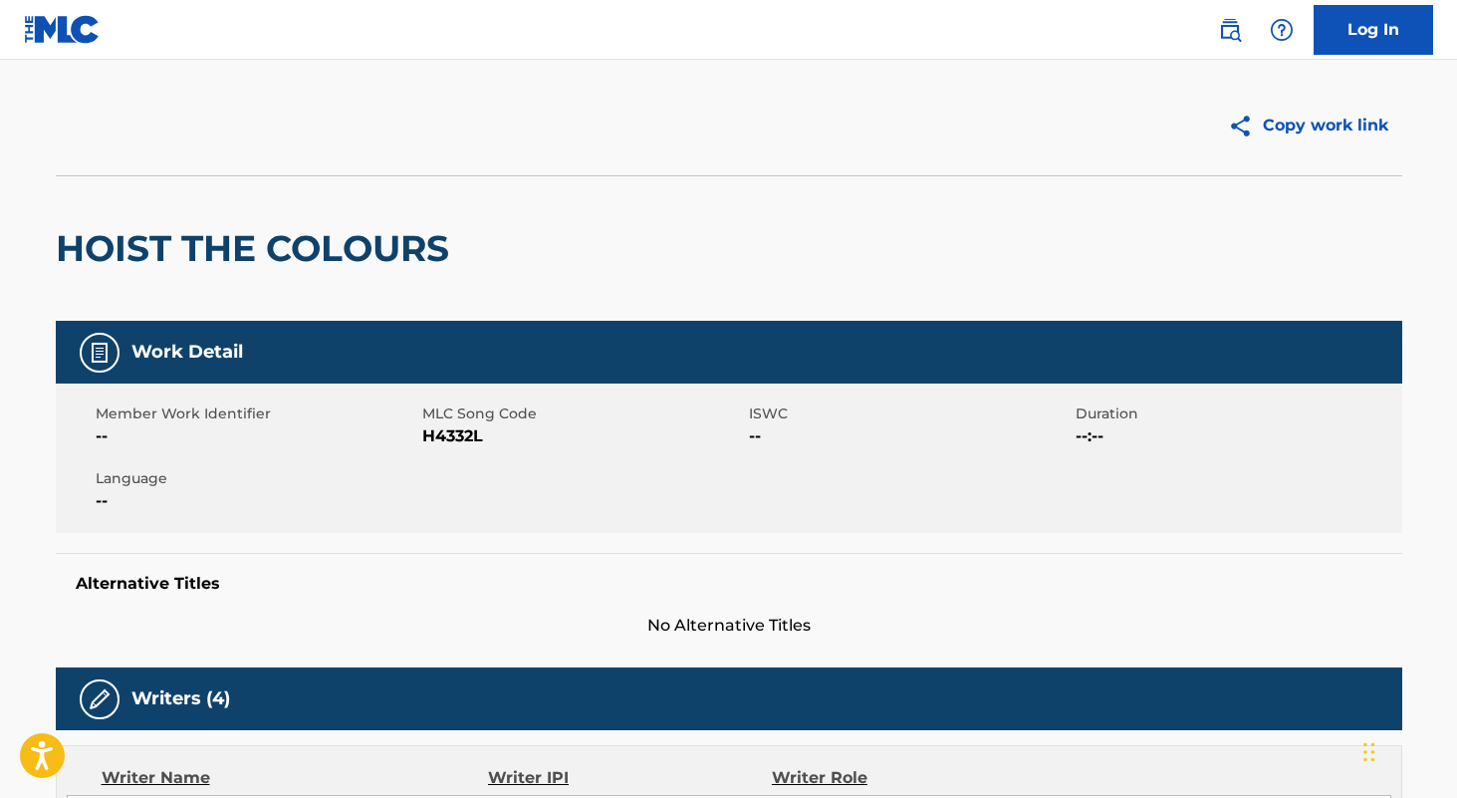
scroll to position [0, 0]
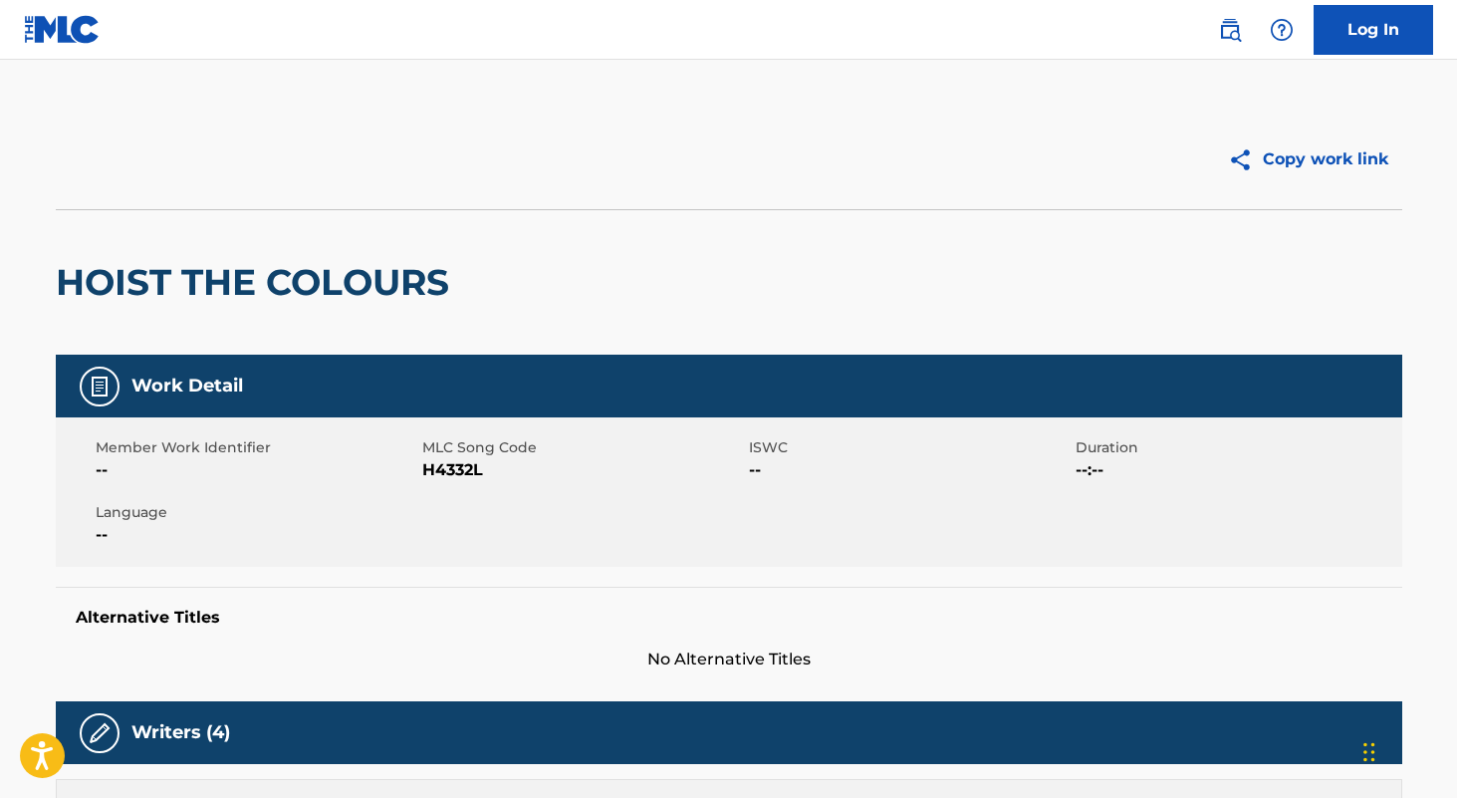
click at [464, 468] on span "H4332L" at bounding box center [583, 470] width 322 height 24
copy span "H4332L"
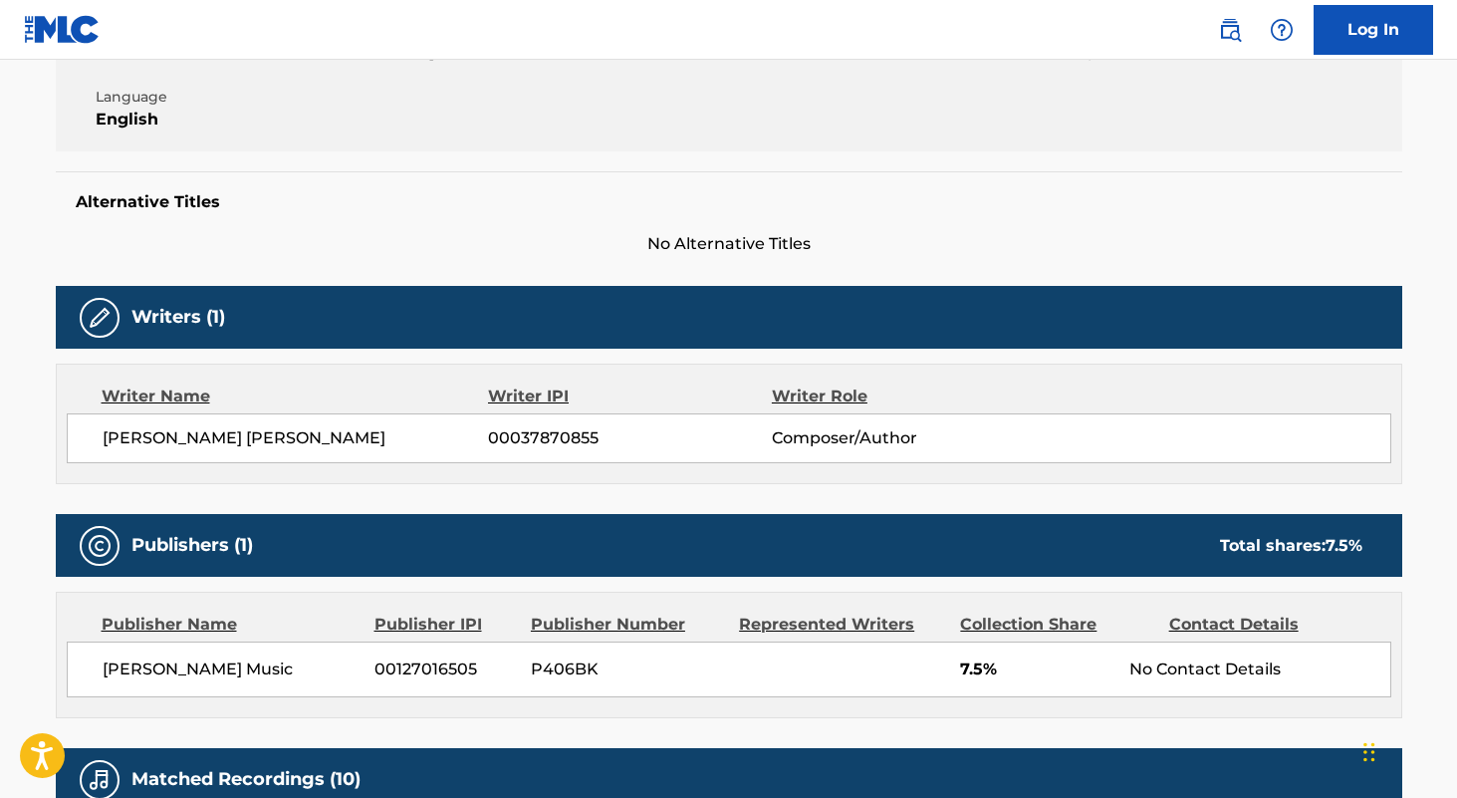
scroll to position [494, 0]
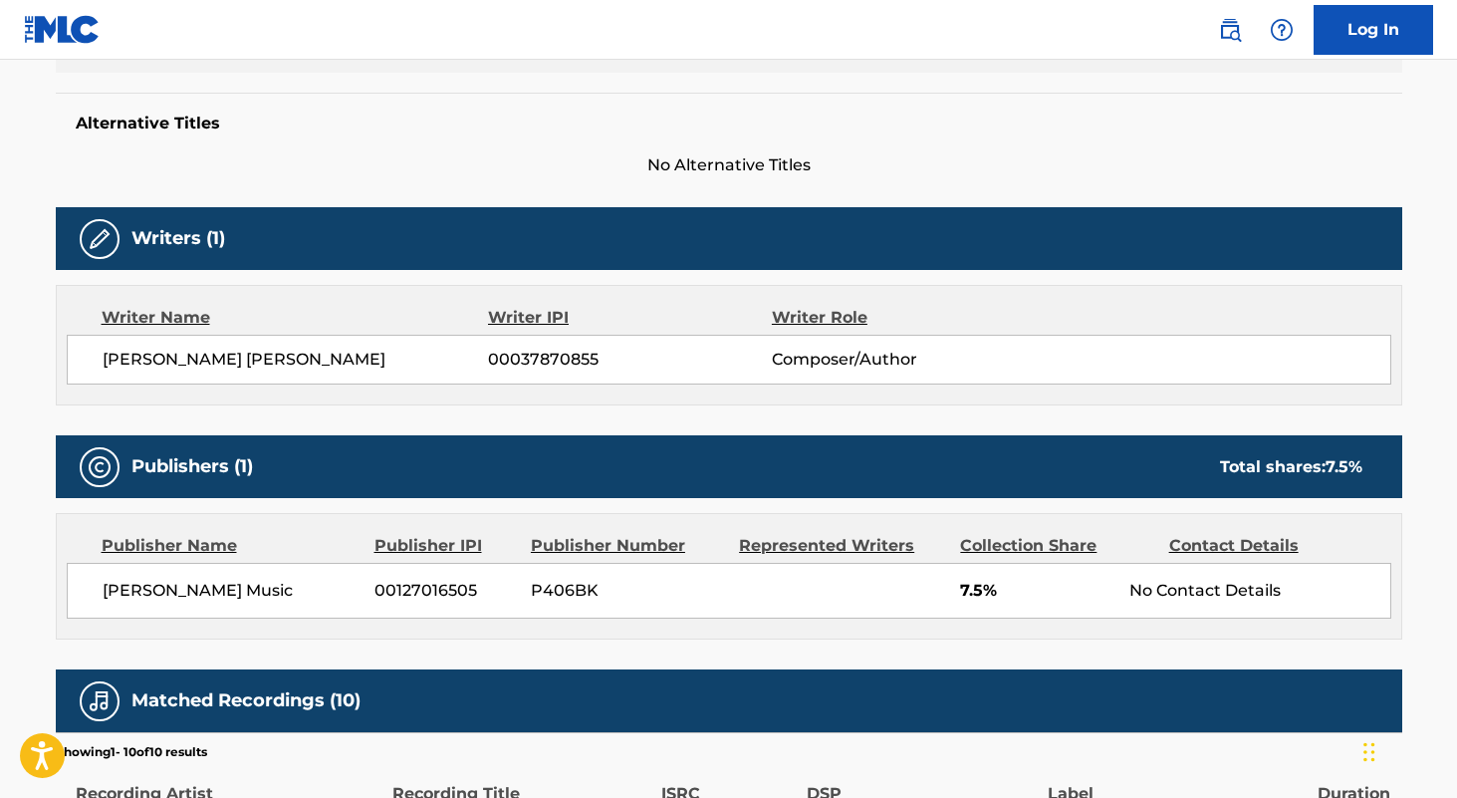
click at [562, 359] on span "00037870855" at bounding box center [629, 360] width 283 height 24
copy span "00037870855"
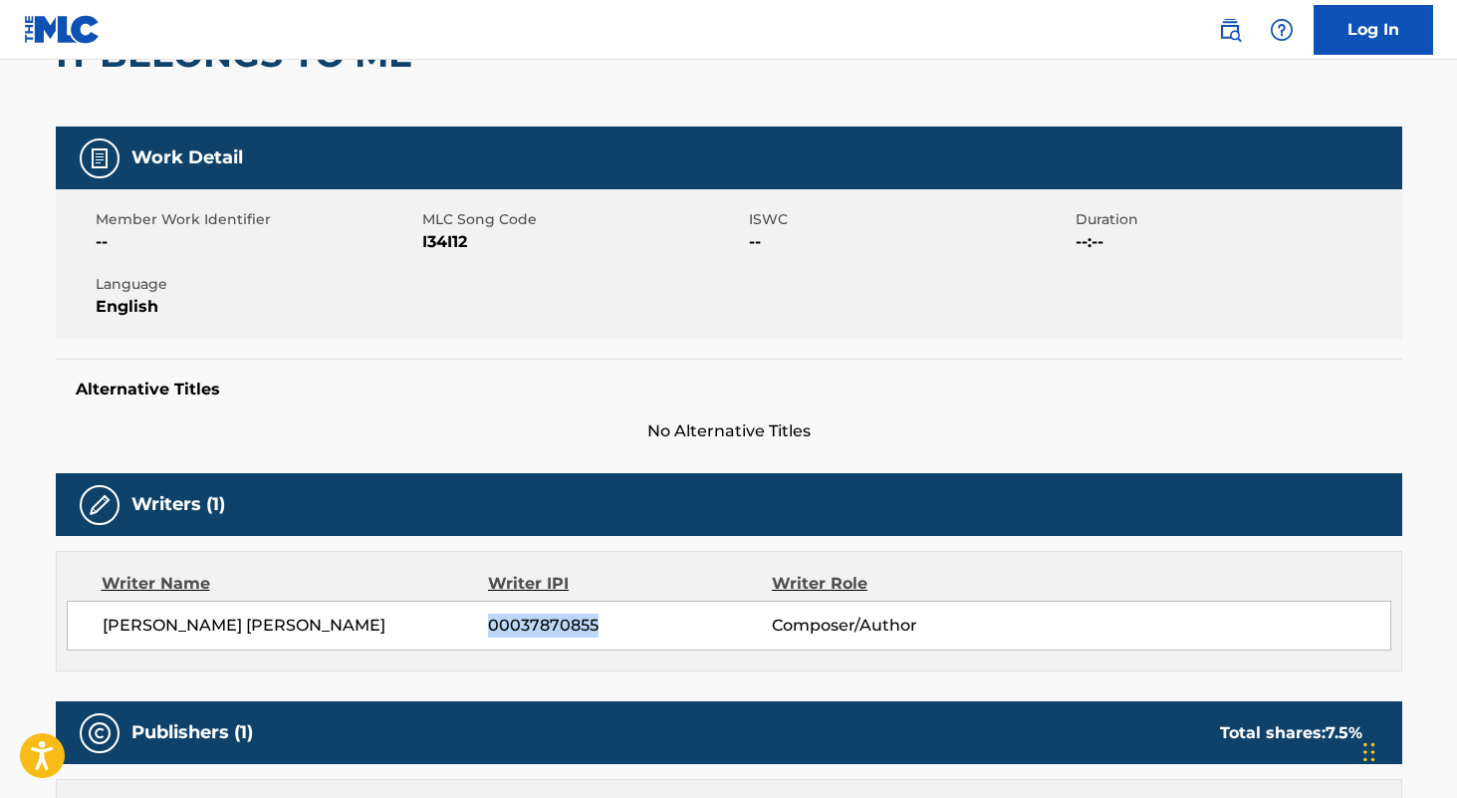
scroll to position [0, 0]
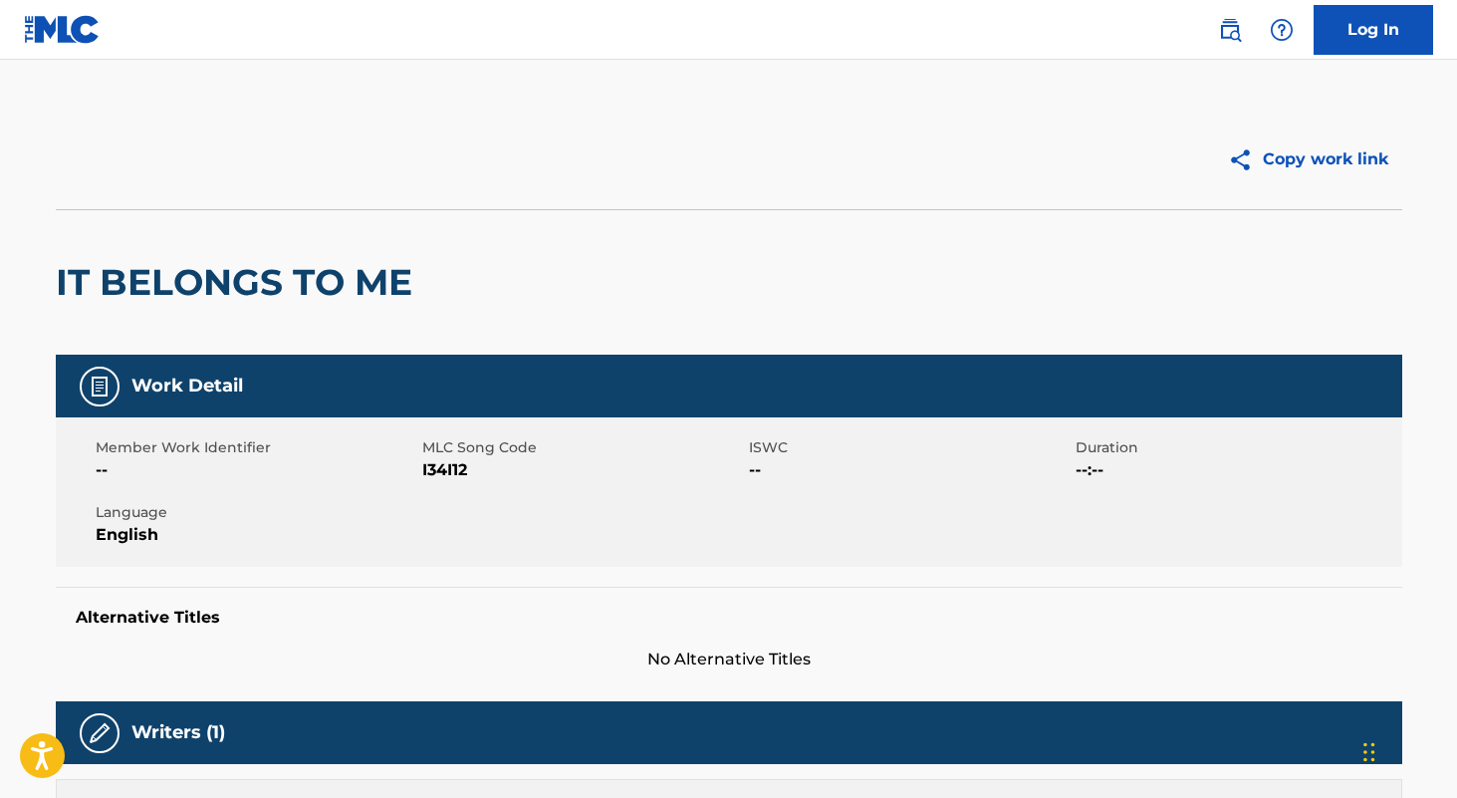
click at [446, 476] on span "I34I12" at bounding box center [583, 470] width 322 height 24
copy span "I34I12"
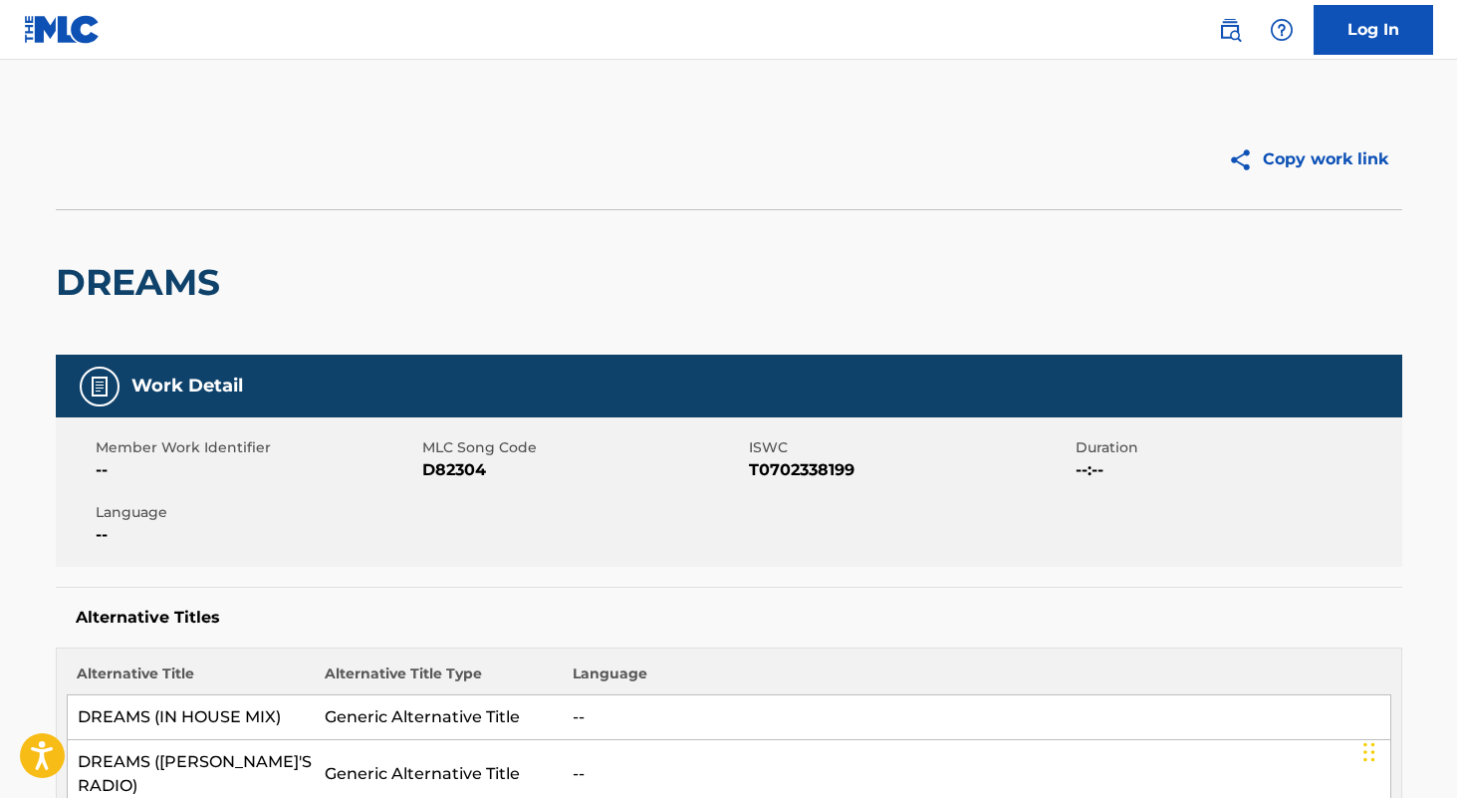
click at [816, 470] on span "T0702338199" at bounding box center [910, 470] width 322 height 24
copy span "T0702338199"
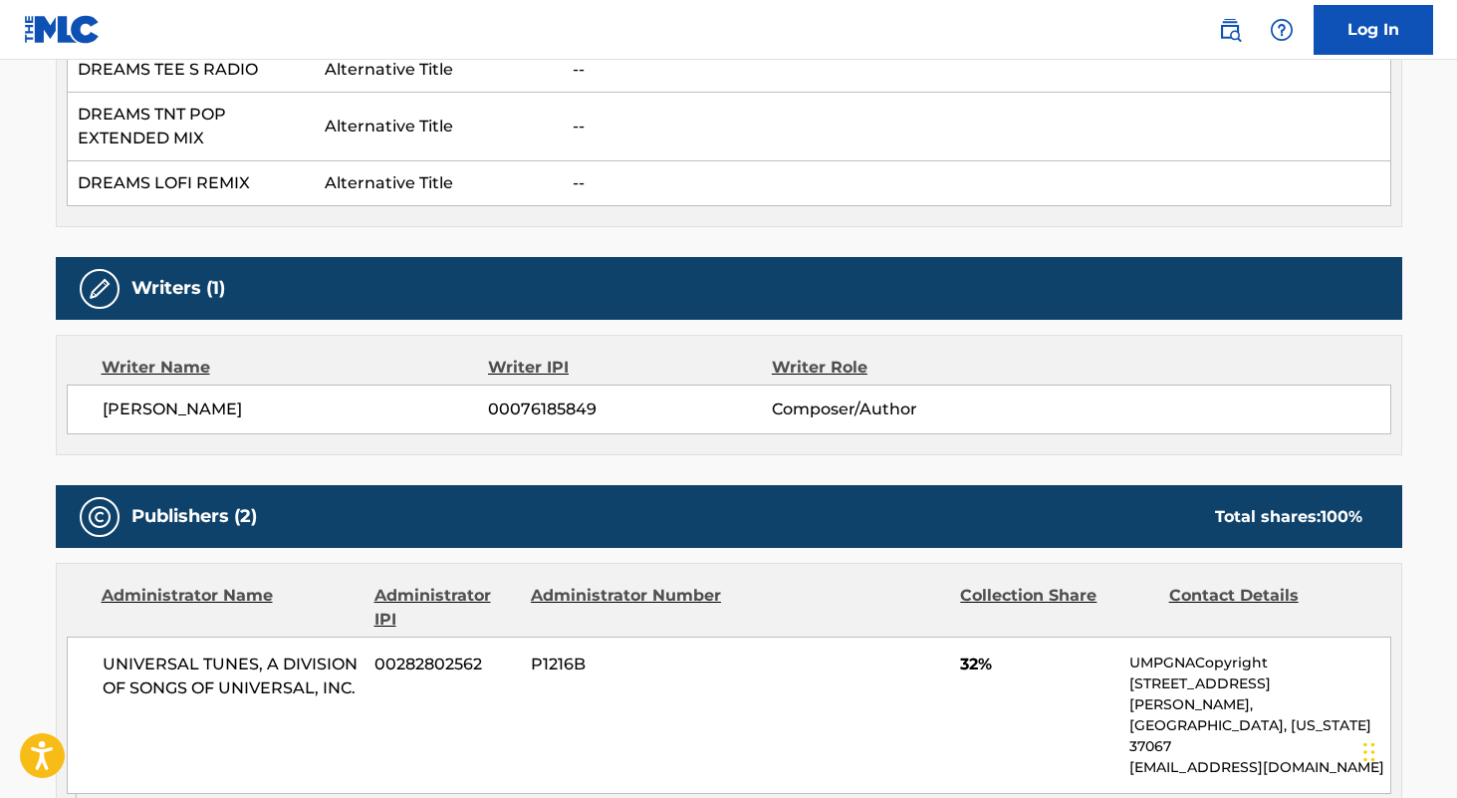
scroll to position [1307, 0]
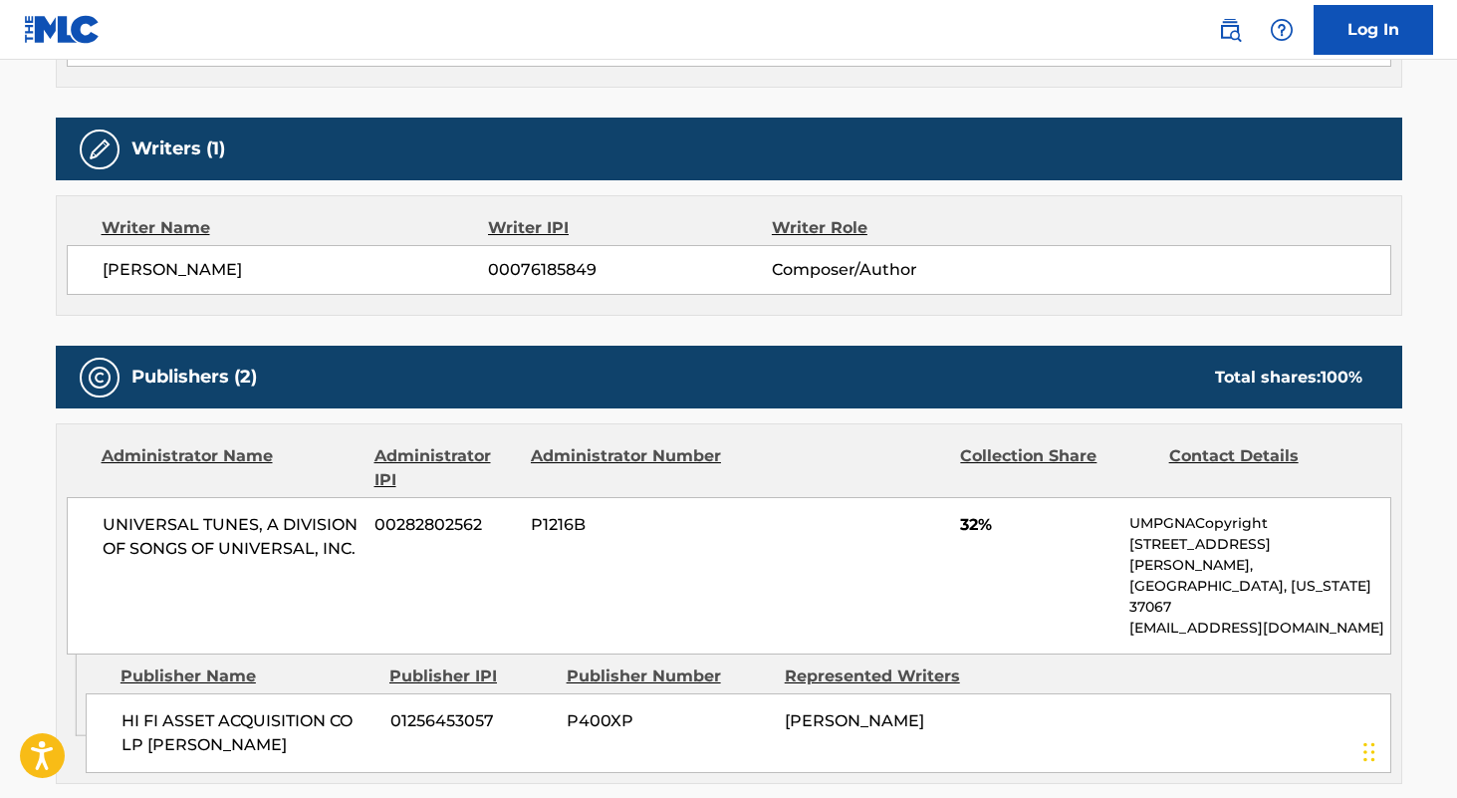
click at [539, 258] on span "00076185849" at bounding box center [629, 270] width 283 height 24
copy span "00076185849"
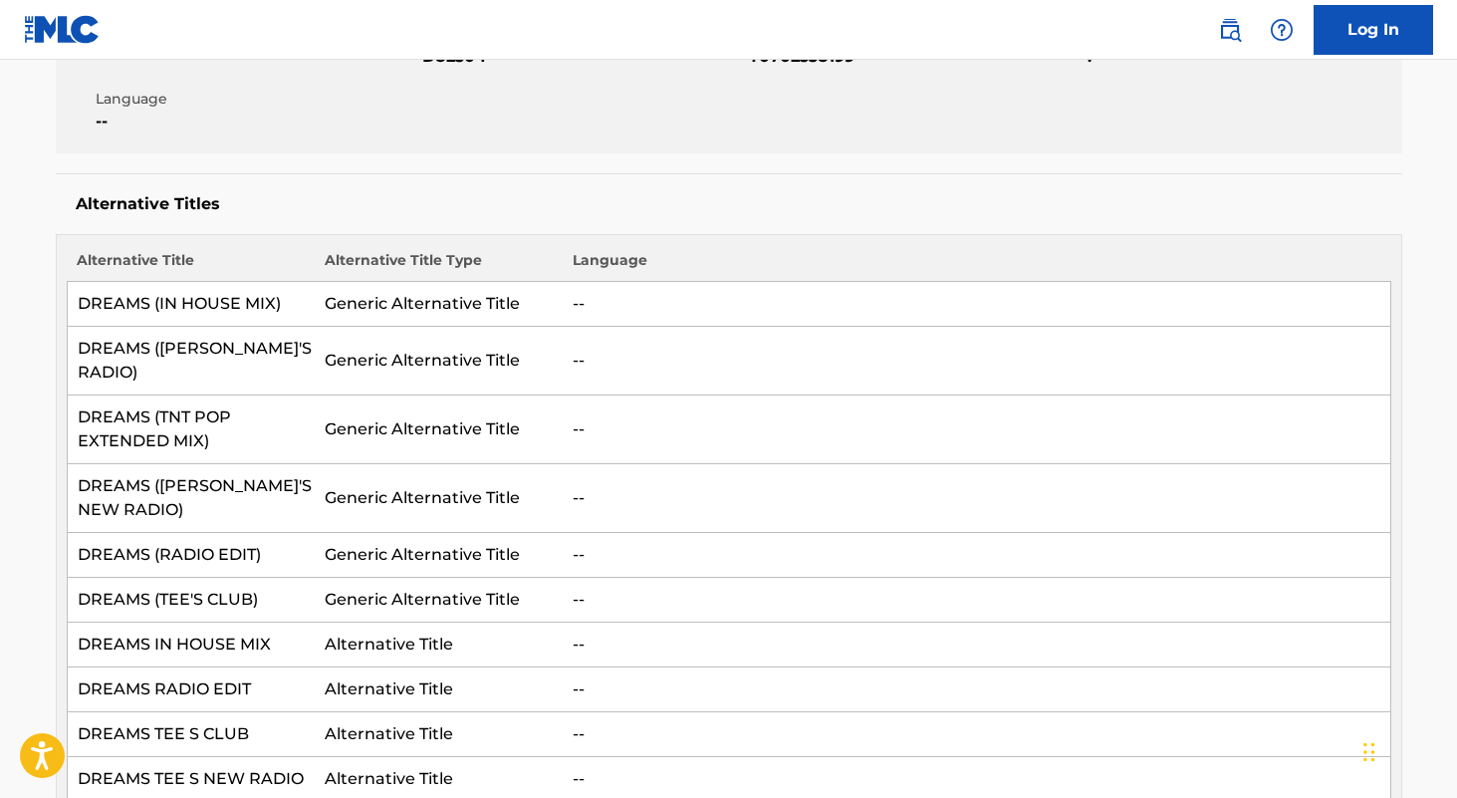
scroll to position [0, 0]
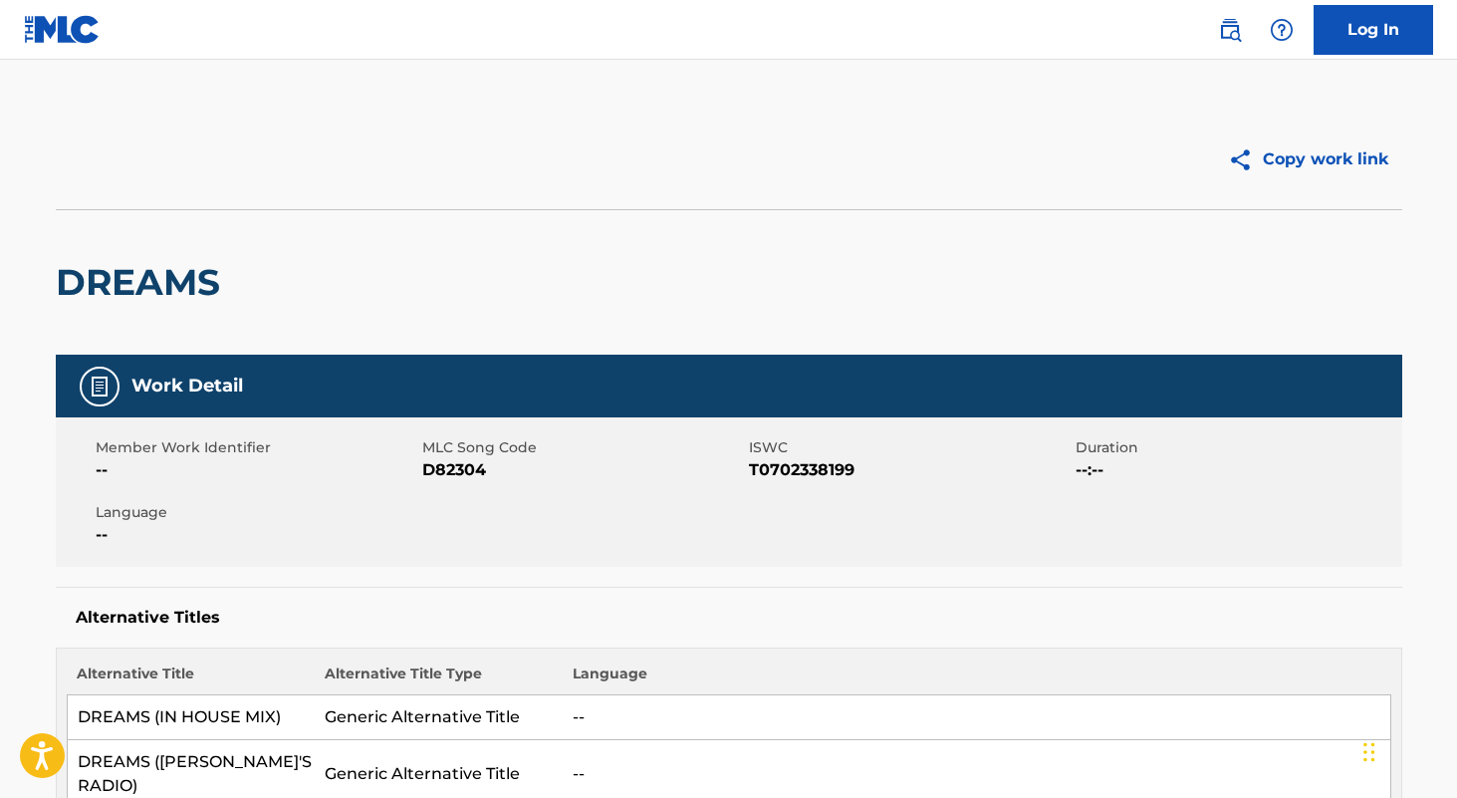
click at [453, 473] on span "D82304" at bounding box center [583, 470] width 322 height 24
copy span "D82304"
